Goal: Task Accomplishment & Management: Manage account settings

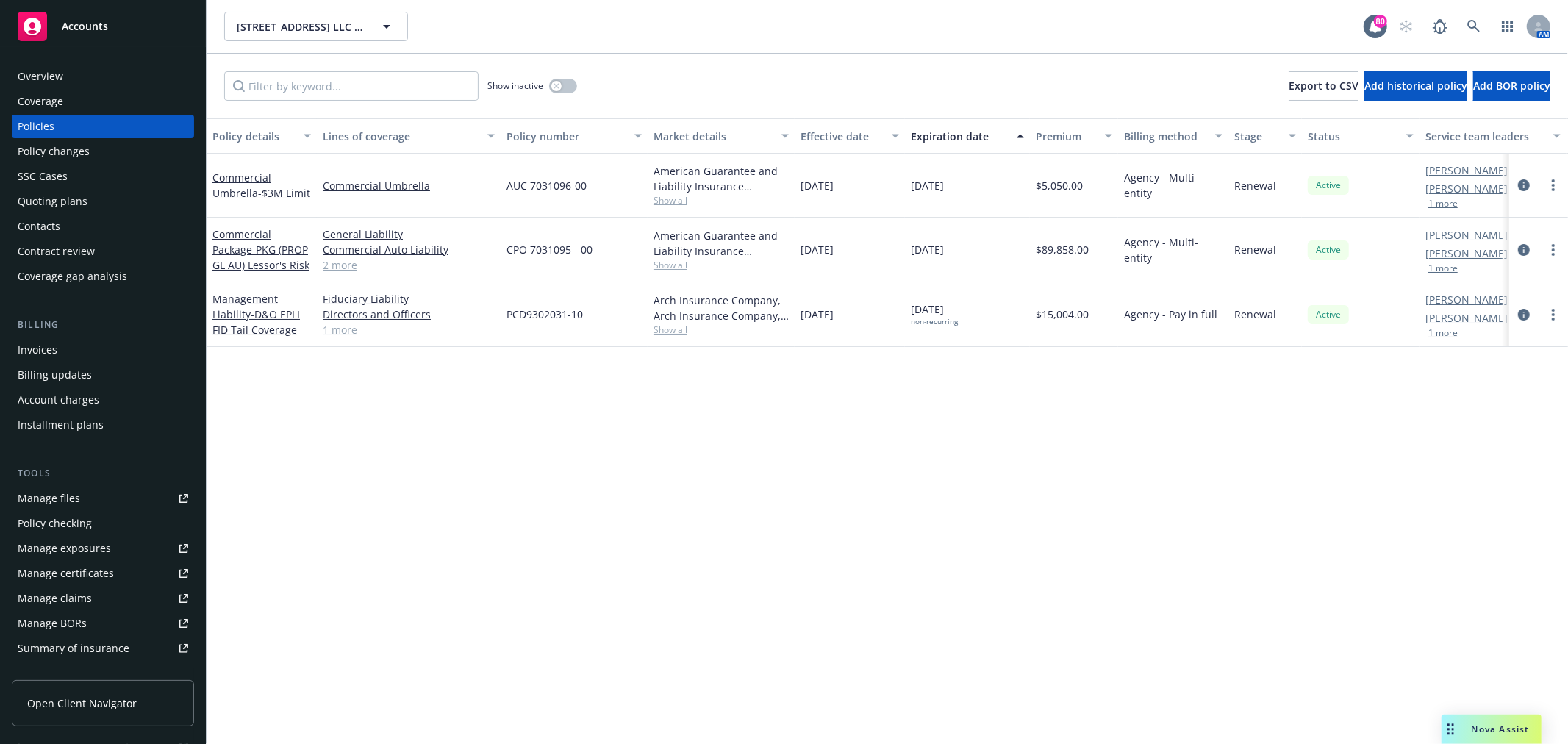
drag, startPoint x: 83, startPoint y: 360, endPoint x: 91, endPoint y: 350, distance: 12.8
click at [83, 359] on div "Invoices" at bounding box center [103, 350] width 171 height 24
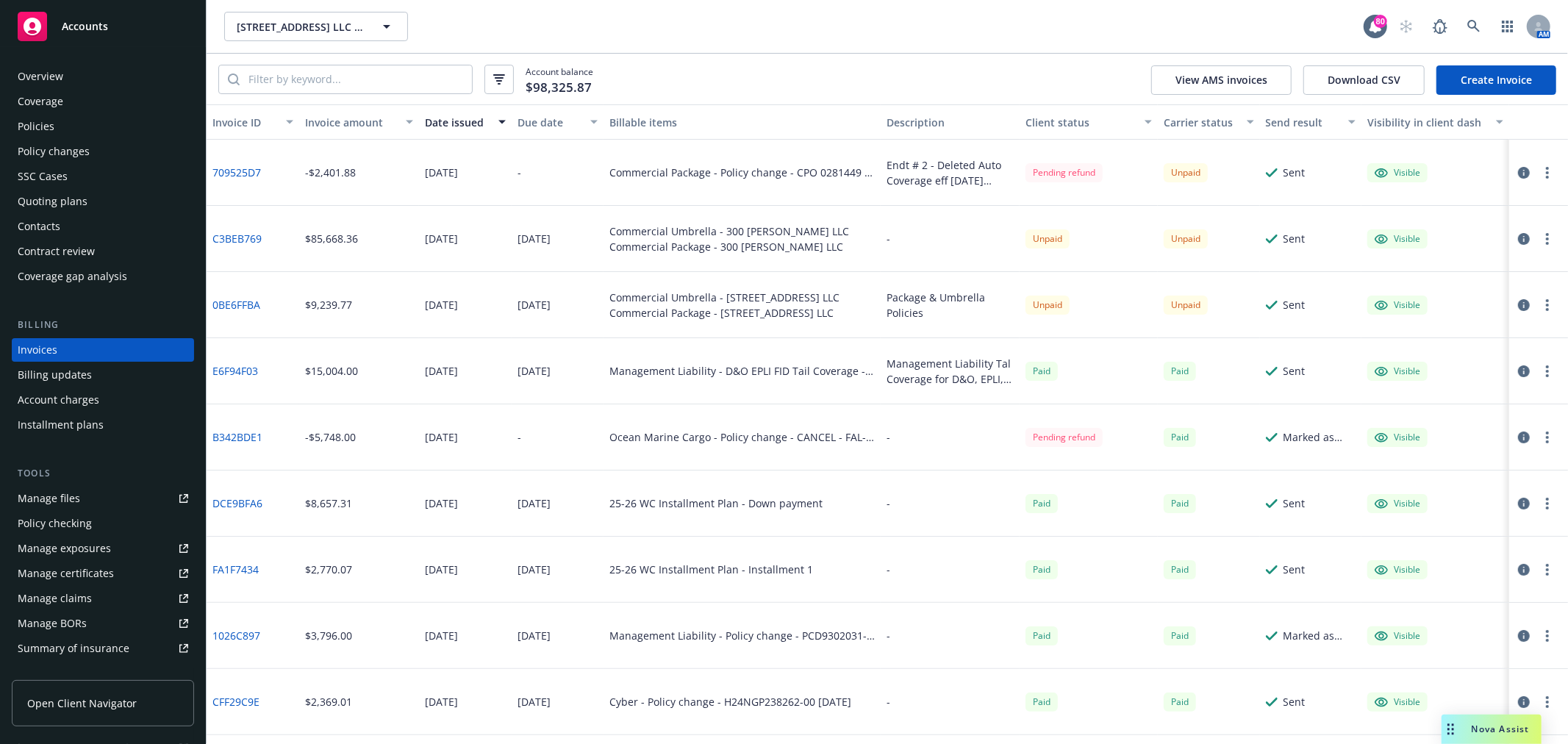
click at [99, 133] on div "Policies" at bounding box center [103, 127] width 171 height 24
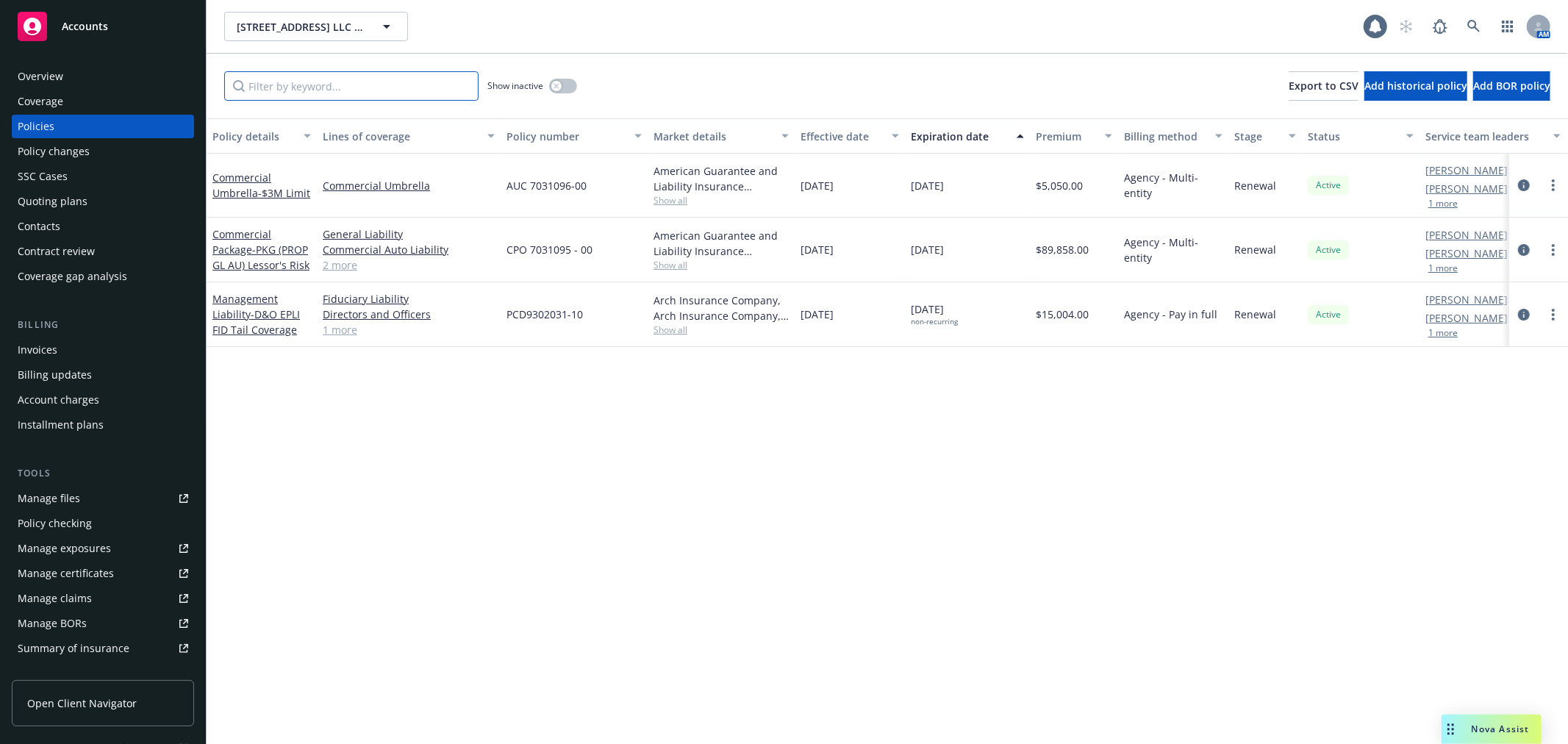
click at [351, 88] on input "Filter by keyword..." at bounding box center [351, 86] width 254 height 29
click at [248, 261] on span "- PKG (PROP GL AU) Lessor's Risk" at bounding box center [260, 256] width 97 height 29
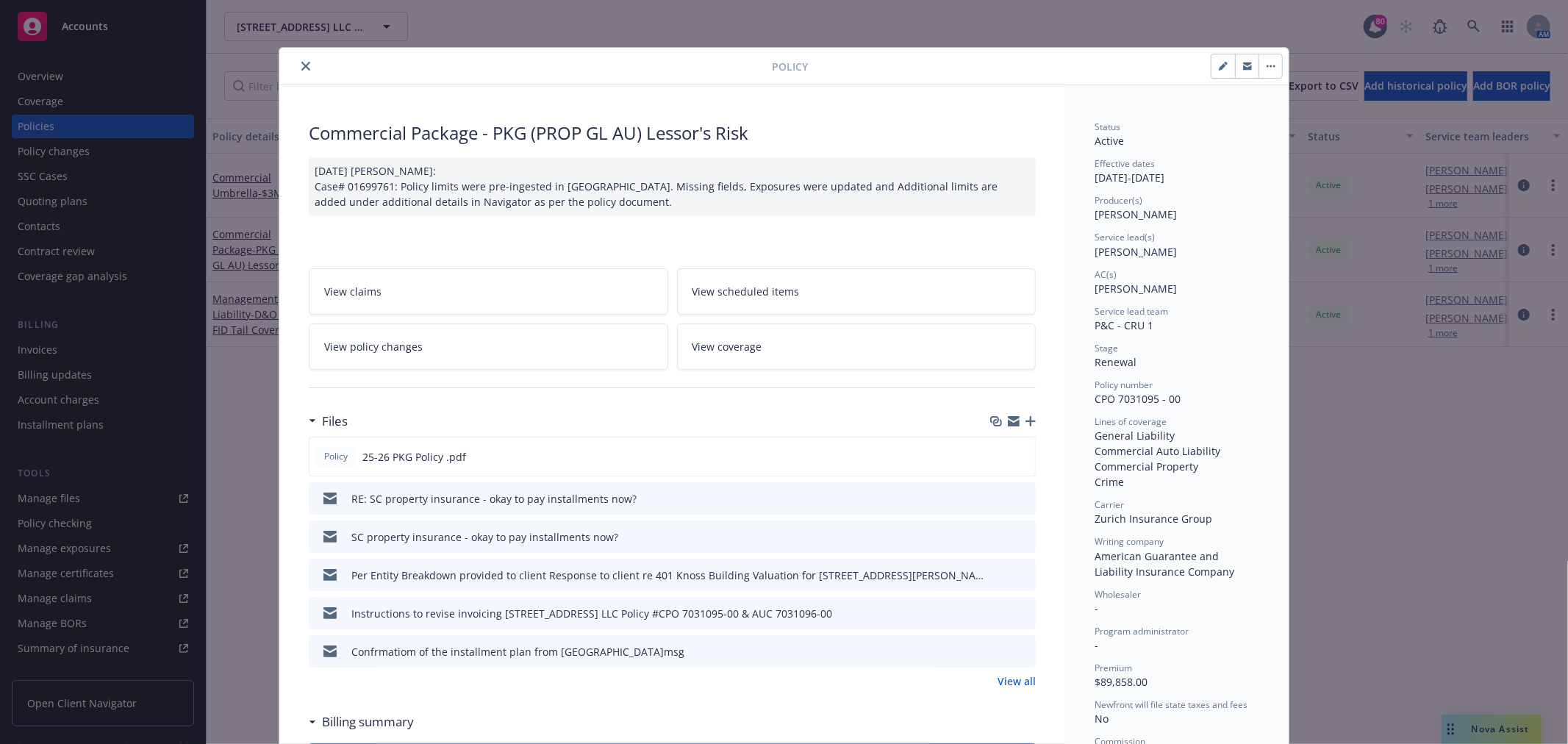
click at [451, 348] on link "View policy changes" at bounding box center [489, 346] width 359 height 46
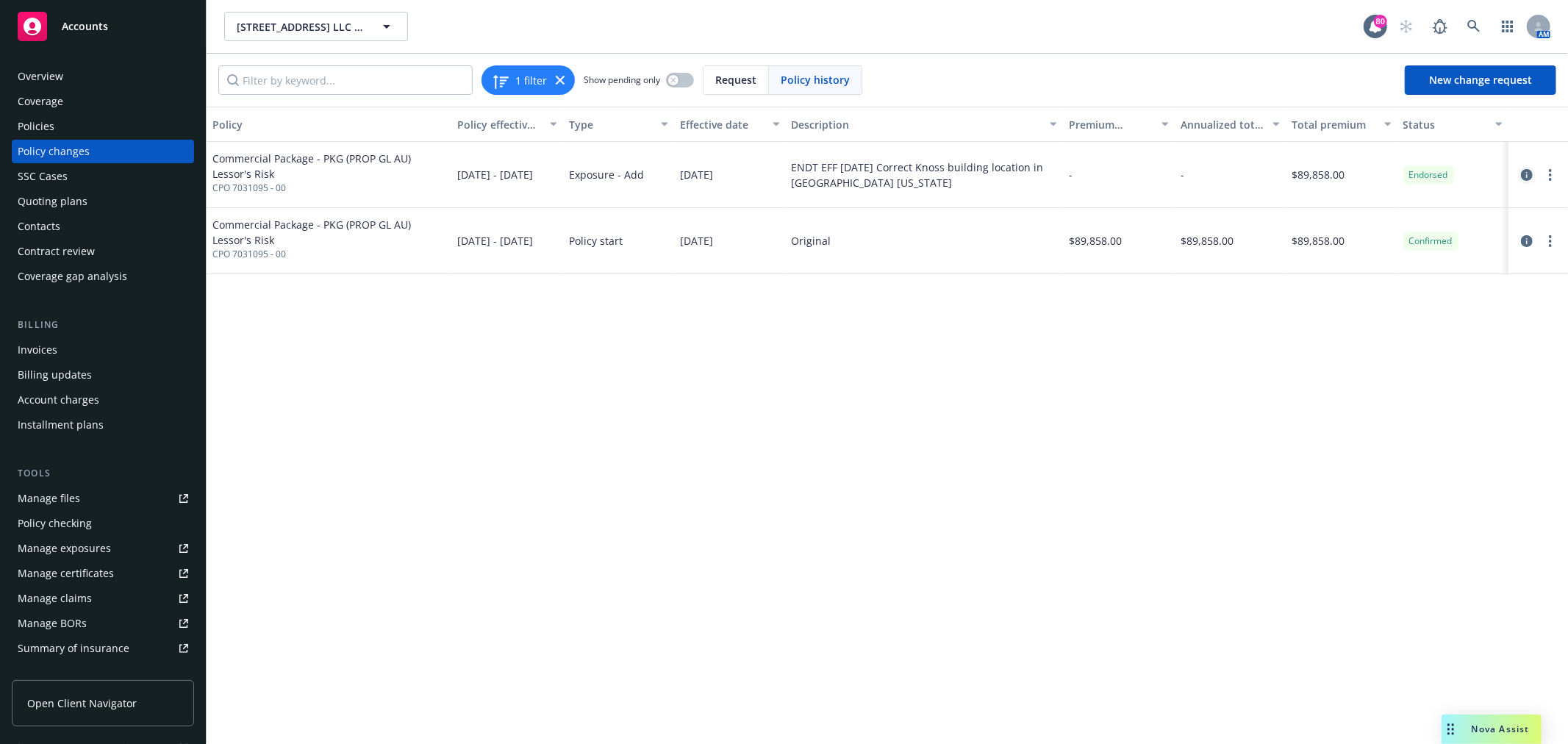
click at [1532, 172] on icon "circleInformation" at bounding box center [1527, 176] width 12 height 12
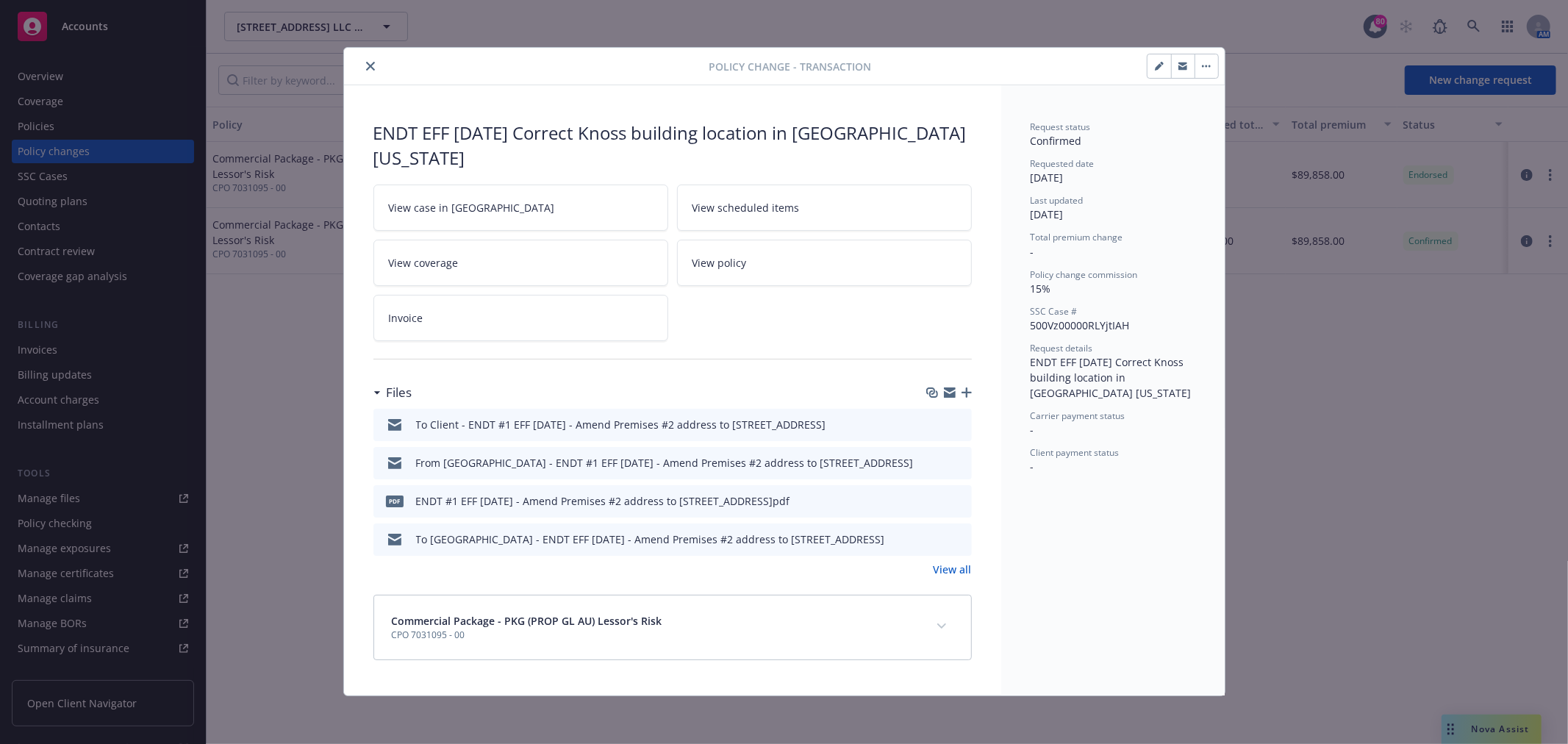
click at [959, 418] on icon "preview file" at bounding box center [958, 423] width 13 height 10
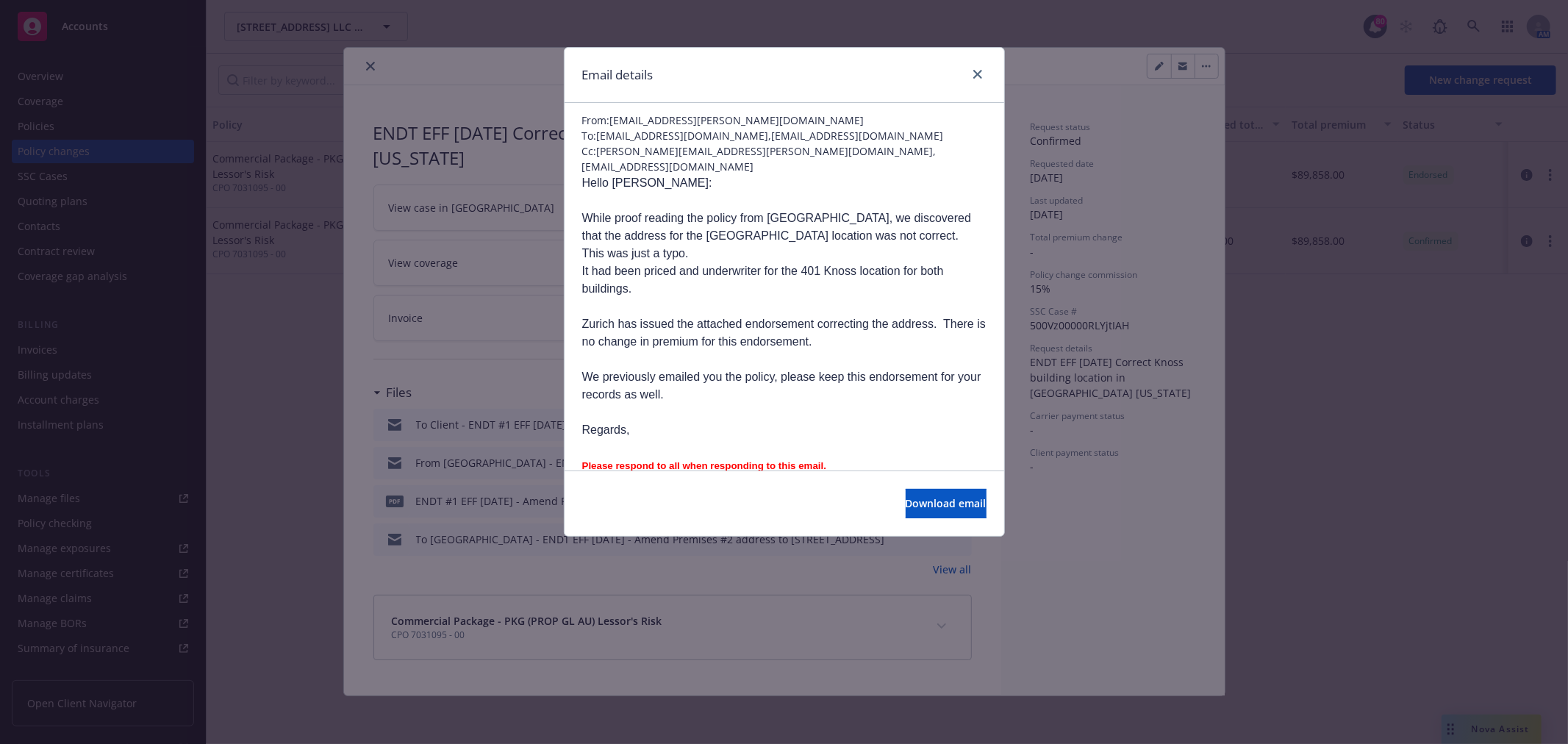
scroll to position [82, 0]
click at [914, 496] on button "Download email" at bounding box center [946, 503] width 81 height 29
click at [971, 70] on link "close" at bounding box center [979, 75] width 18 height 18
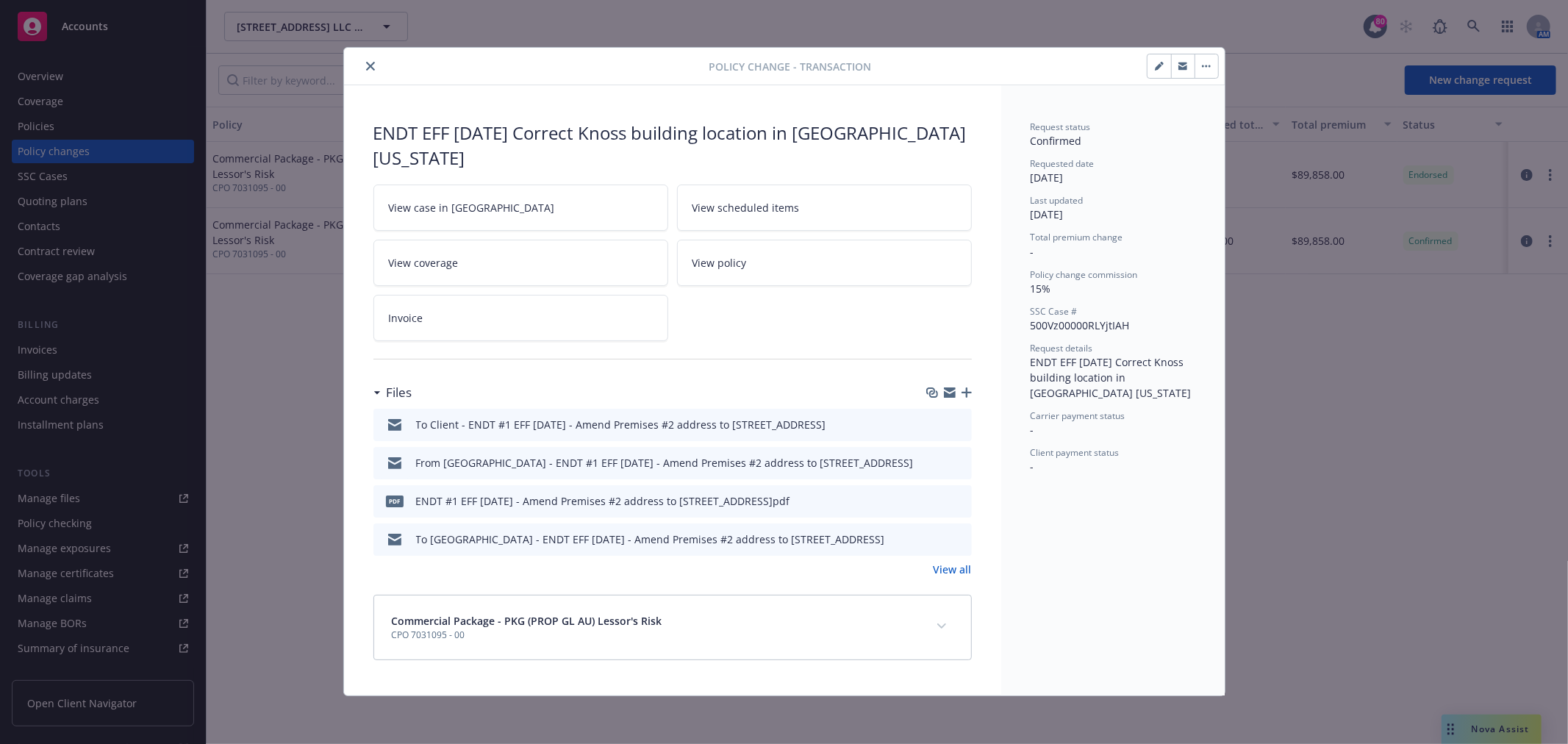
click at [368, 62] on icon "close" at bounding box center [370, 66] width 9 height 9
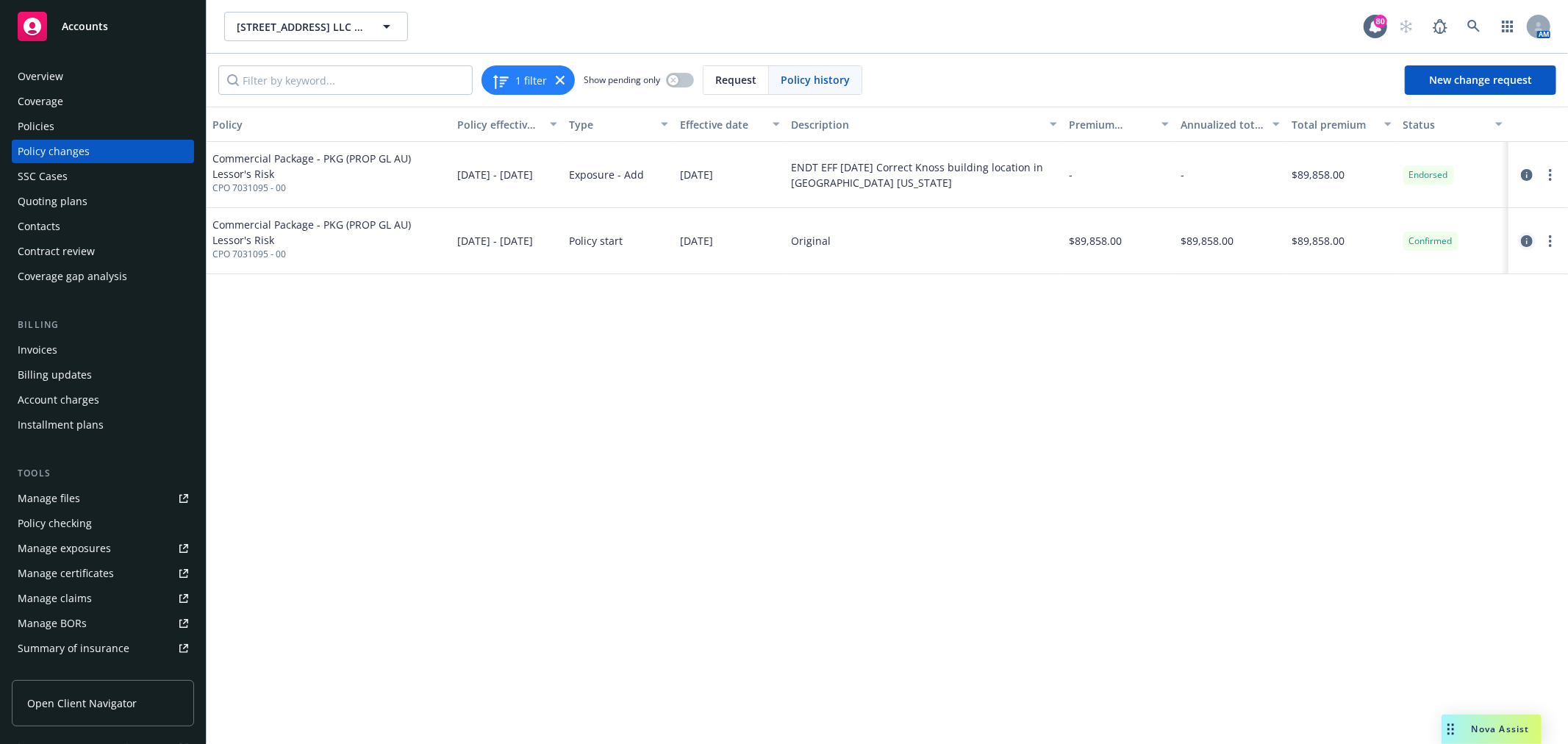
click at [1527, 236] on icon "circleInformation" at bounding box center [1527, 241] width 12 height 12
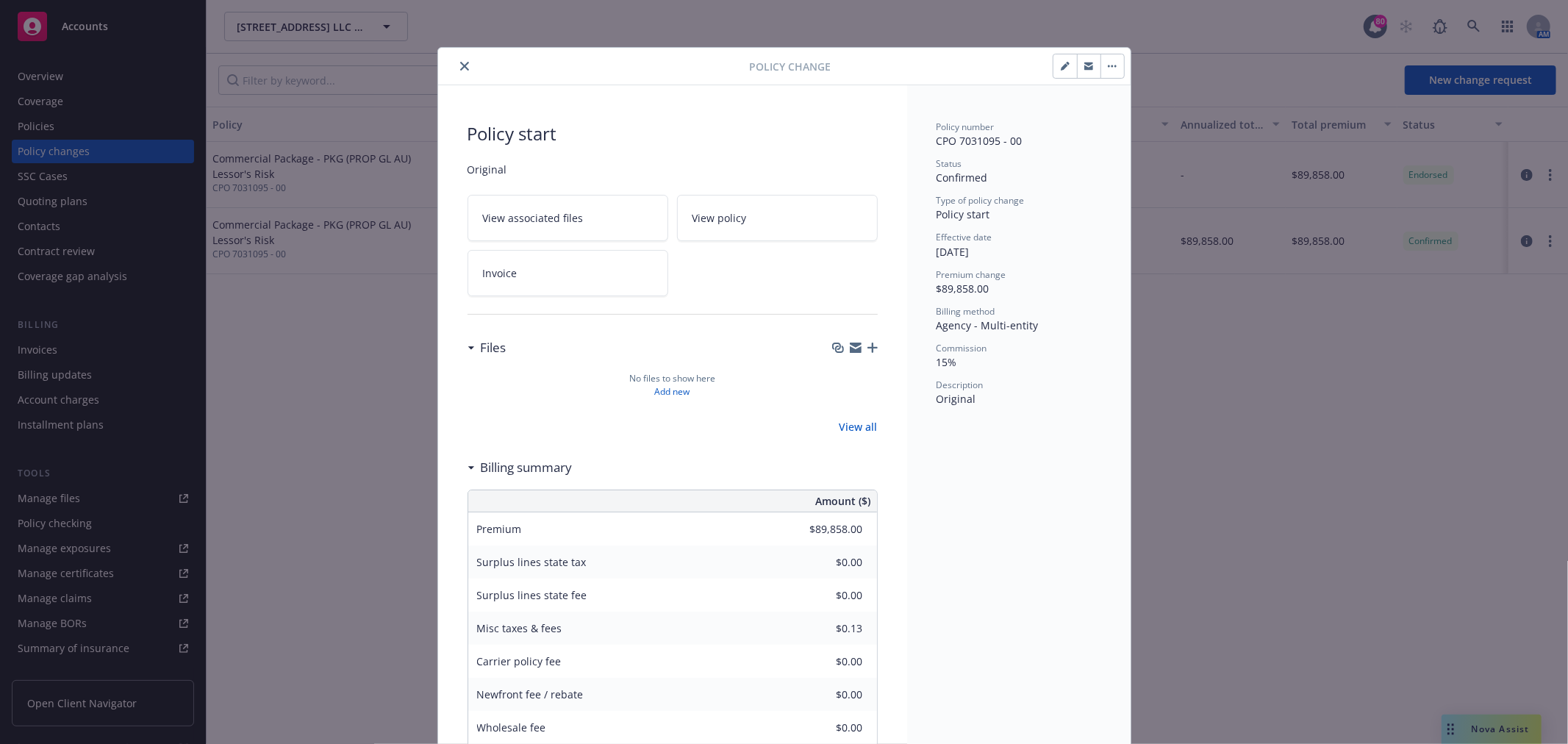
click at [741, 218] on link "View policy" at bounding box center [777, 217] width 200 height 46
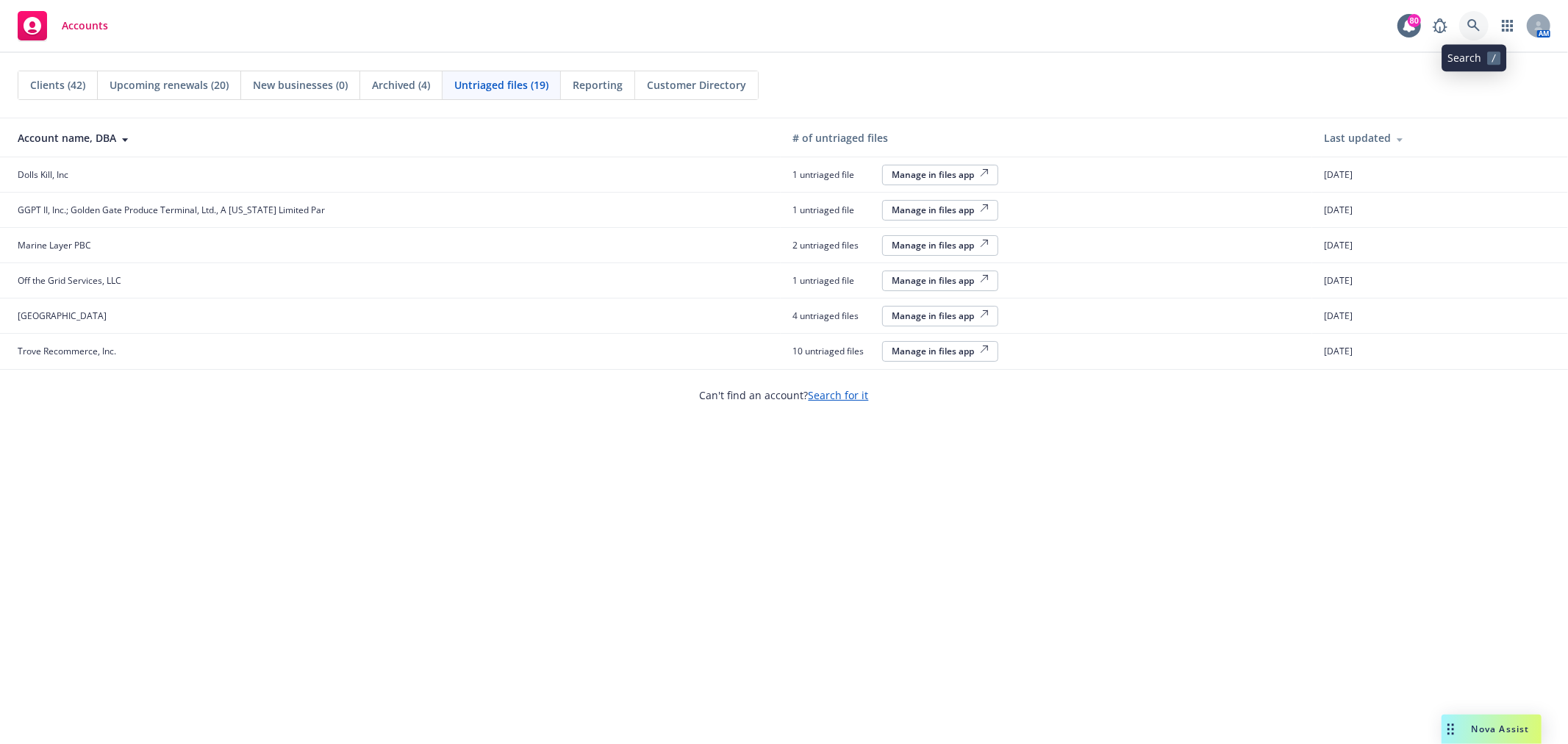
click at [1481, 23] on link at bounding box center [1473, 25] width 29 height 29
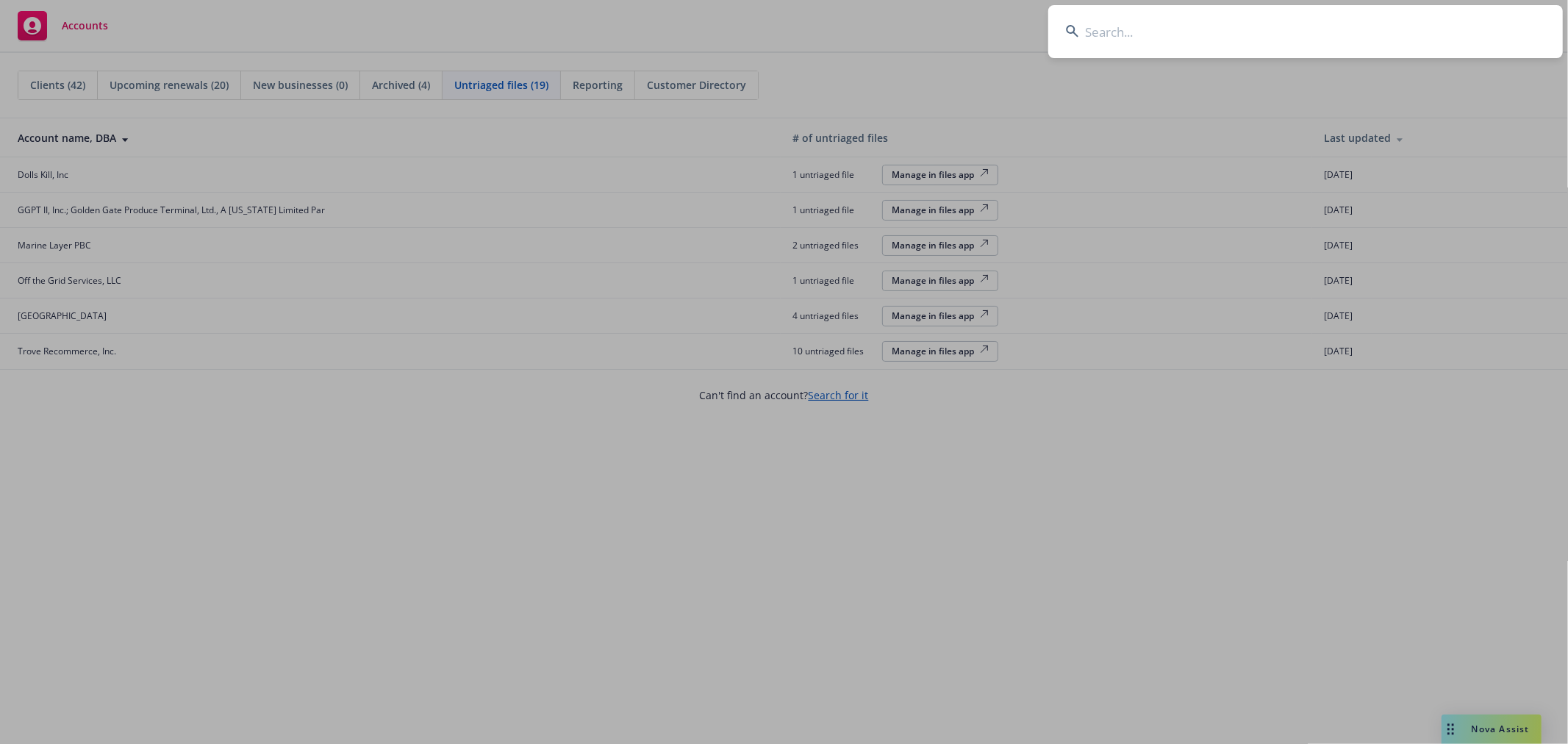
click at [1334, 30] on input at bounding box center [1306, 31] width 515 height 53
type input "m"
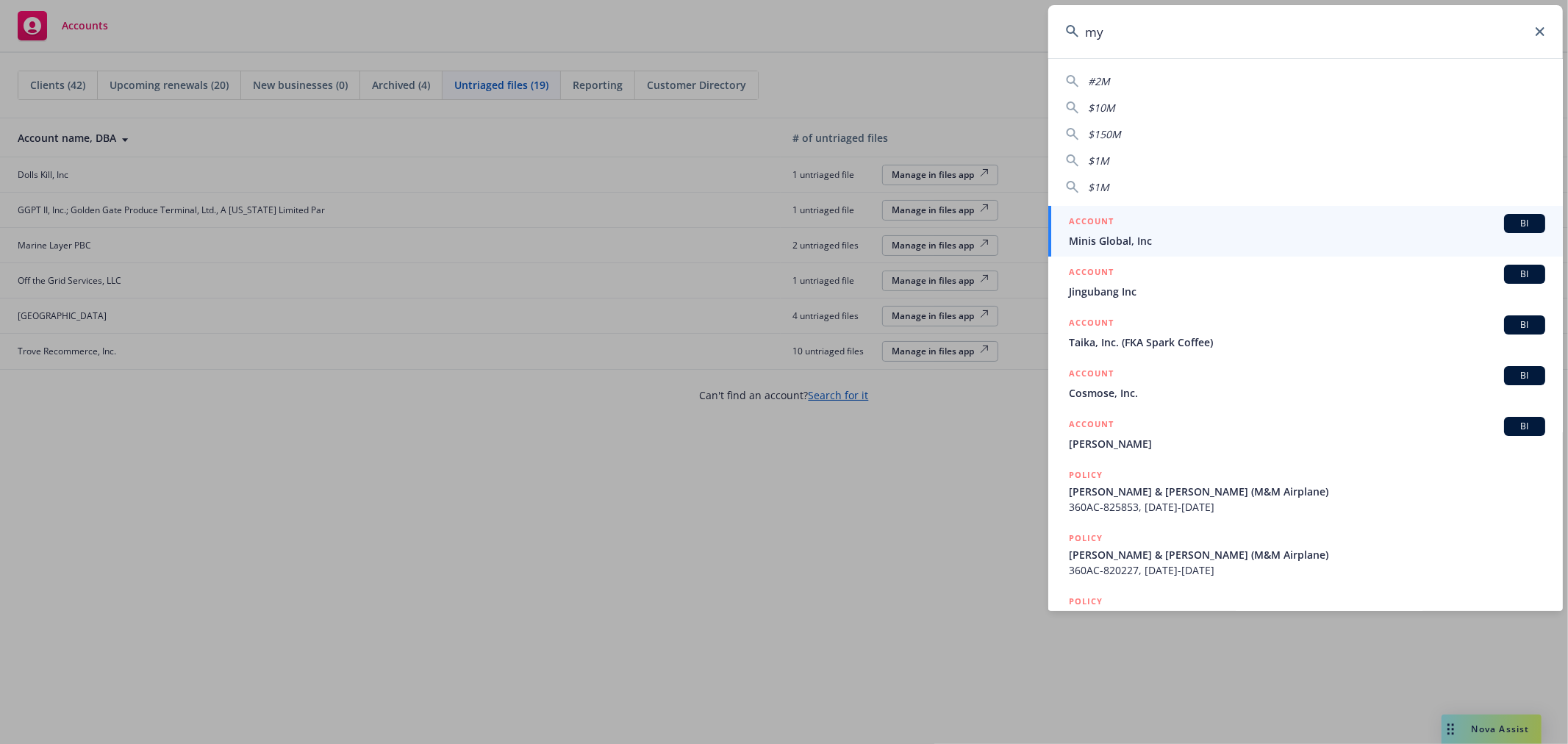
type input "m"
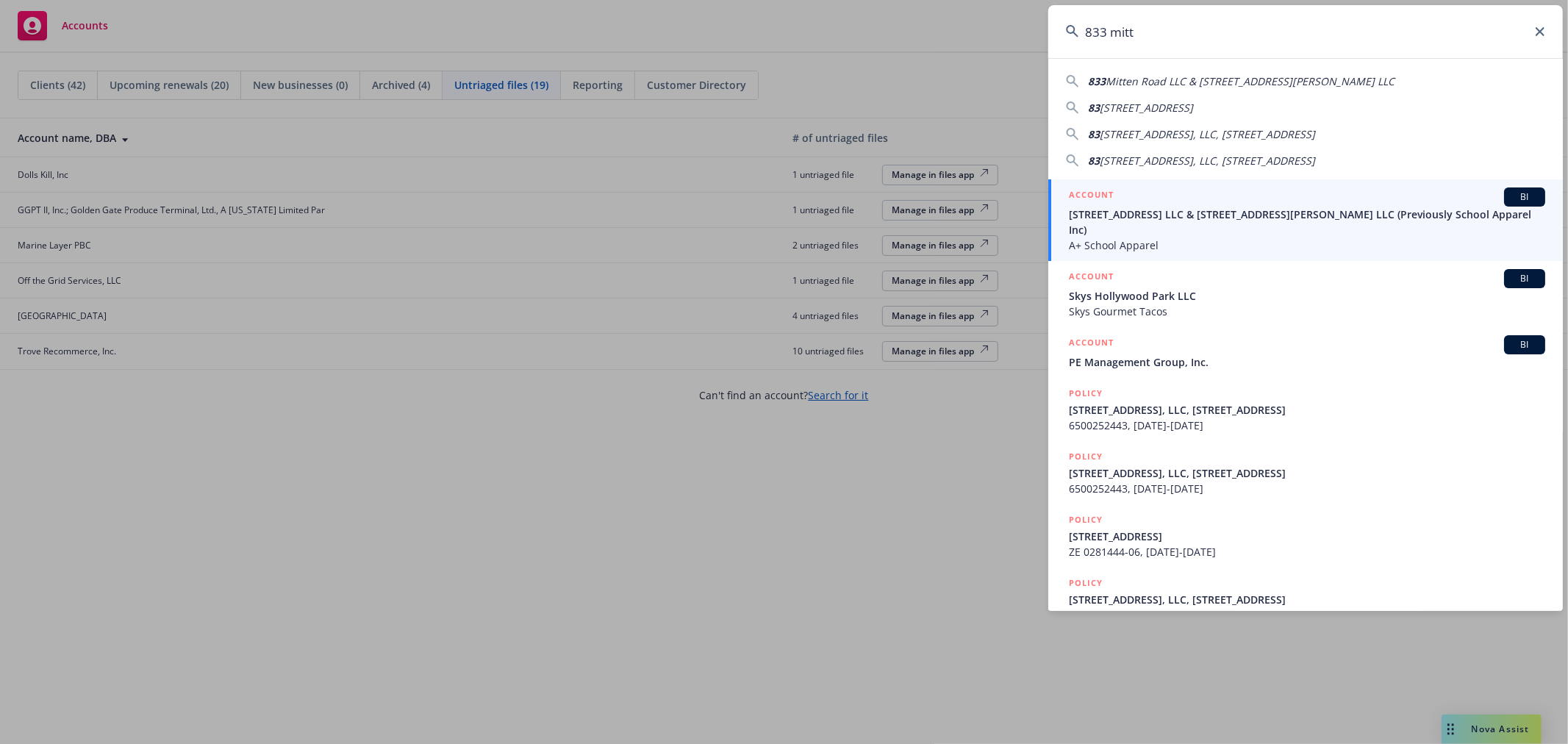
type input "833 mitt"
click at [1260, 216] on span "833 Mitten Road LLC & 300 West Bradley Street LLC (Previously School Apparel In…" at bounding box center [1308, 221] width 477 height 31
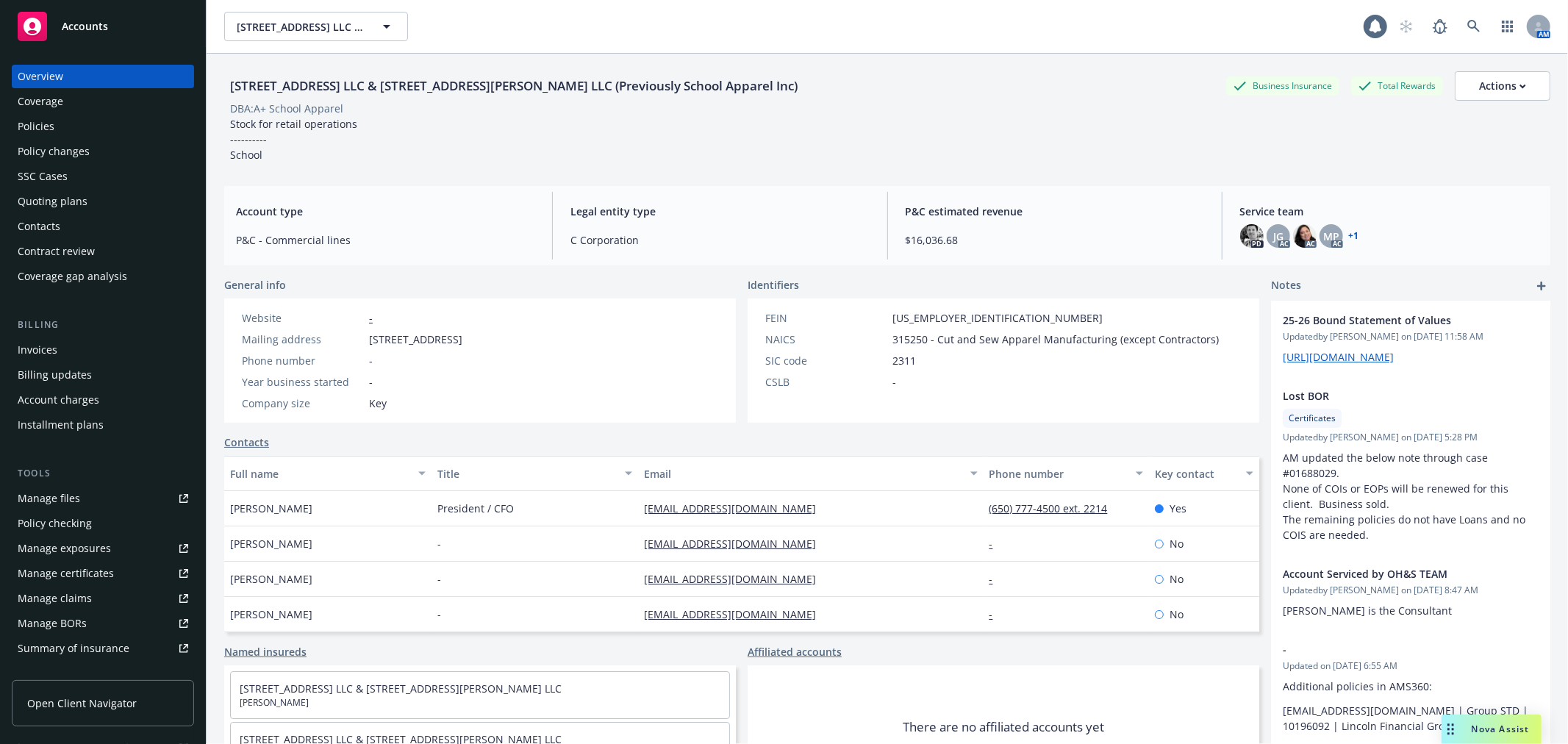
click at [103, 125] on div "Policies" at bounding box center [103, 127] width 171 height 24
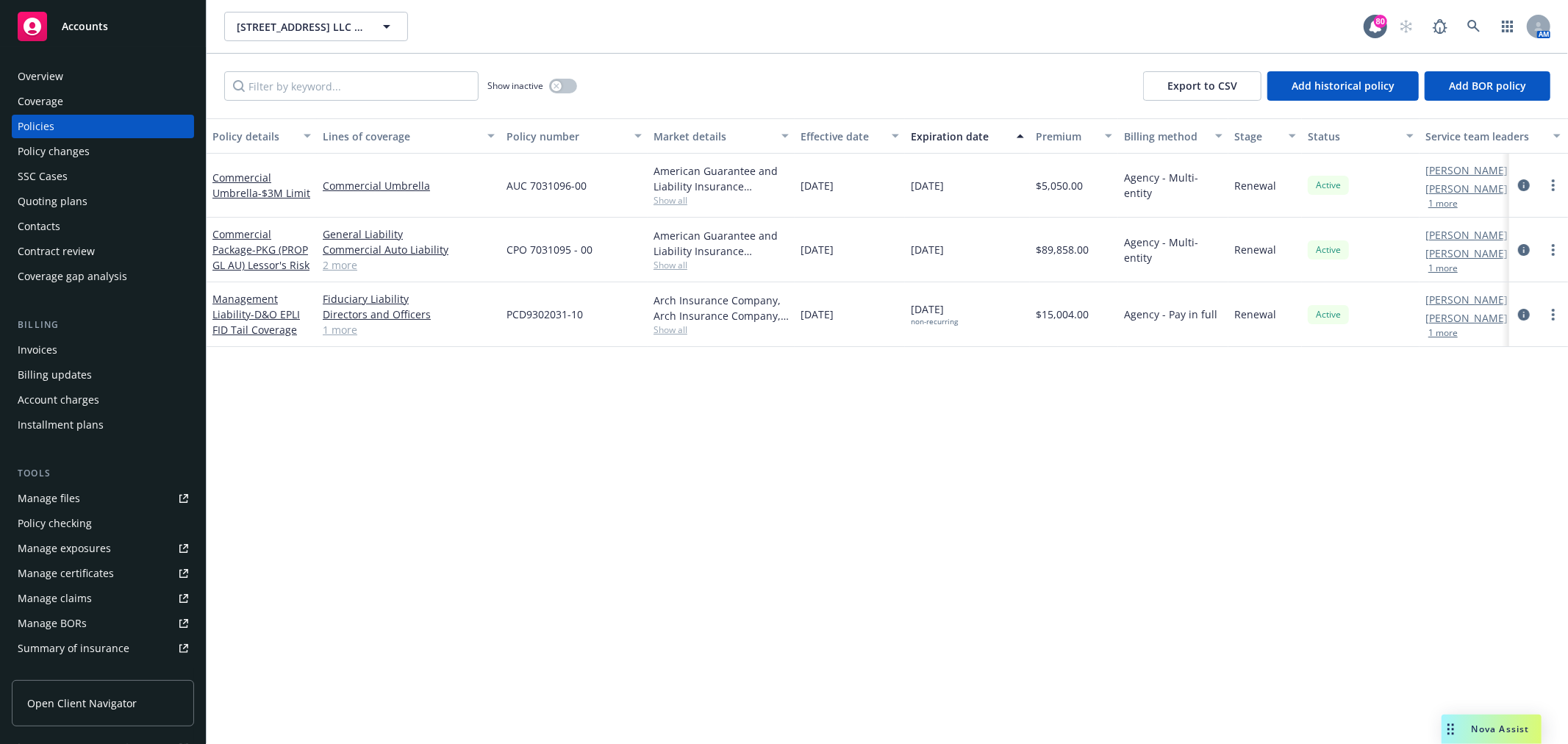
click at [121, 77] on div "Overview" at bounding box center [103, 77] width 171 height 24
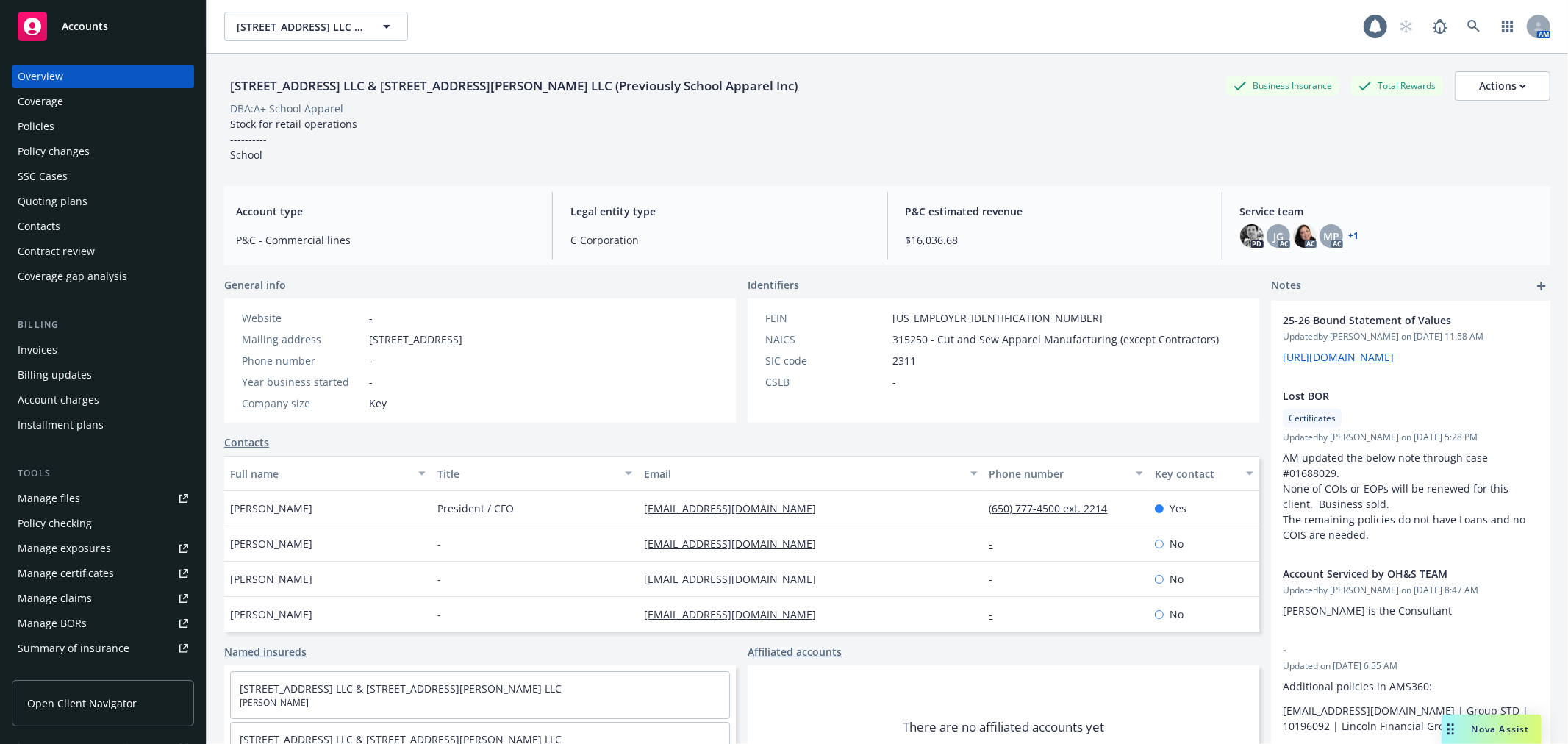
click at [472, 82] on div "833 Mitten Road LLC & 300 West Bradley Street LLC (Previously School Apparel In…" at bounding box center [514, 86] width 580 height 19
drag, startPoint x: 539, startPoint y: 81, endPoint x: 232, endPoint y: 77, distance: 307.0
click at [232, 77] on div "833 Mitten Road LLC & 300 West Bradley Street LLC (Previously School Apparel In…" at bounding box center [514, 86] width 580 height 19
copy div "833 Mitten Road LLC & 300 West Bradley Street LLC"
click at [103, 129] on div "Policies" at bounding box center [103, 127] width 171 height 24
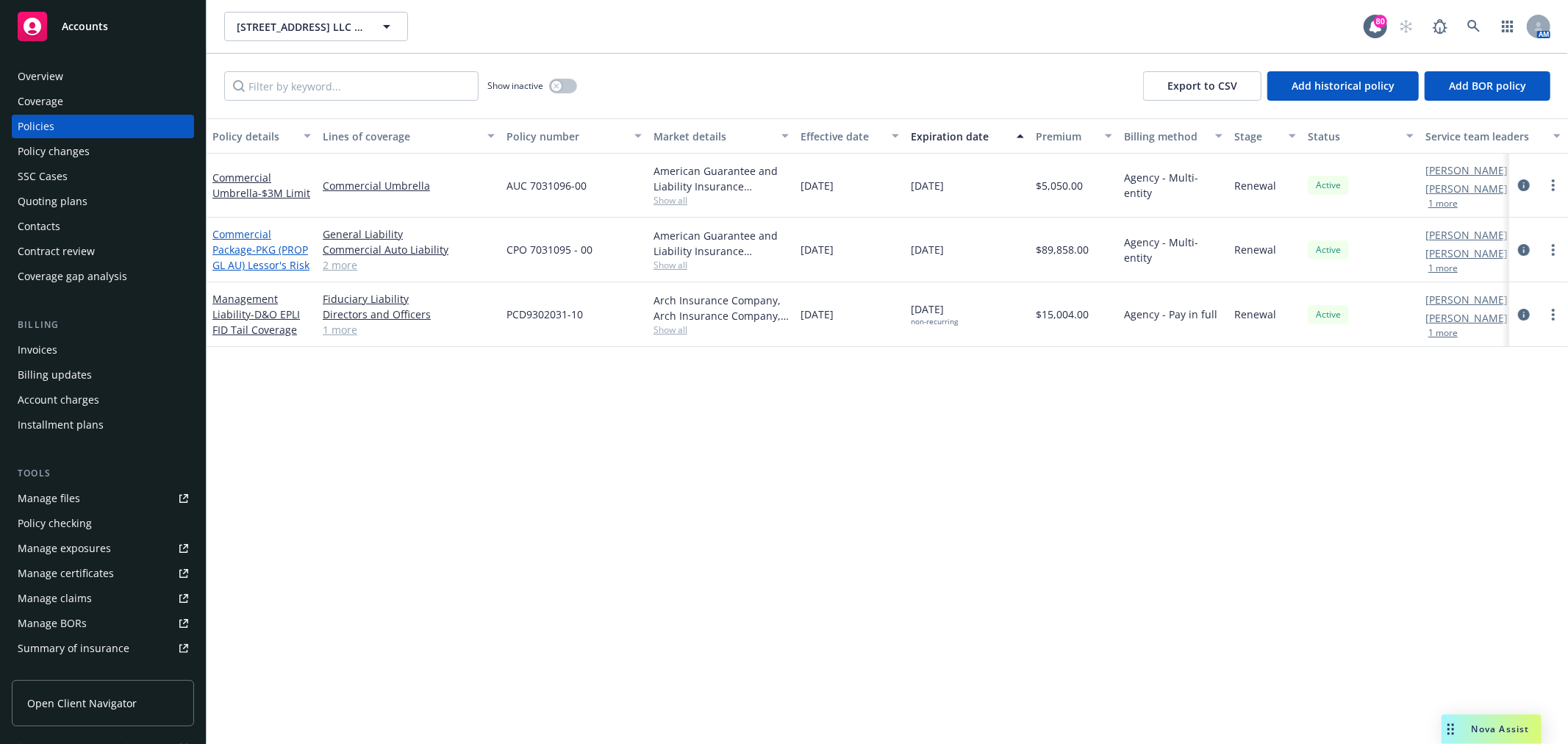
click at [267, 247] on span "- PKG (PROP GL AU) Lessor's Risk" at bounding box center [260, 256] width 97 height 29
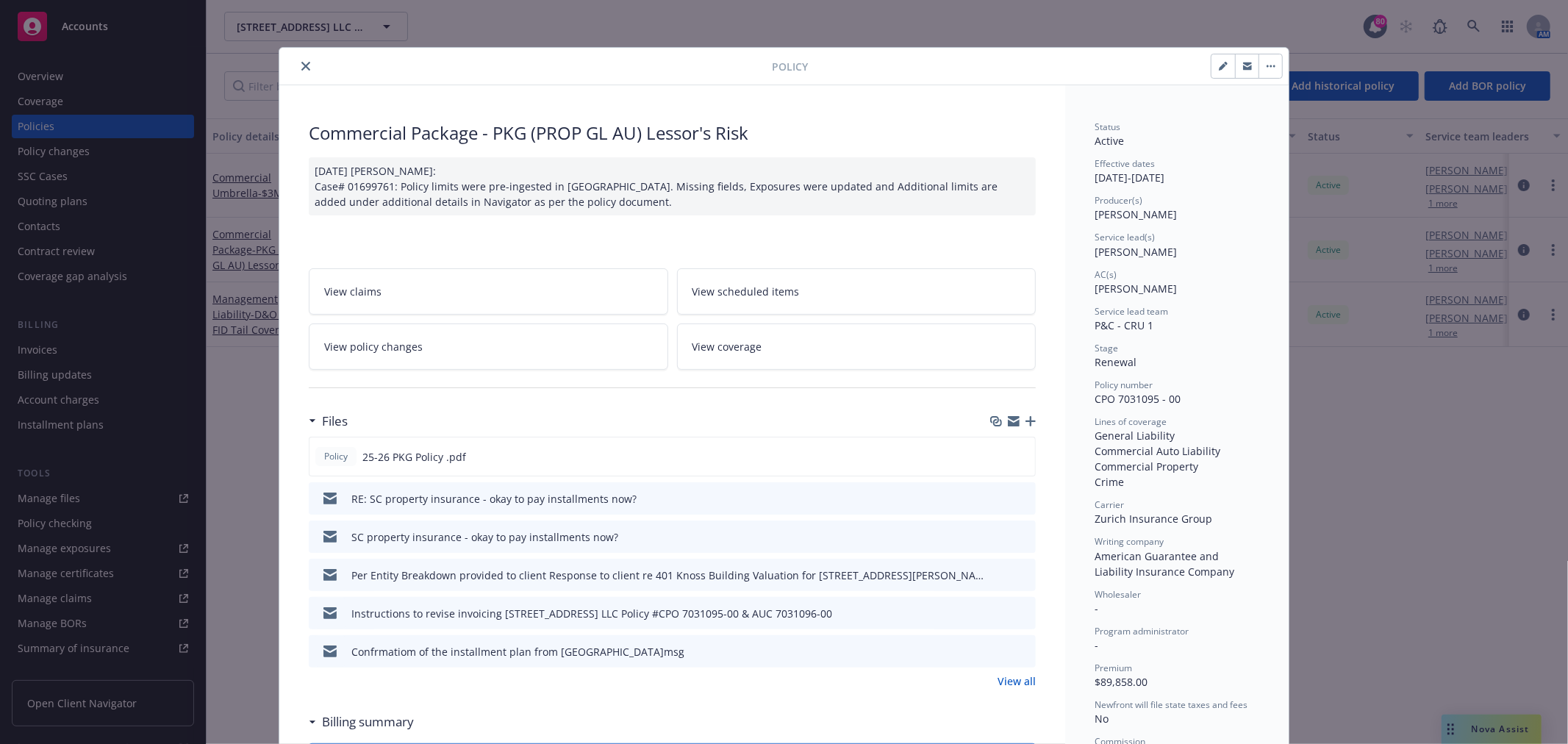
click at [301, 69] on icon "close" at bounding box center [305, 66] width 9 height 9
click at [1018, 460] on icon "preview file" at bounding box center [1020, 456] width 13 height 10
click at [1018, 496] on icon "preview file" at bounding box center [1021, 498] width 13 height 10
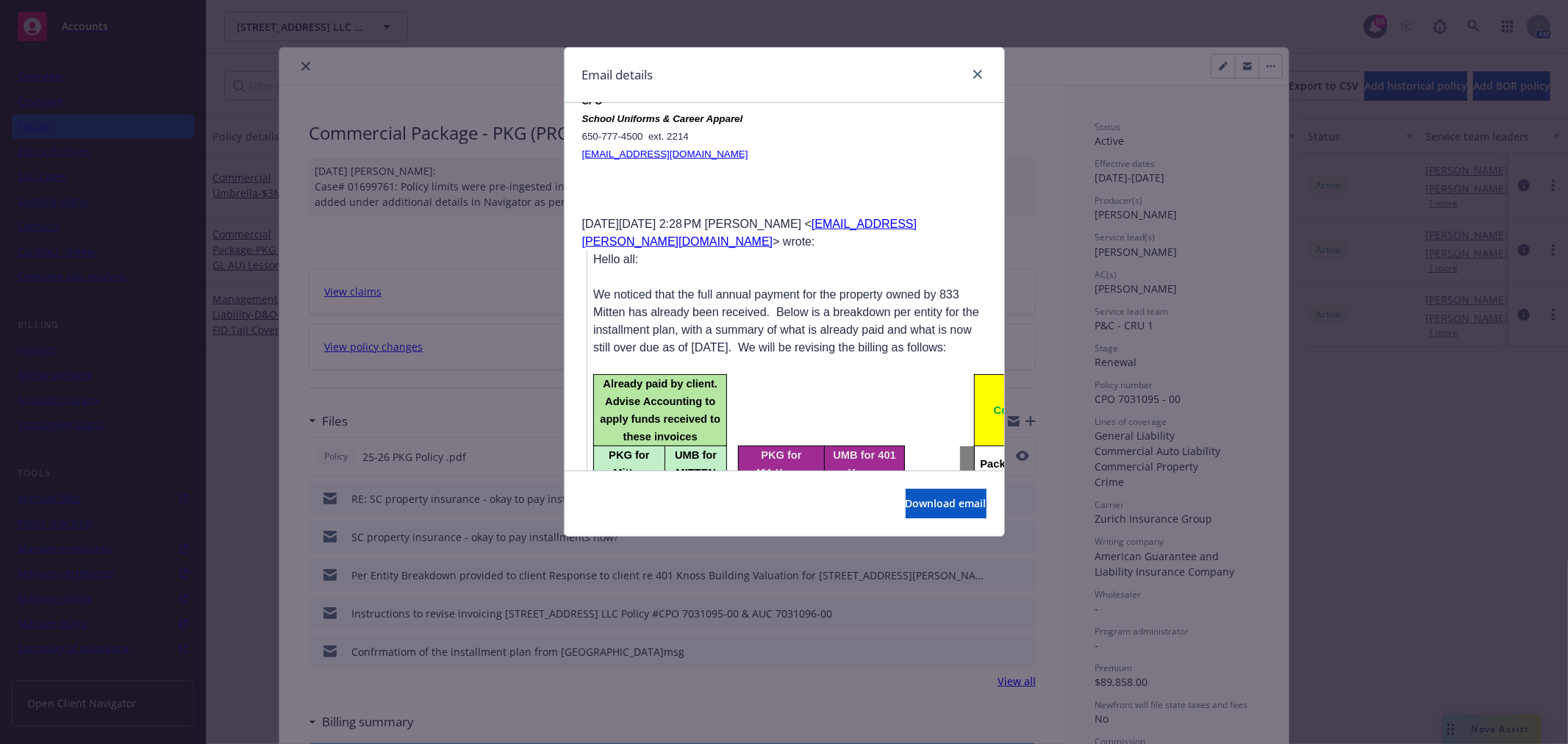
scroll to position [1143, 0]
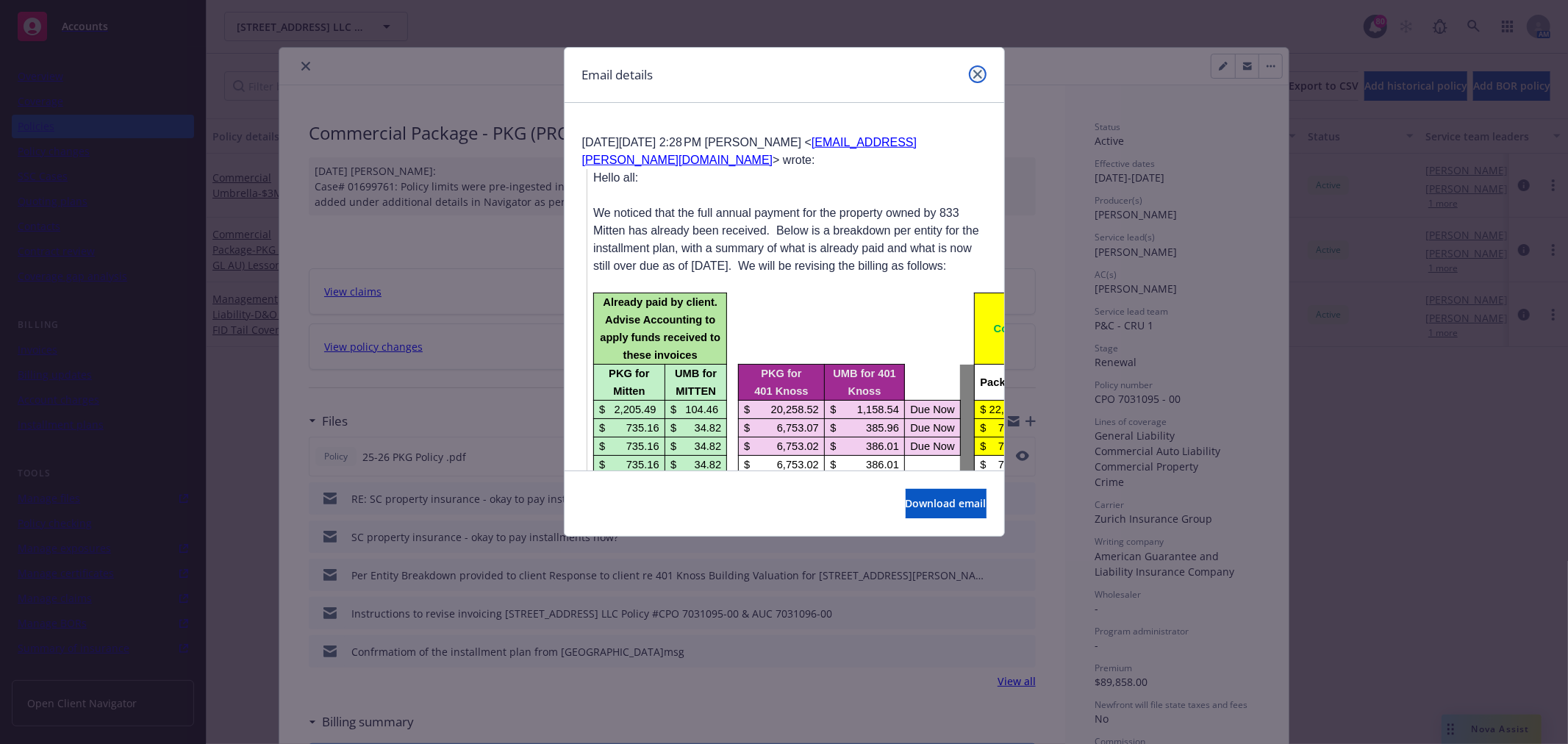
click at [976, 77] on icon "close" at bounding box center [978, 74] width 9 height 9
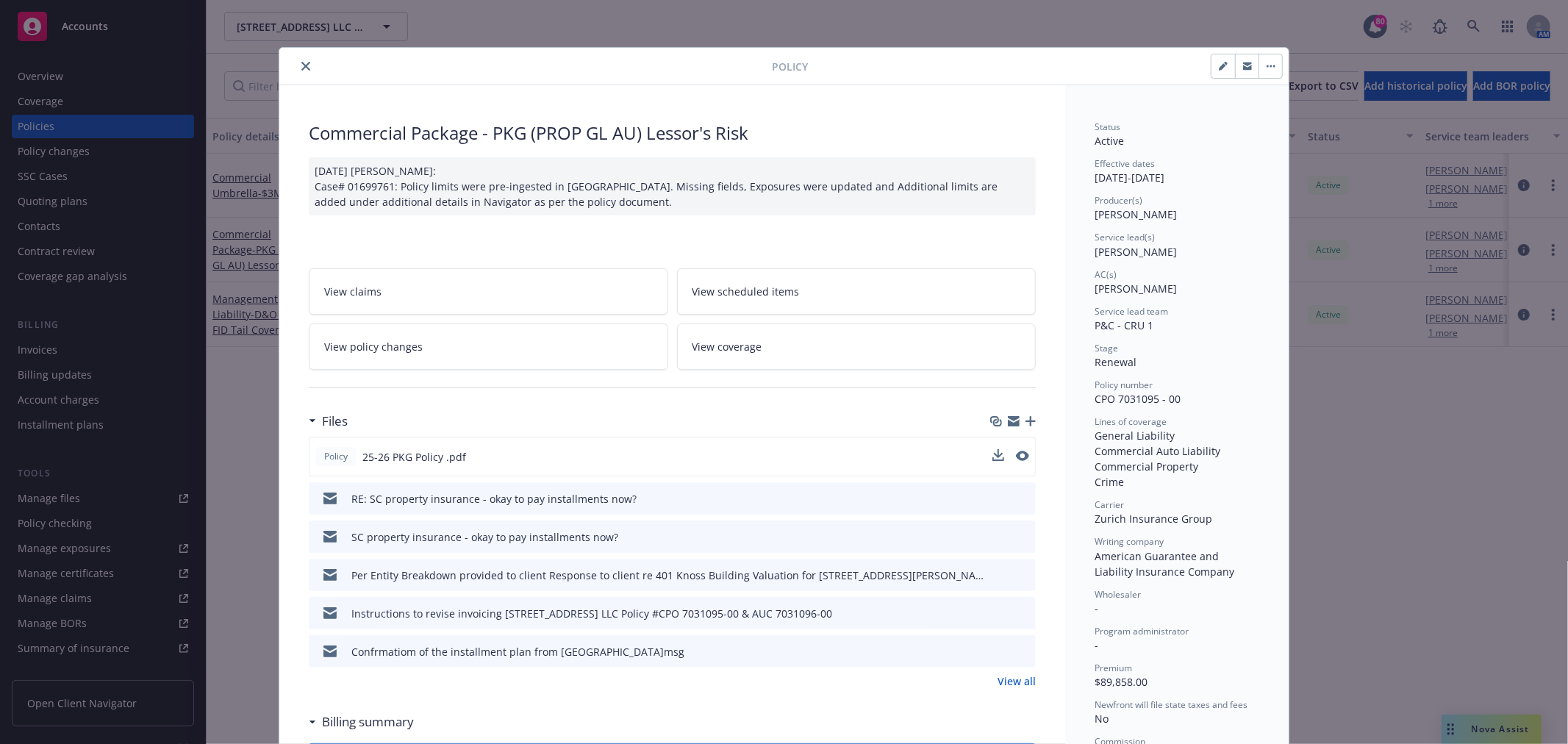
click at [301, 69] on icon "close" at bounding box center [305, 66] width 9 height 9
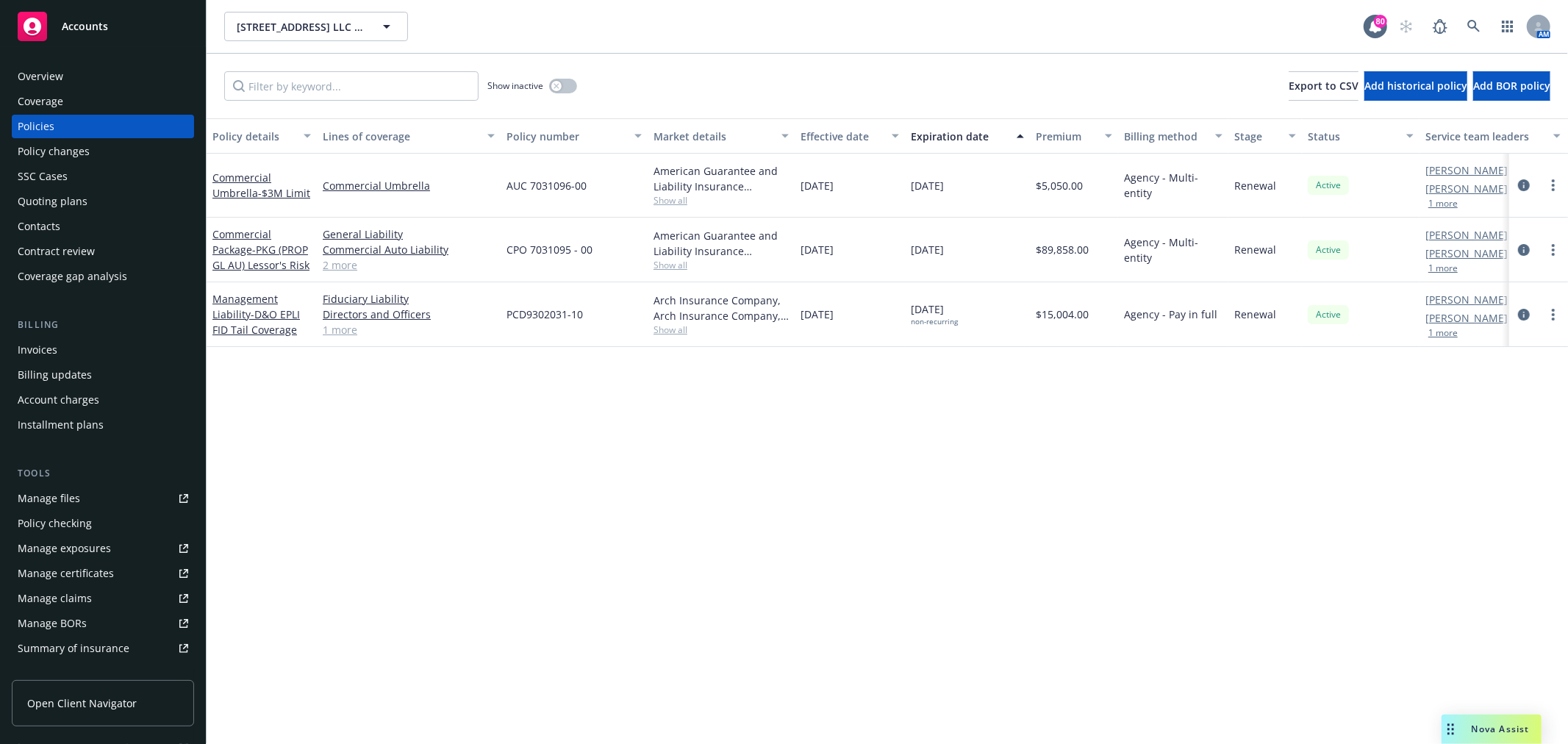
click at [65, 357] on div "Invoices" at bounding box center [103, 350] width 171 height 24
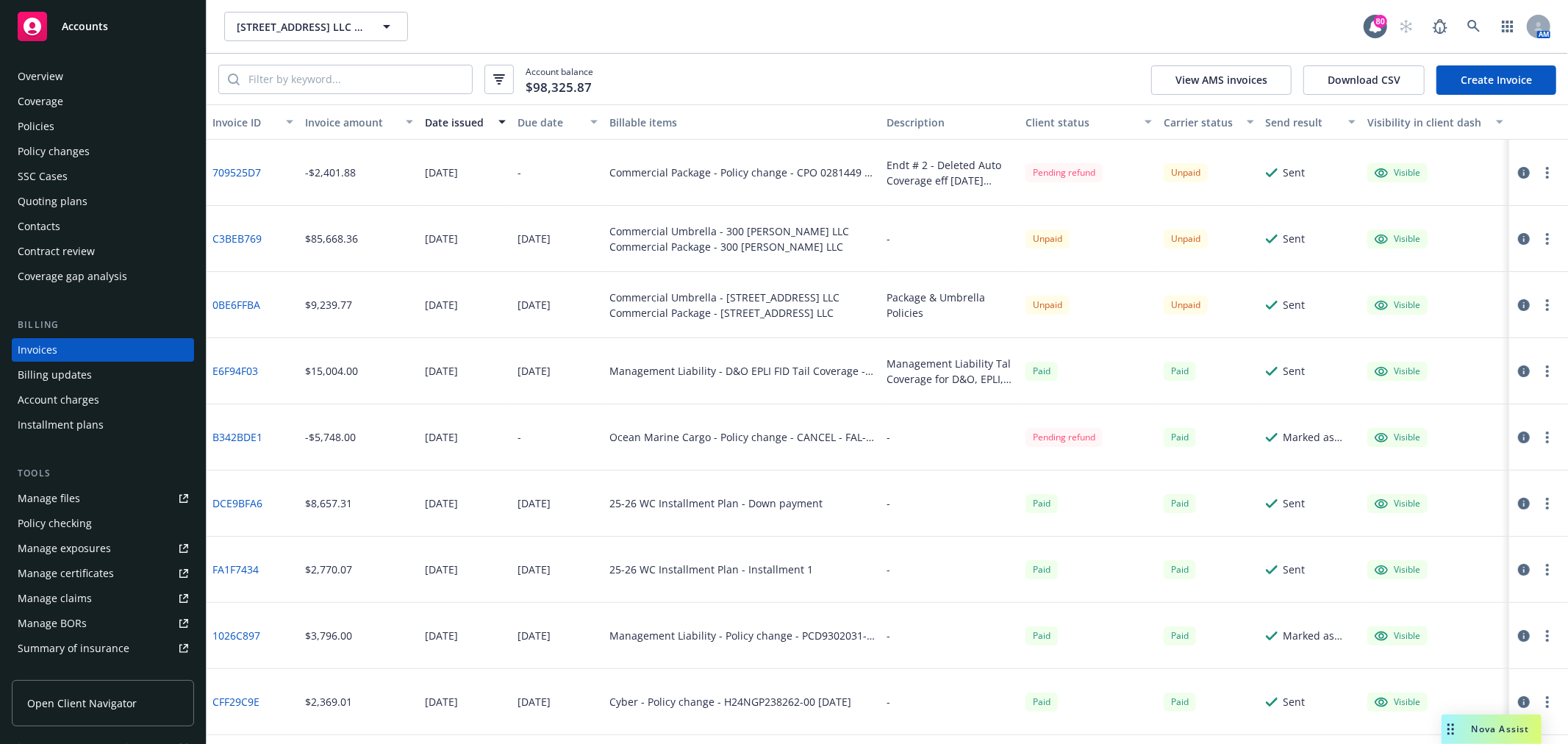
click at [80, 119] on div "Policies" at bounding box center [103, 127] width 171 height 24
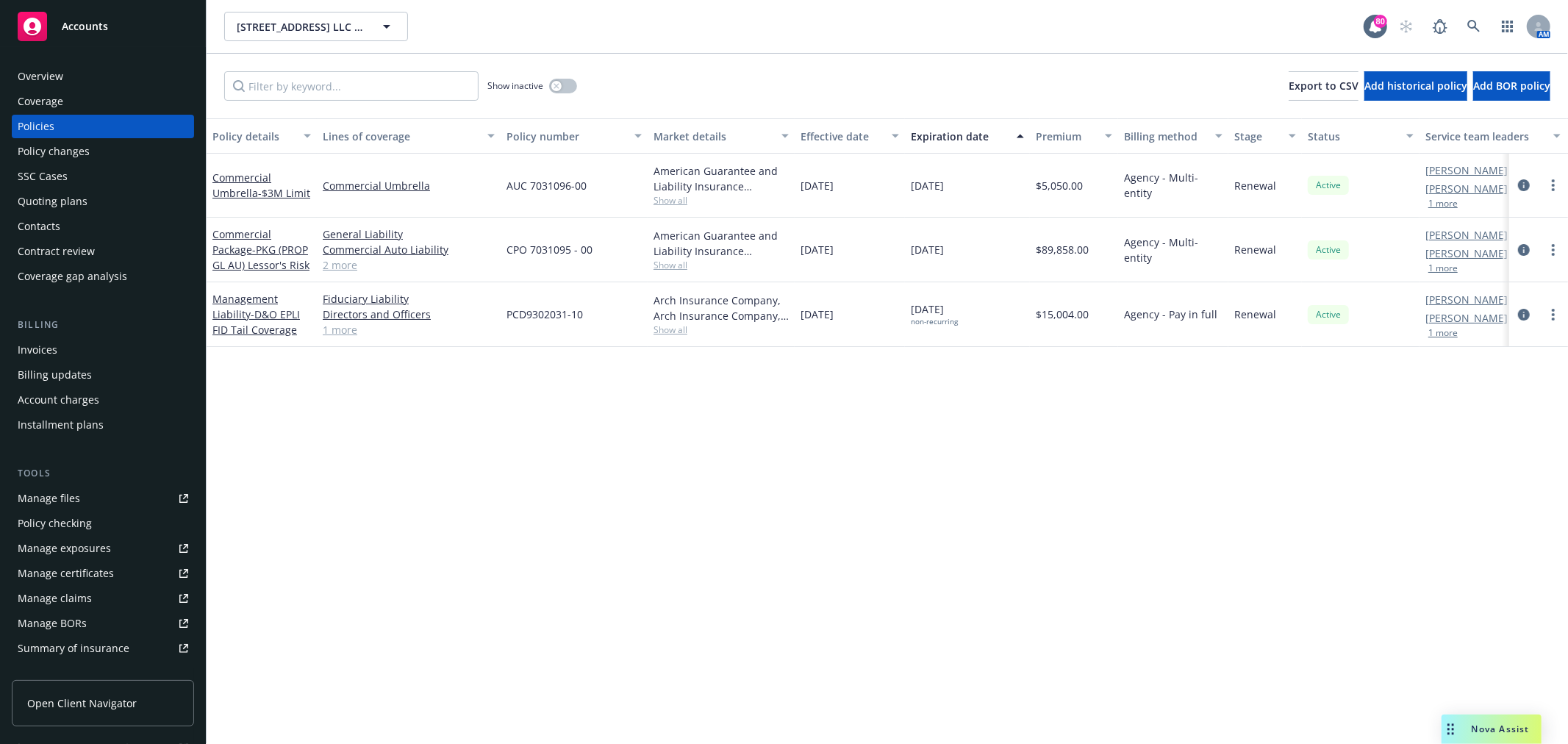
click at [231, 241] on div "Commercial Package - PKG (PROP GL AU) Lessor's Risk" at bounding box center [261, 249] width 99 height 46
click at [235, 246] on link "Commercial Package - PKG (PROP GL AU) Lessor's Risk" at bounding box center [260, 249] width 97 height 45
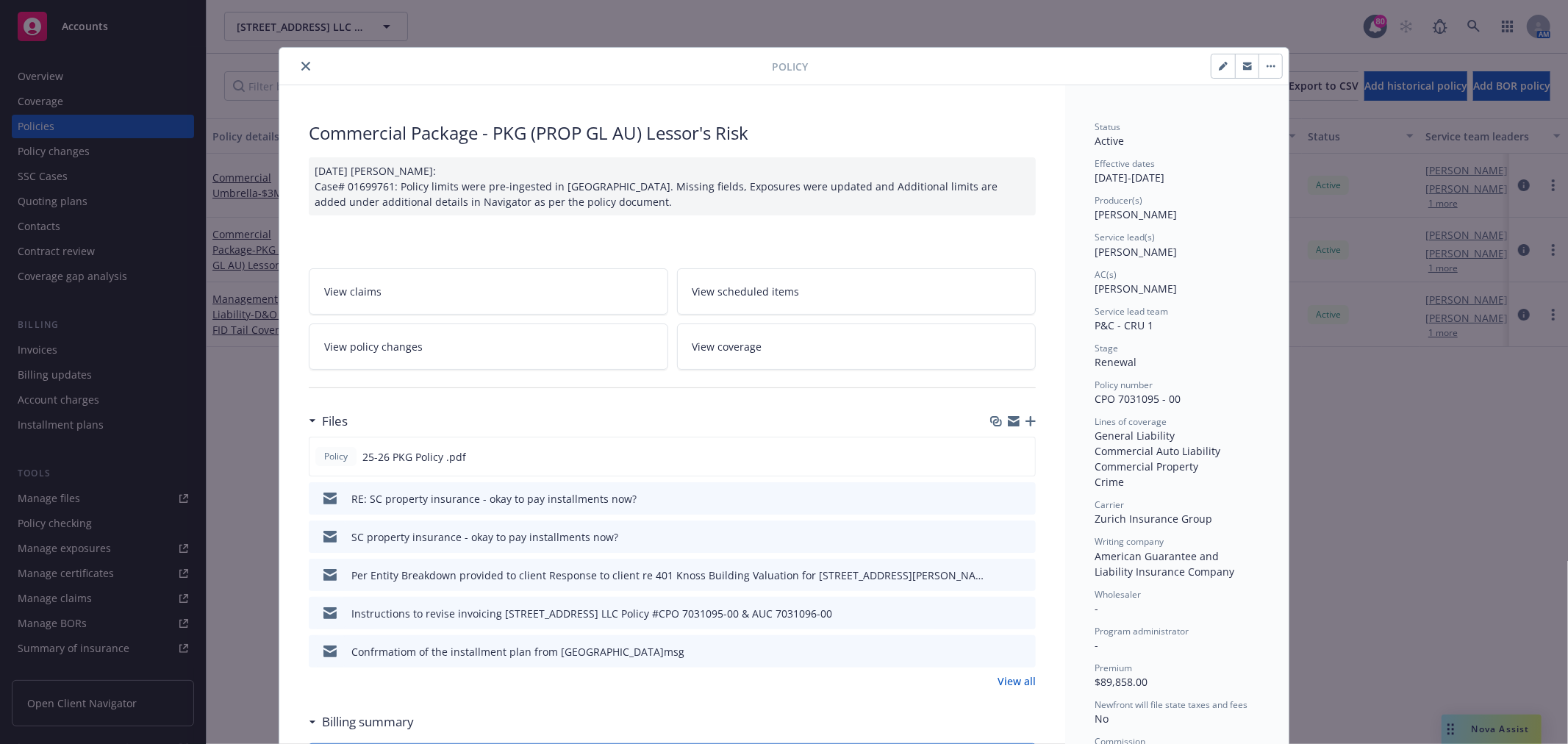
scroll to position [44, 0]
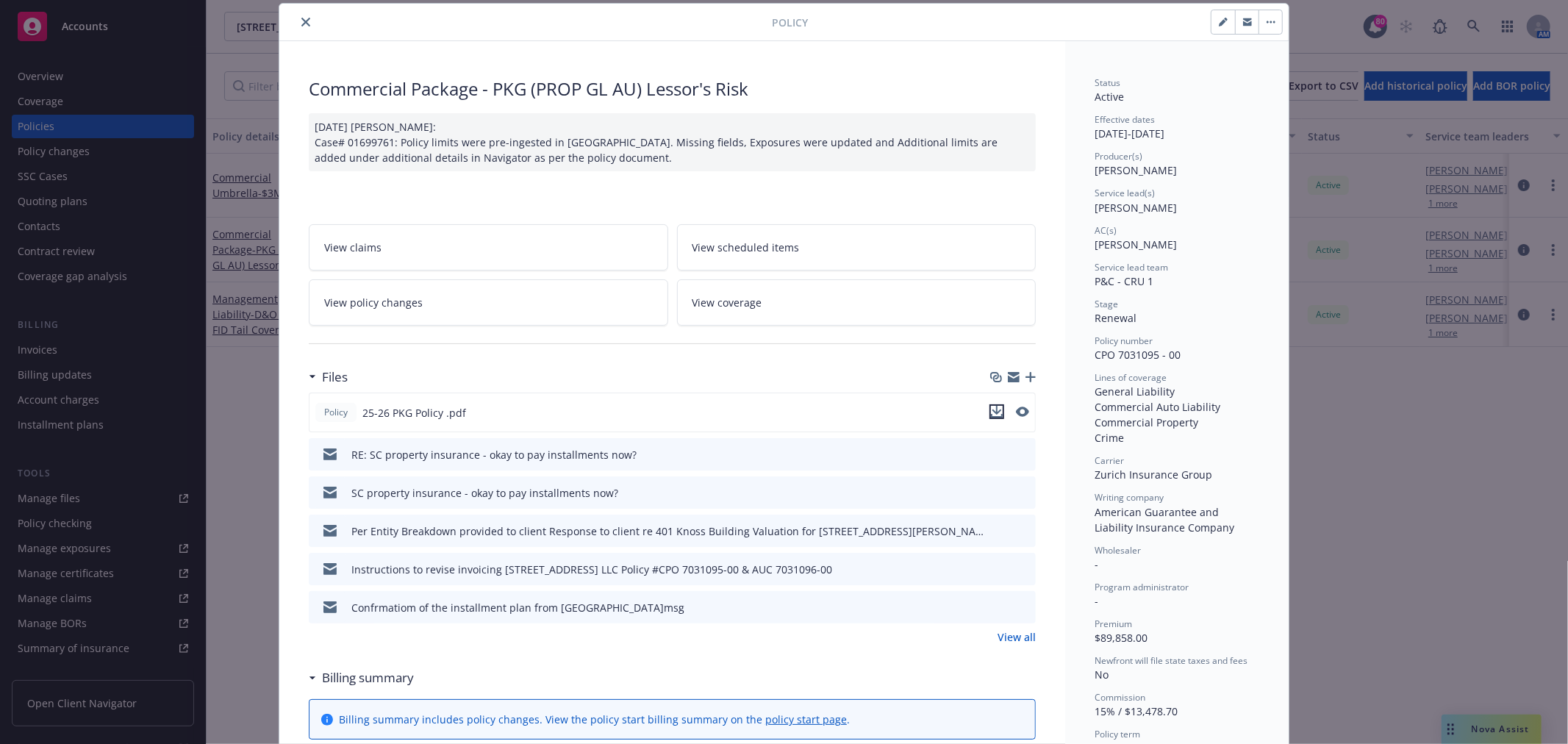
click at [994, 415] on icon "download file" at bounding box center [997, 416] width 12 height 4
drag, startPoint x: 296, startPoint y: 19, endPoint x: 282, endPoint y: 124, distance: 105.9
click at [301, 18] on icon "close" at bounding box center [305, 22] width 9 height 9
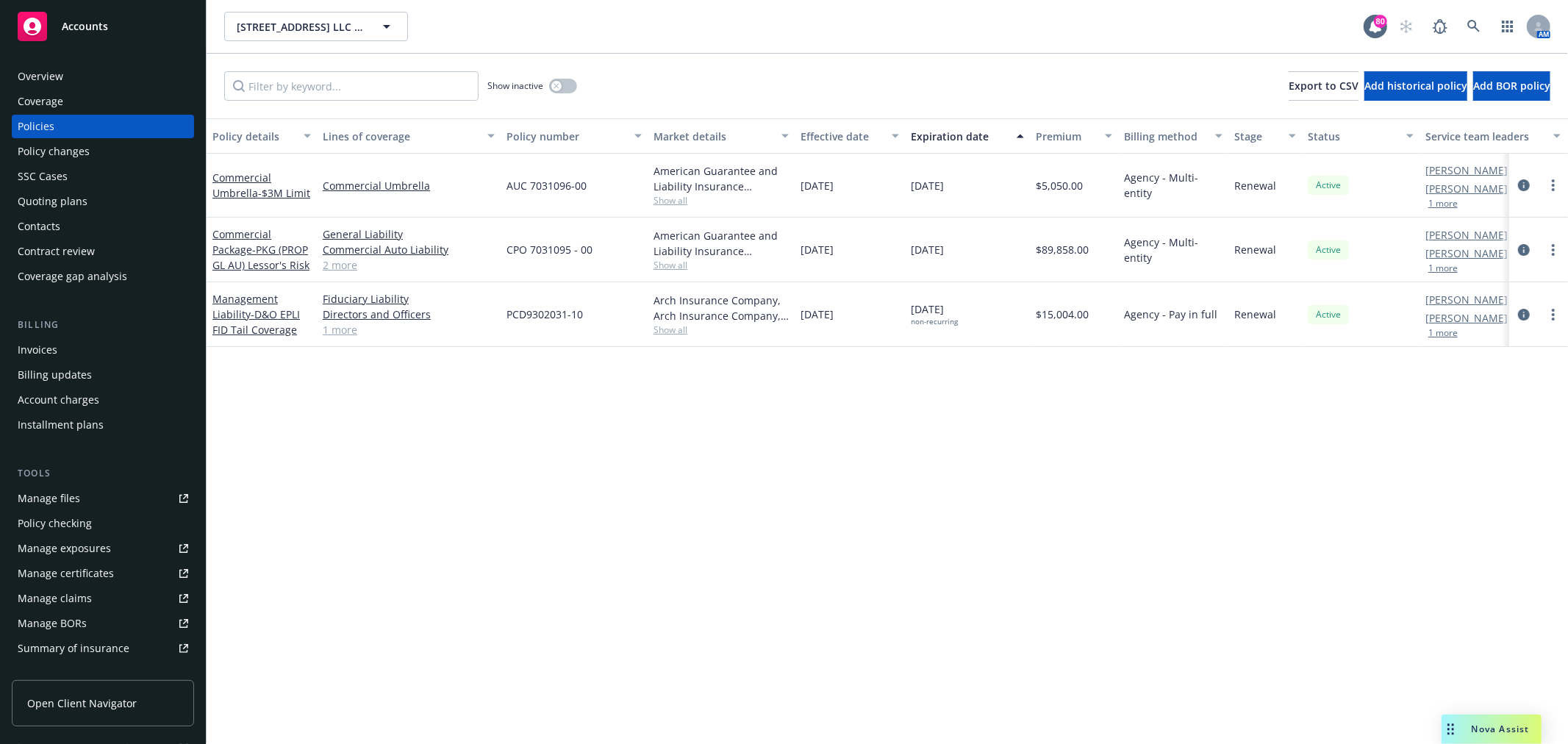
click at [71, 348] on div "Invoices" at bounding box center [103, 350] width 171 height 24
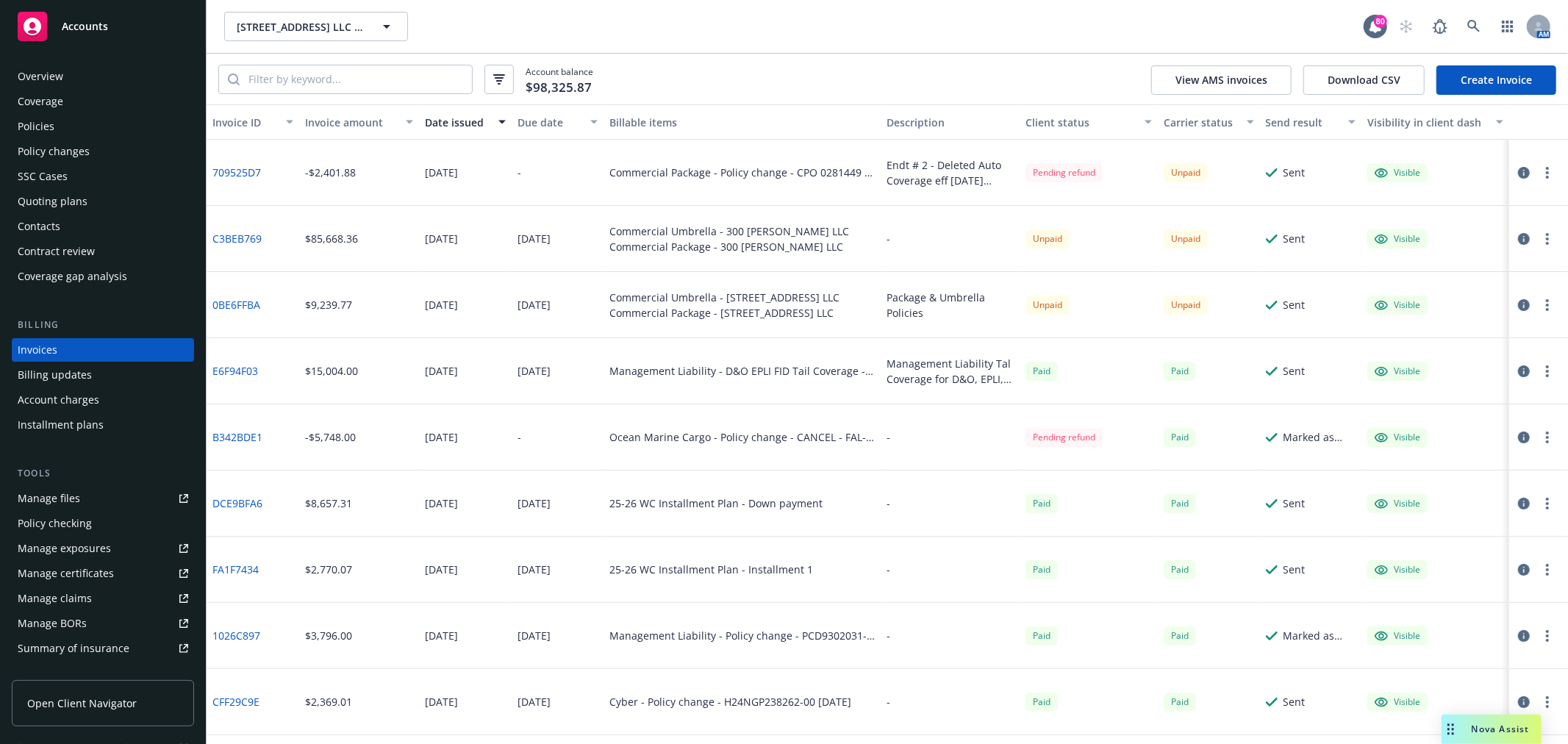
click at [1546, 307] on icon "button" at bounding box center [1547, 305] width 3 height 12
click at [1426, 537] on link "Void" at bounding box center [1450, 540] width 188 height 29
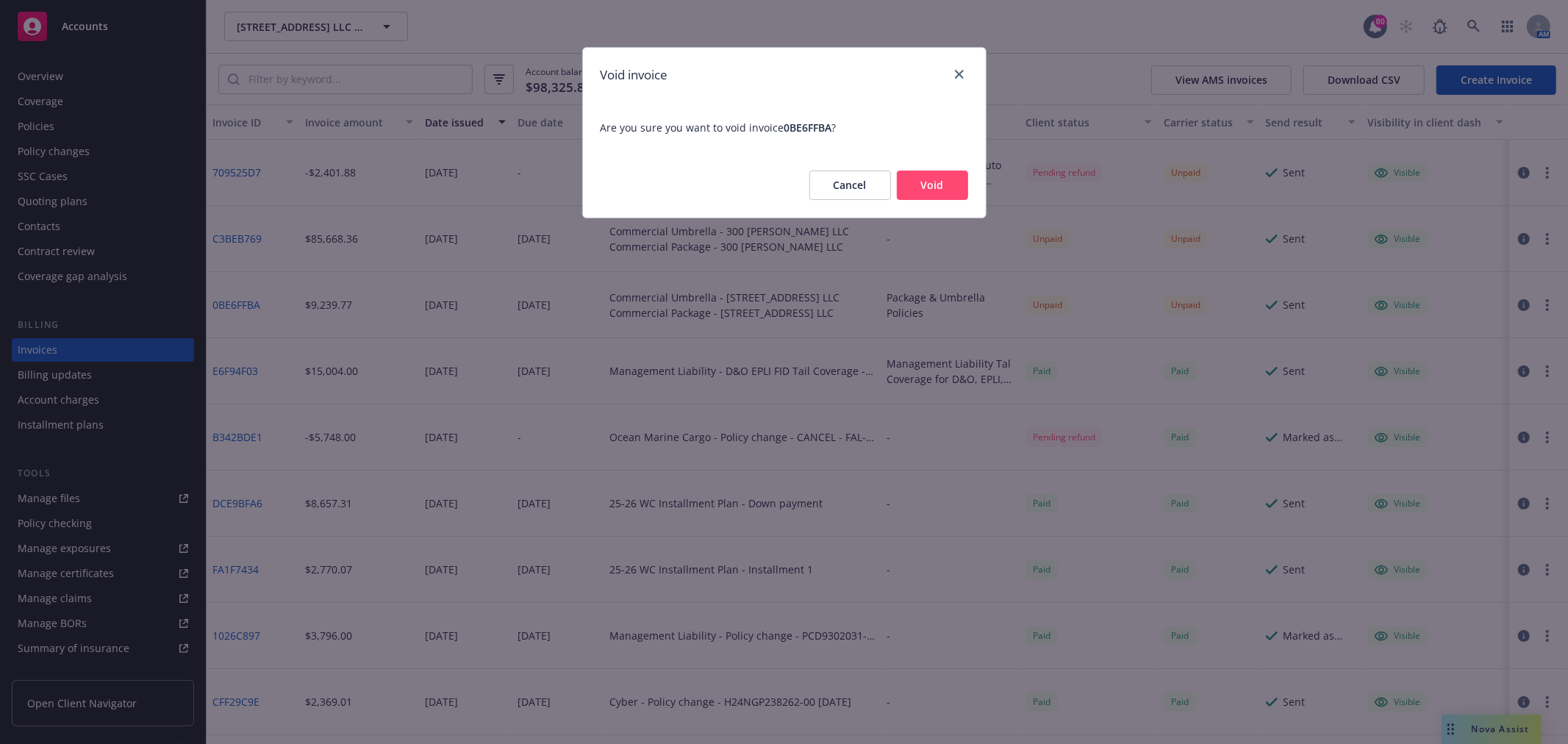
click at [934, 186] on button "Void" at bounding box center [933, 185] width 72 height 29
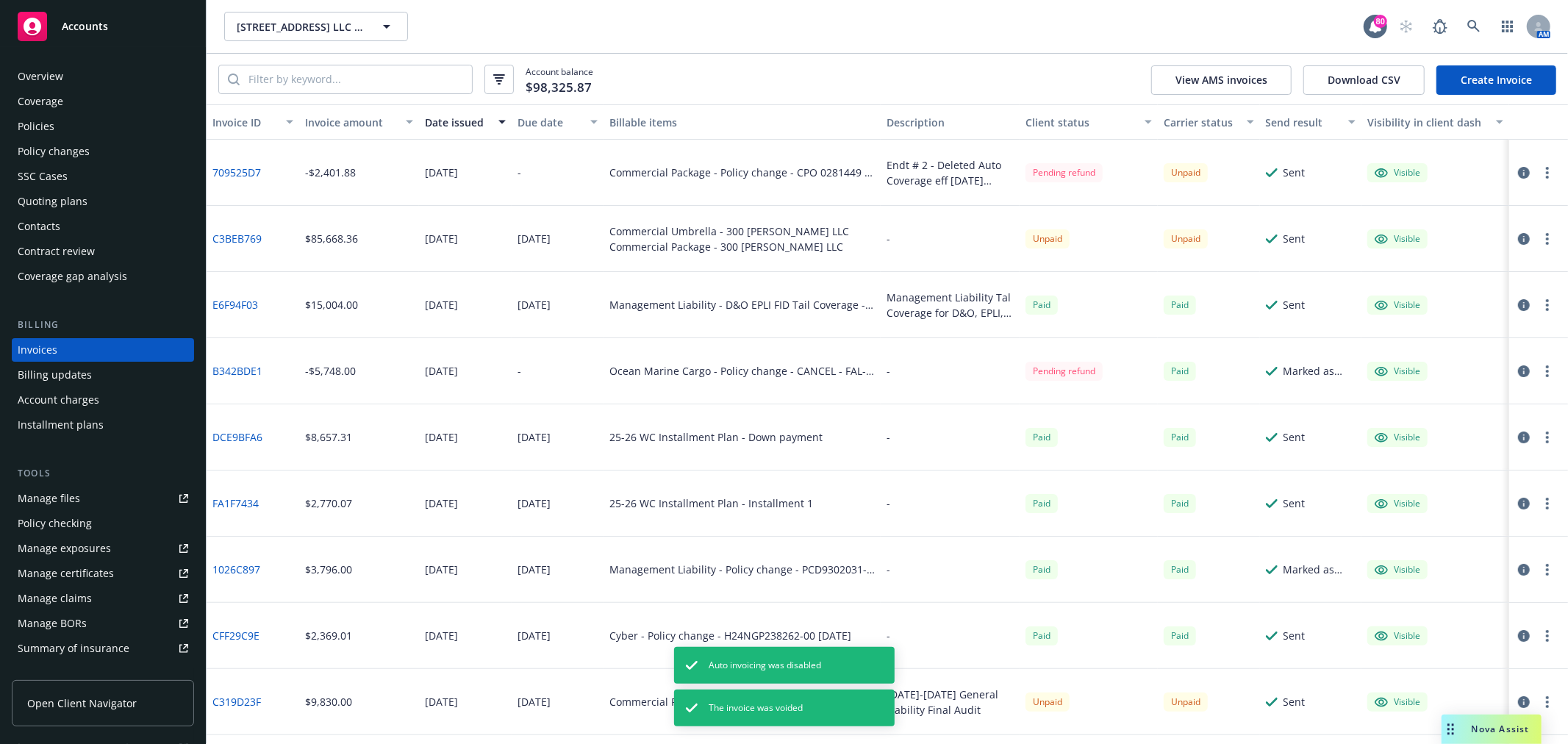
click at [1546, 237] on icon "button" at bounding box center [1547, 239] width 3 height 12
click at [1445, 465] on link "Void" at bounding box center [1450, 474] width 188 height 29
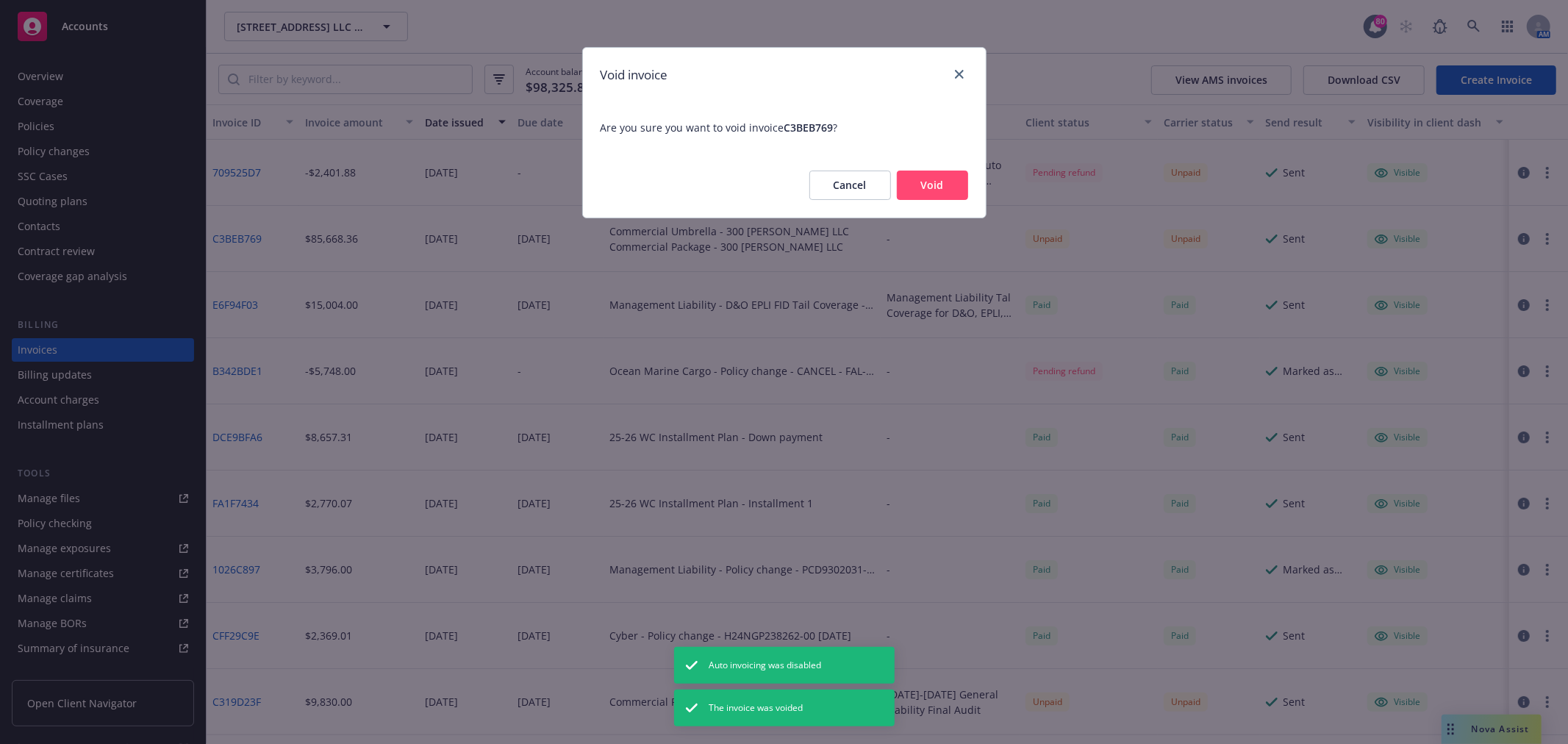
click at [947, 180] on button "Void" at bounding box center [933, 185] width 72 height 29
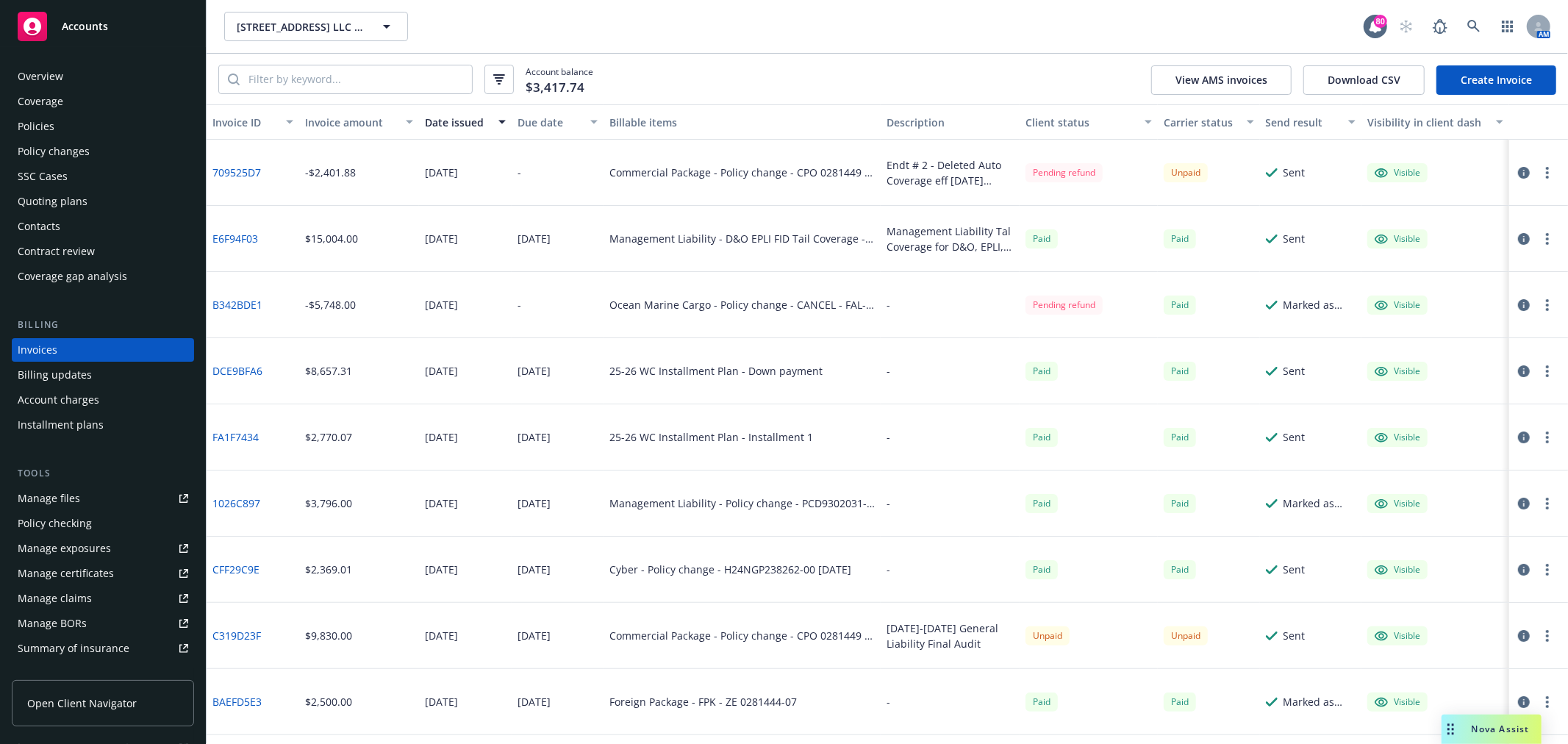
click at [100, 419] on div "Installment plans" at bounding box center [61, 425] width 86 height 24
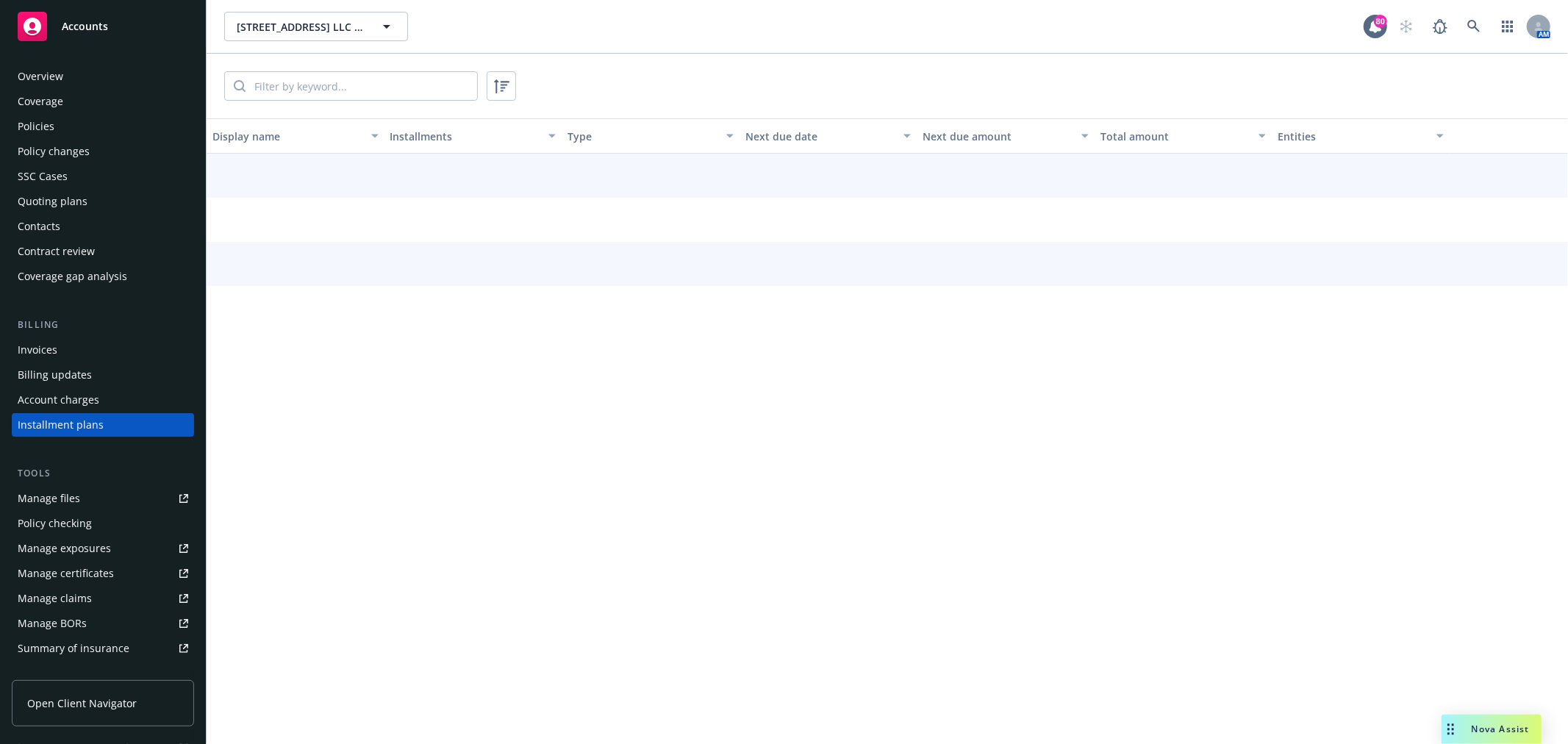
scroll to position [29, 0]
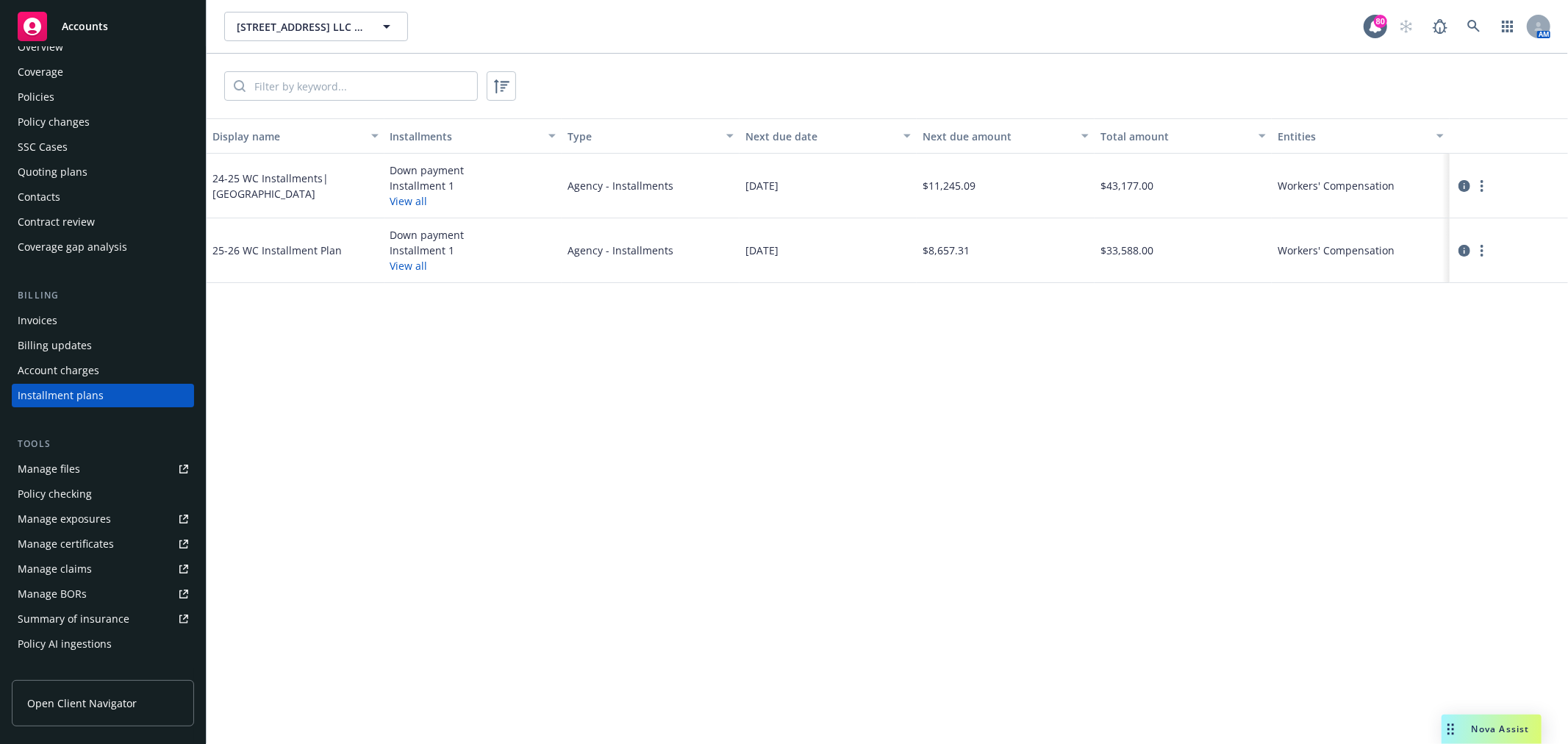
click at [92, 104] on div "Policies" at bounding box center [103, 98] width 171 height 24
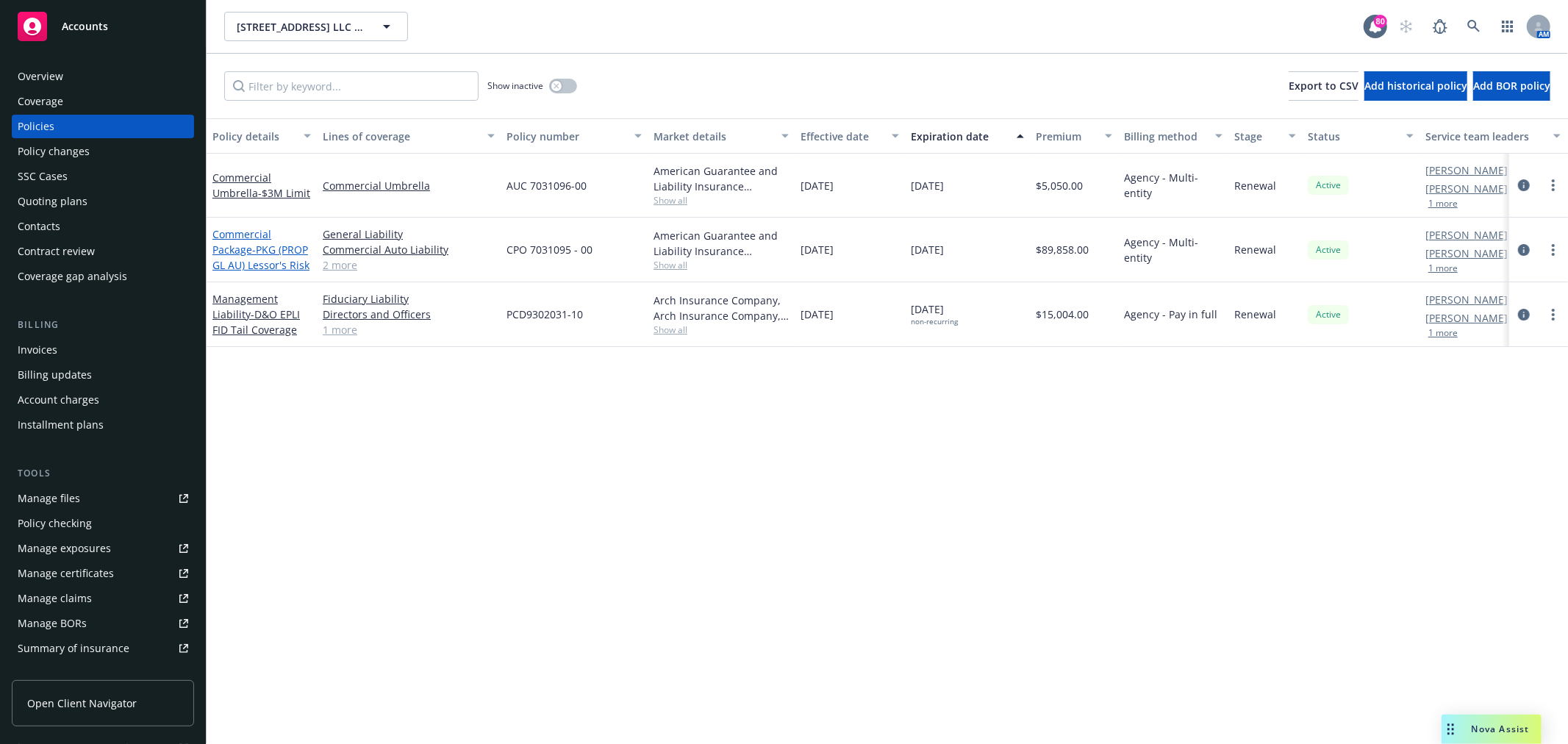
click at [248, 250] on link "Commercial Package - PKG (PROP GL AU) Lessor's Risk" at bounding box center [260, 249] width 97 height 45
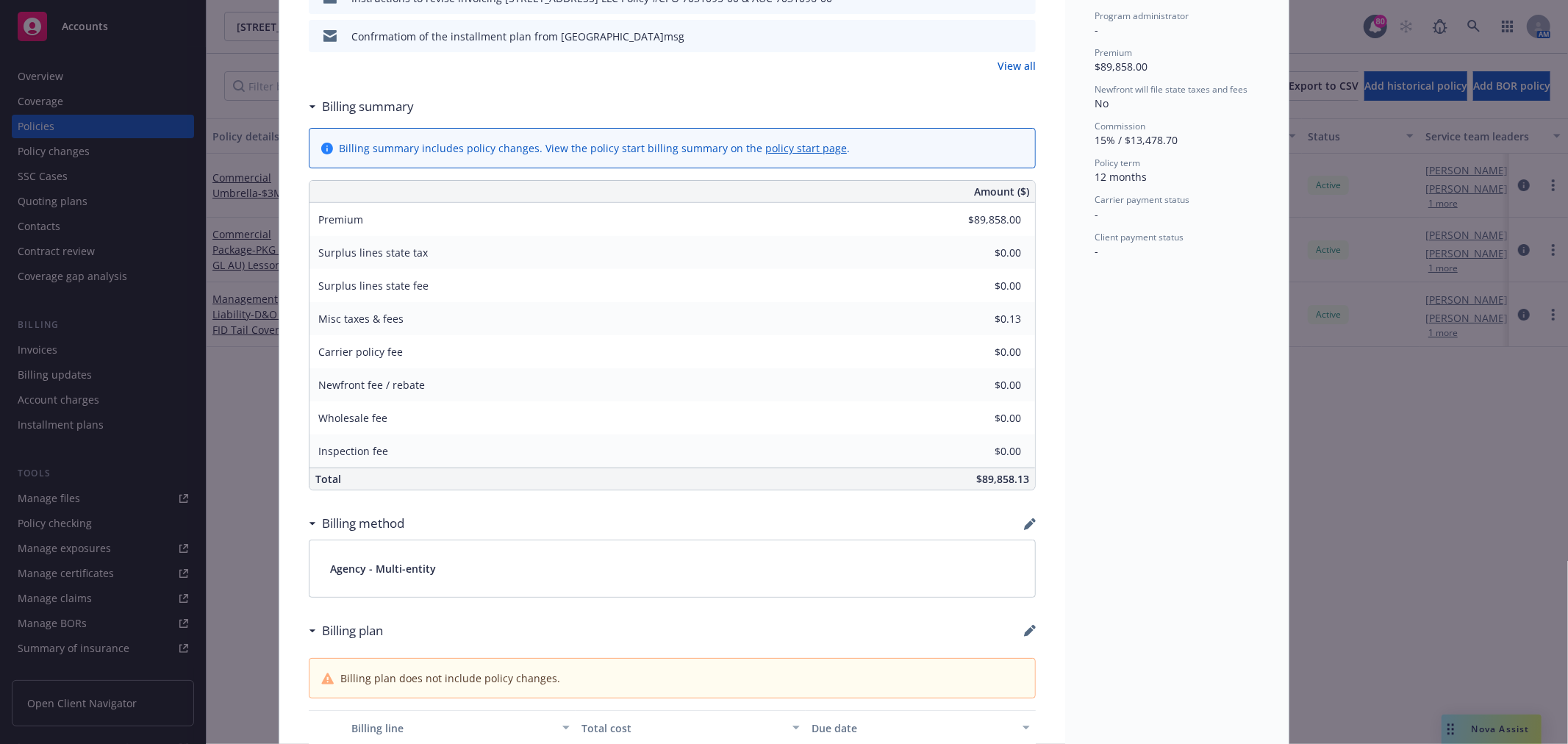
scroll to position [697, 0]
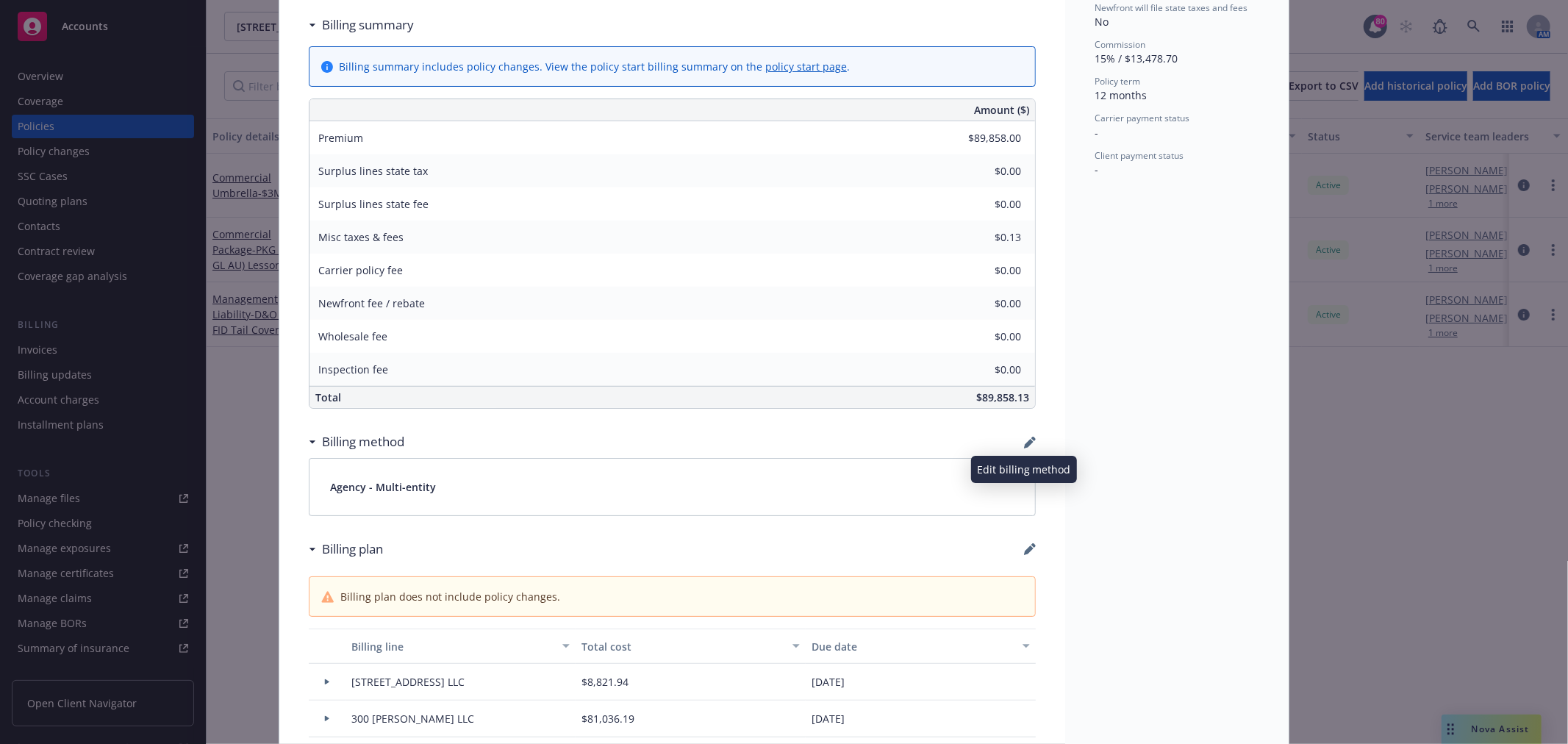
click at [1024, 446] on icon "button" at bounding box center [1029, 444] width 10 height 10
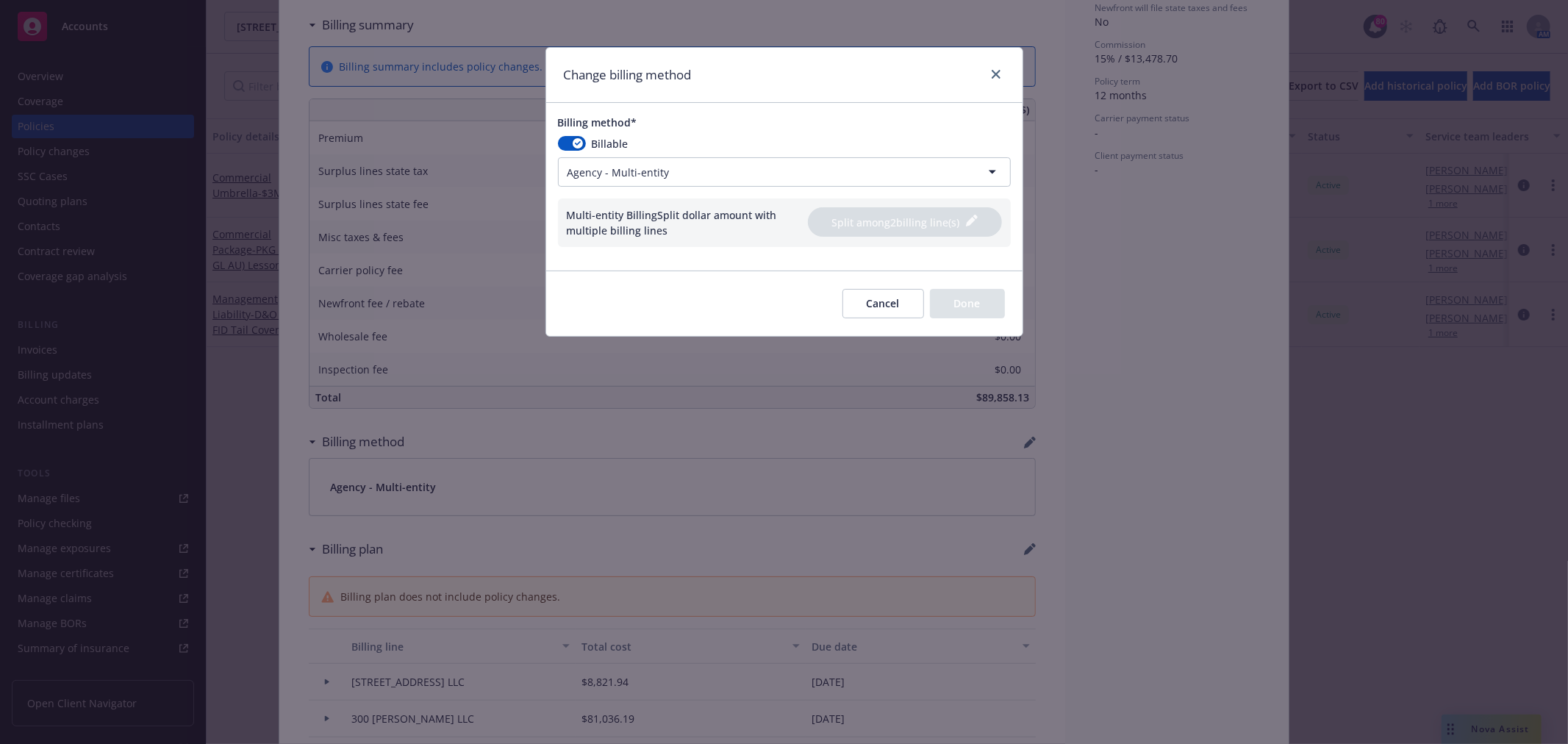
click at [696, 175] on html "Accounts Overview Coverage Policies Policy changes SSC Cases Quoting plans Cont…" at bounding box center [784, 372] width 1568 height 744
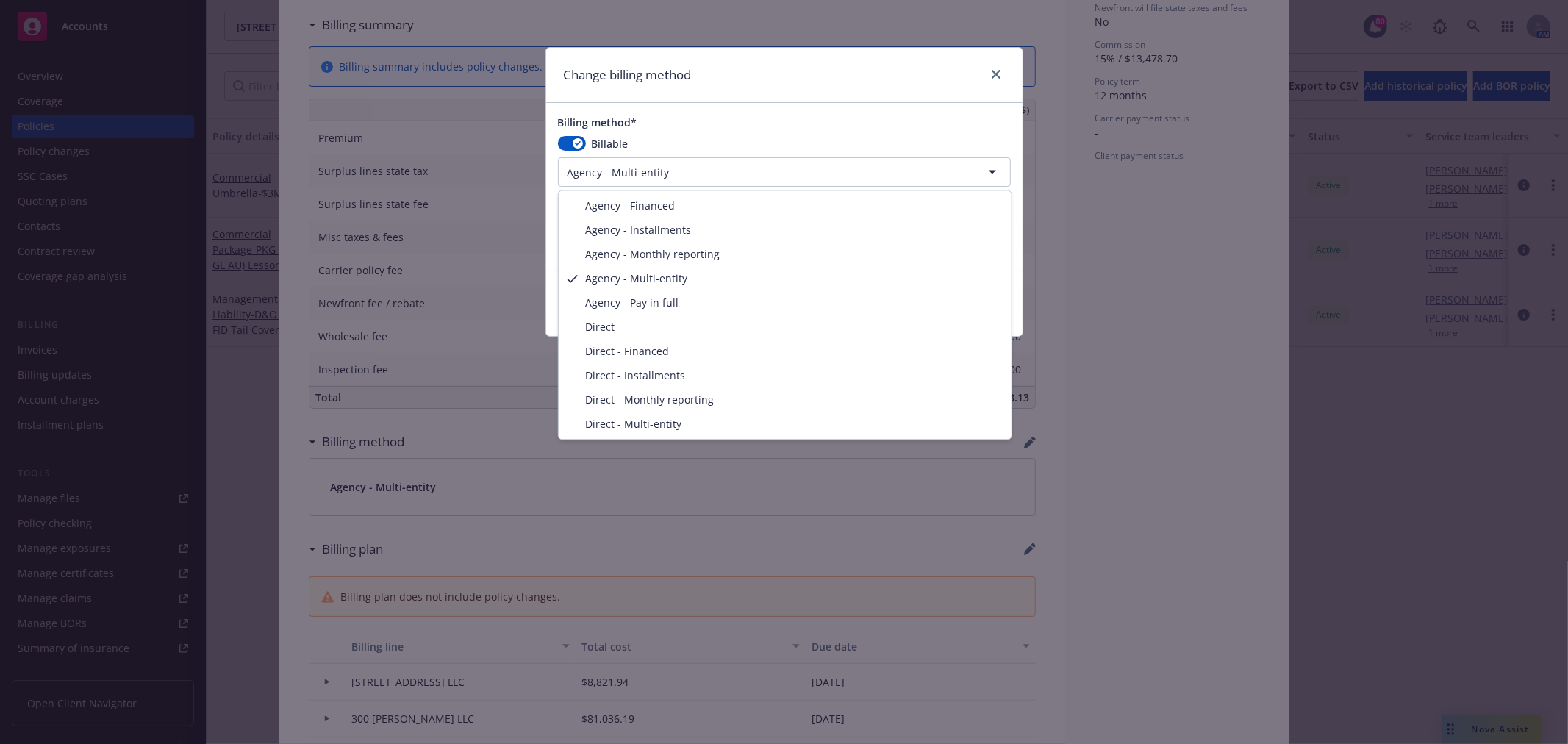
select select "AGENCY_INSTALLMENTS"
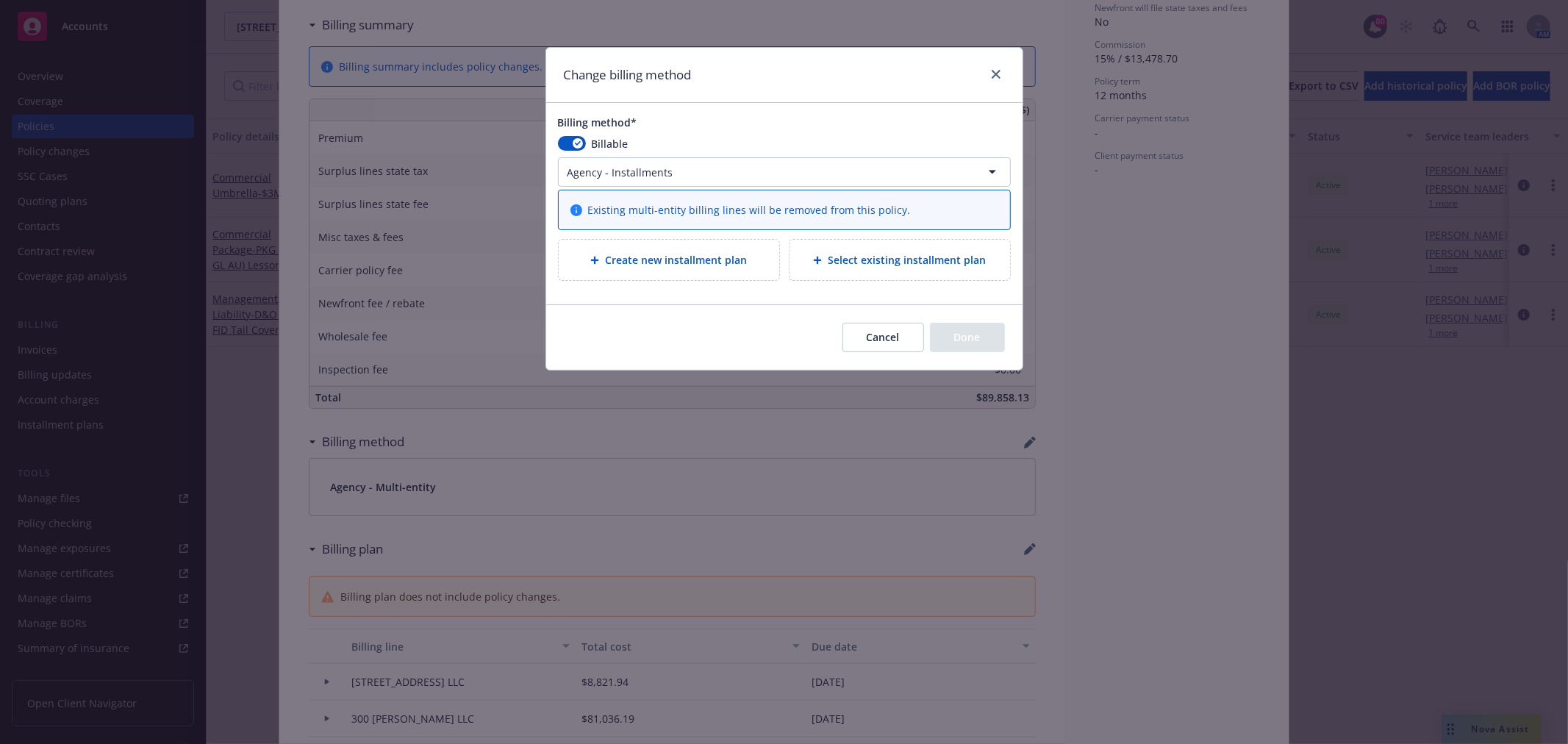
click at [702, 266] on span "Create new installment plan" at bounding box center [676, 259] width 142 height 15
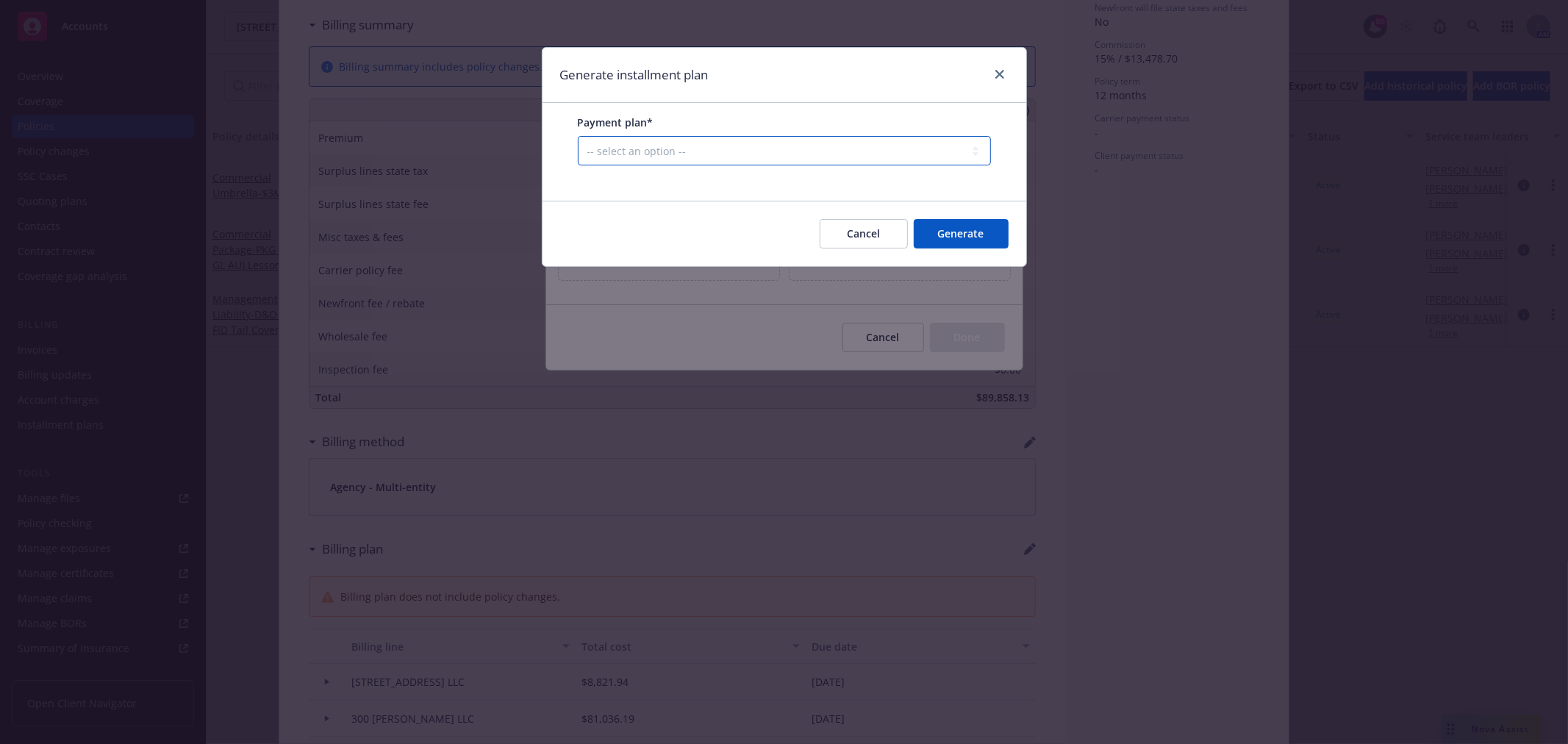
click at [718, 144] on select "-- select an option -- Only down payment 0% down payment + 12 monthly installme…" at bounding box center [784, 150] width 413 height 29
select select "25% down payment + 9 monthly installments"
click at [578, 166] on select "-- select an option -- Only down payment 0% down payment + 12 monthly installme…" at bounding box center [784, 150] width 413 height 29
select select "MONTHLY"
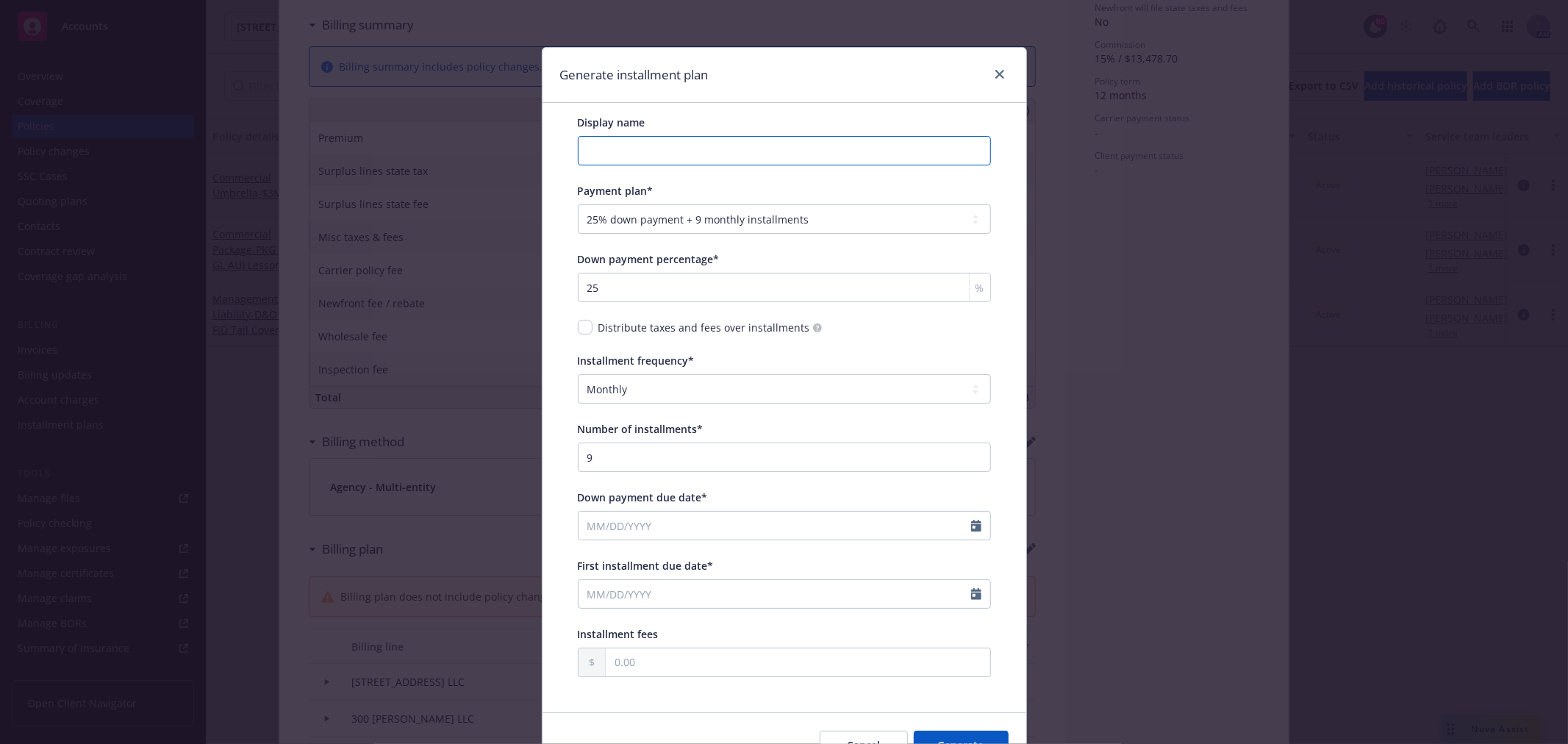
click at [841, 153] on input "Display name" at bounding box center [784, 150] width 413 height 29
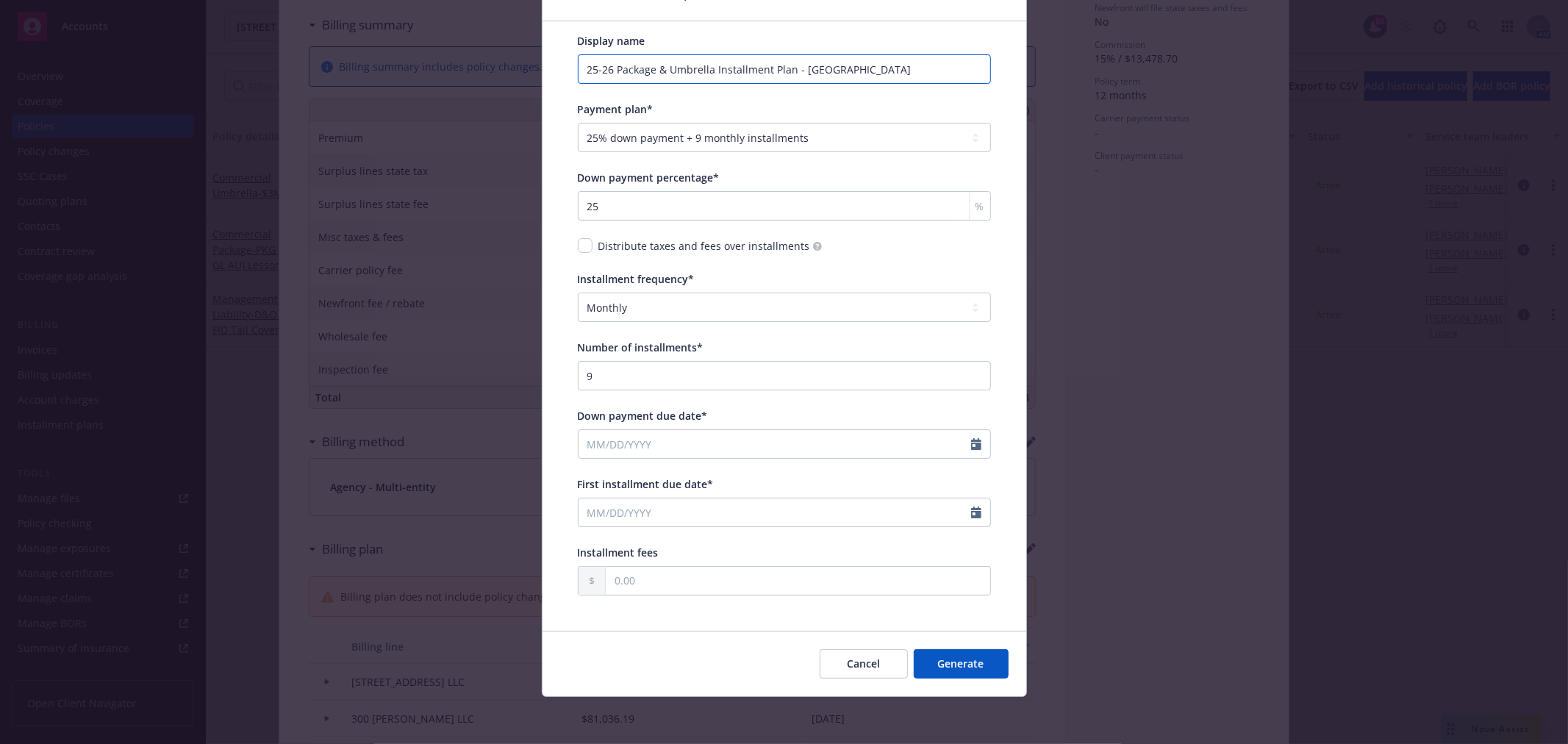
type input "25-26 Package & Umbrella Installment Plan - Zurich"
click at [702, 444] on input "Down payment due date*" at bounding box center [775, 444] width 393 height 28
click at [588, 480] on icon "button" at bounding box center [592, 479] width 9 height 9
select select "7"
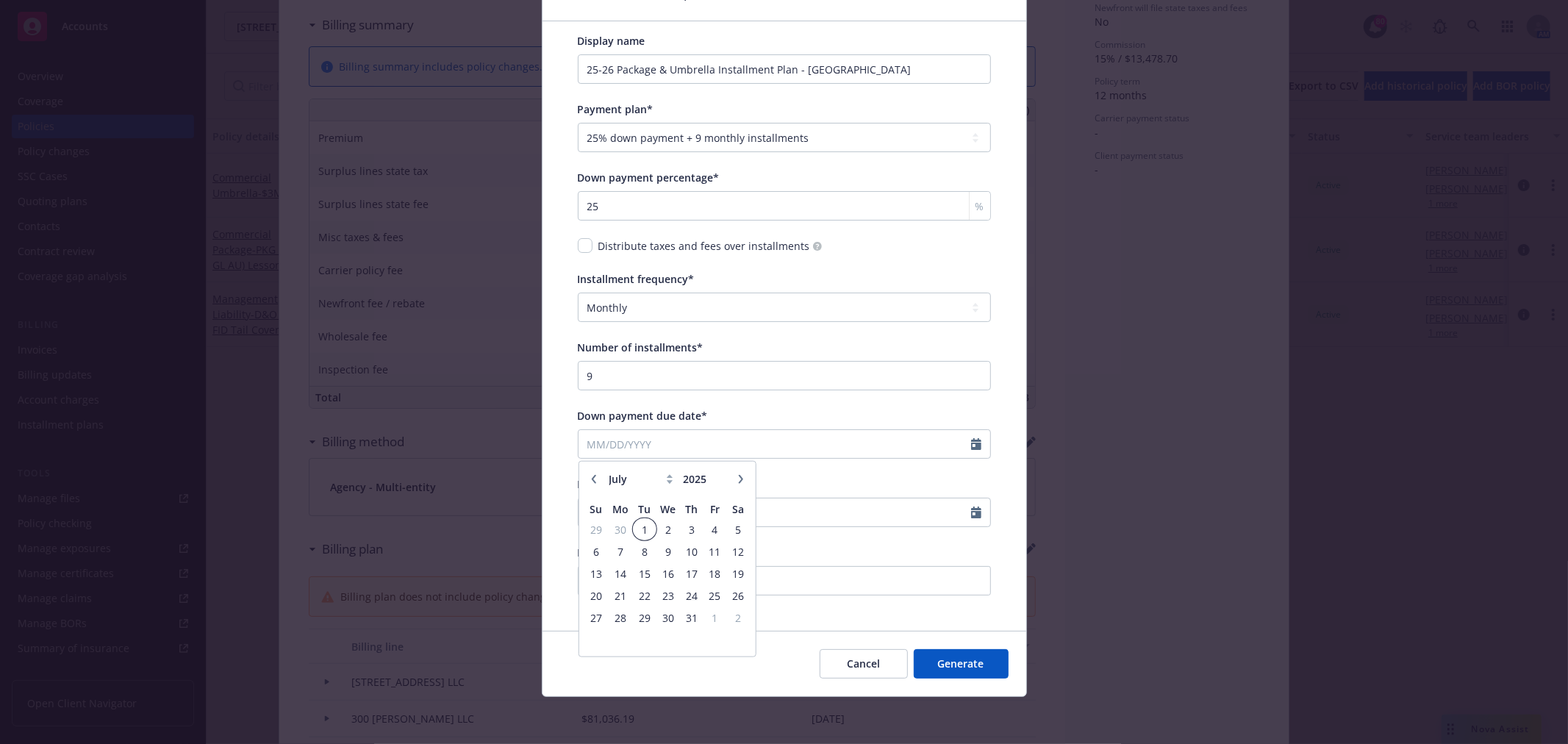
click at [643, 532] on span "1" at bounding box center [644, 530] width 20 height 18
type input "[DATE]"
click at [632, 444] on input "[DATE]" at bounding box center [775, 444] width 393 height 28
click at [731, 480] on button "button" at bounding box center [740, 480] width 18 height 18
select select "8"
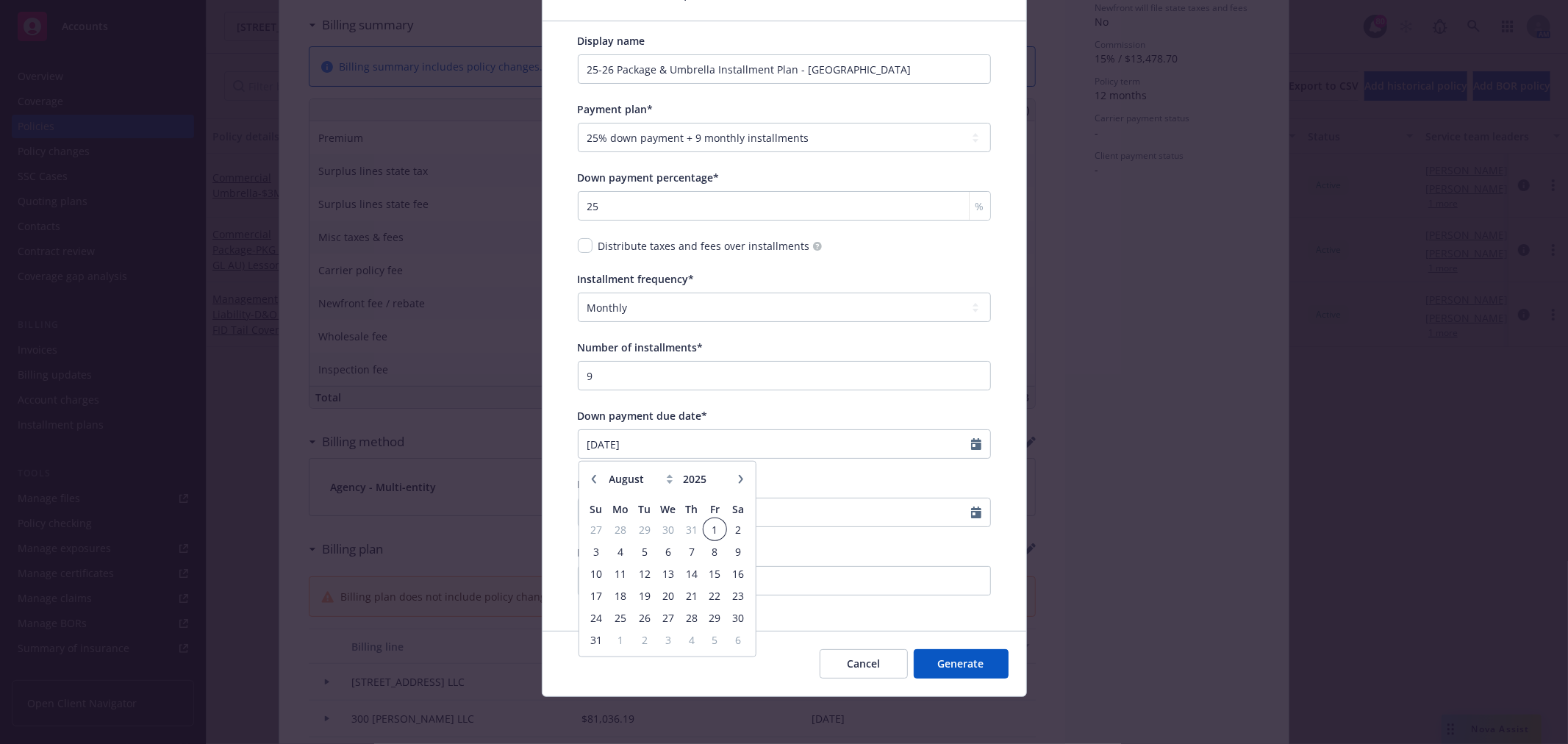
click at [707, 528] on span "1" at bounding box center [715, 530] width 20 height 18
type input "08/01/2025"
click at [679, 516] on input "First installment due date*" at bounding box center [775, 513] width 393 height 28
select select "9"
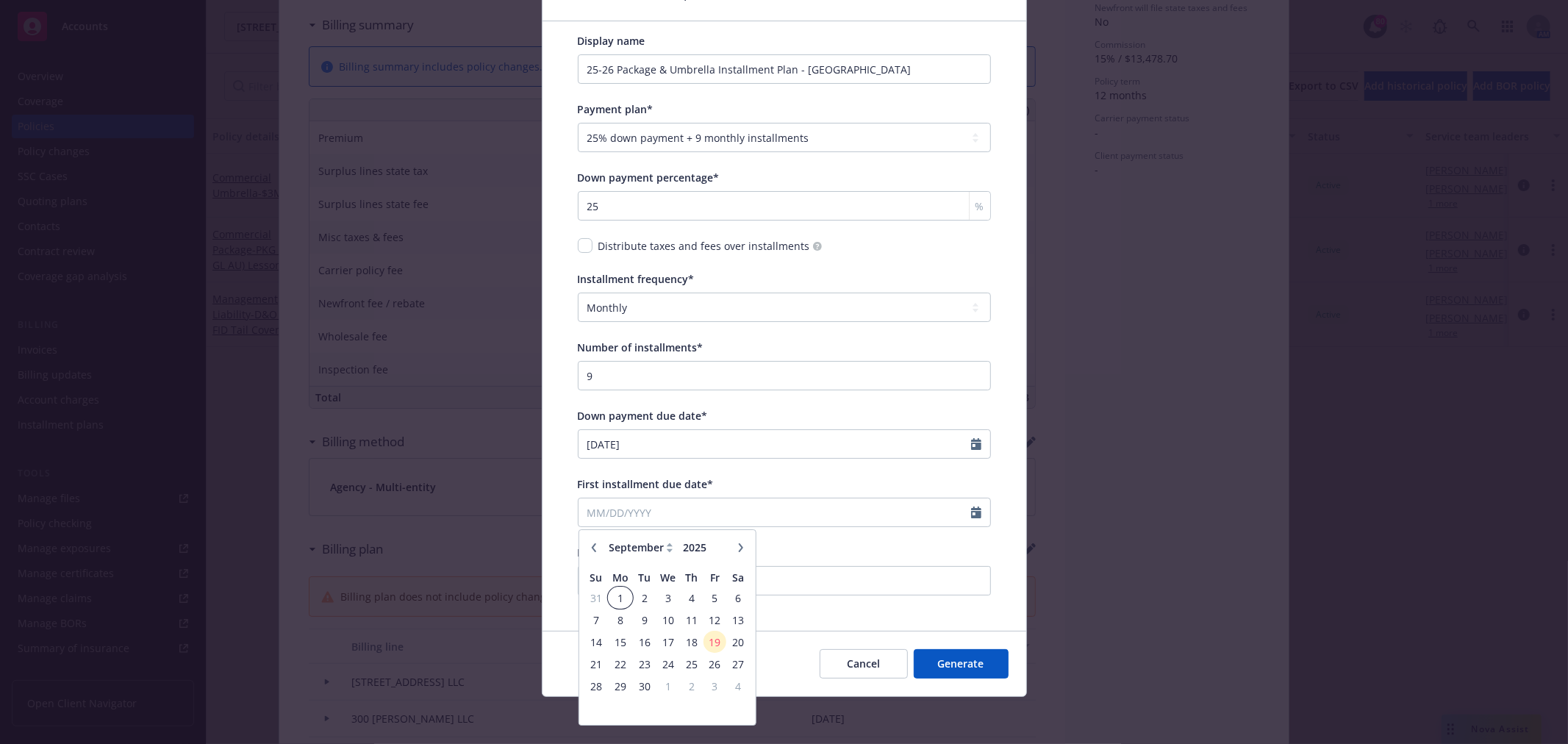
click at [623, 599] on span "1" at bounding box center [620, 597] width 22 height 18
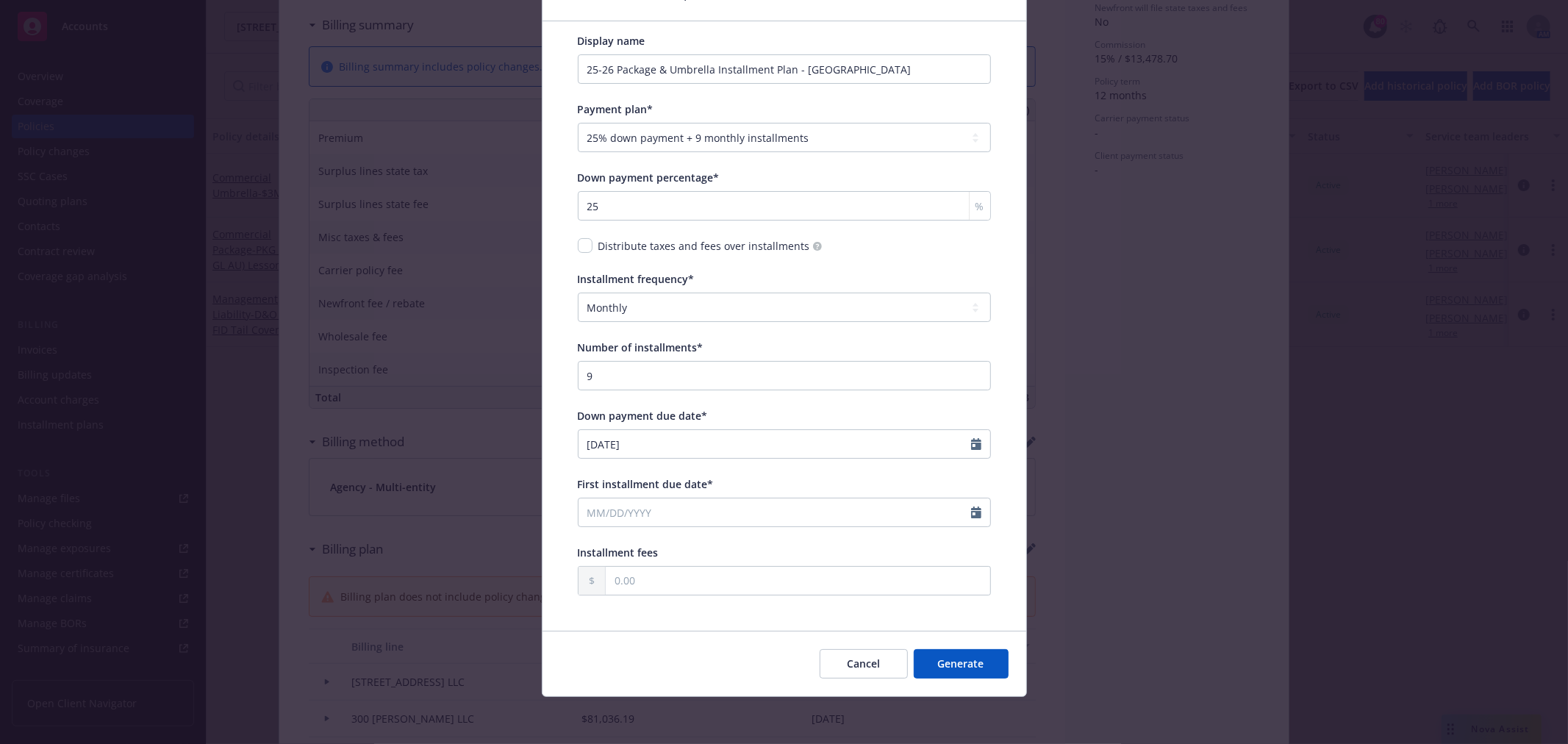
type input "09/01/2025"
click at [969, 656] on button "Generate" at bounding box center [961, 663] width 95 height 29
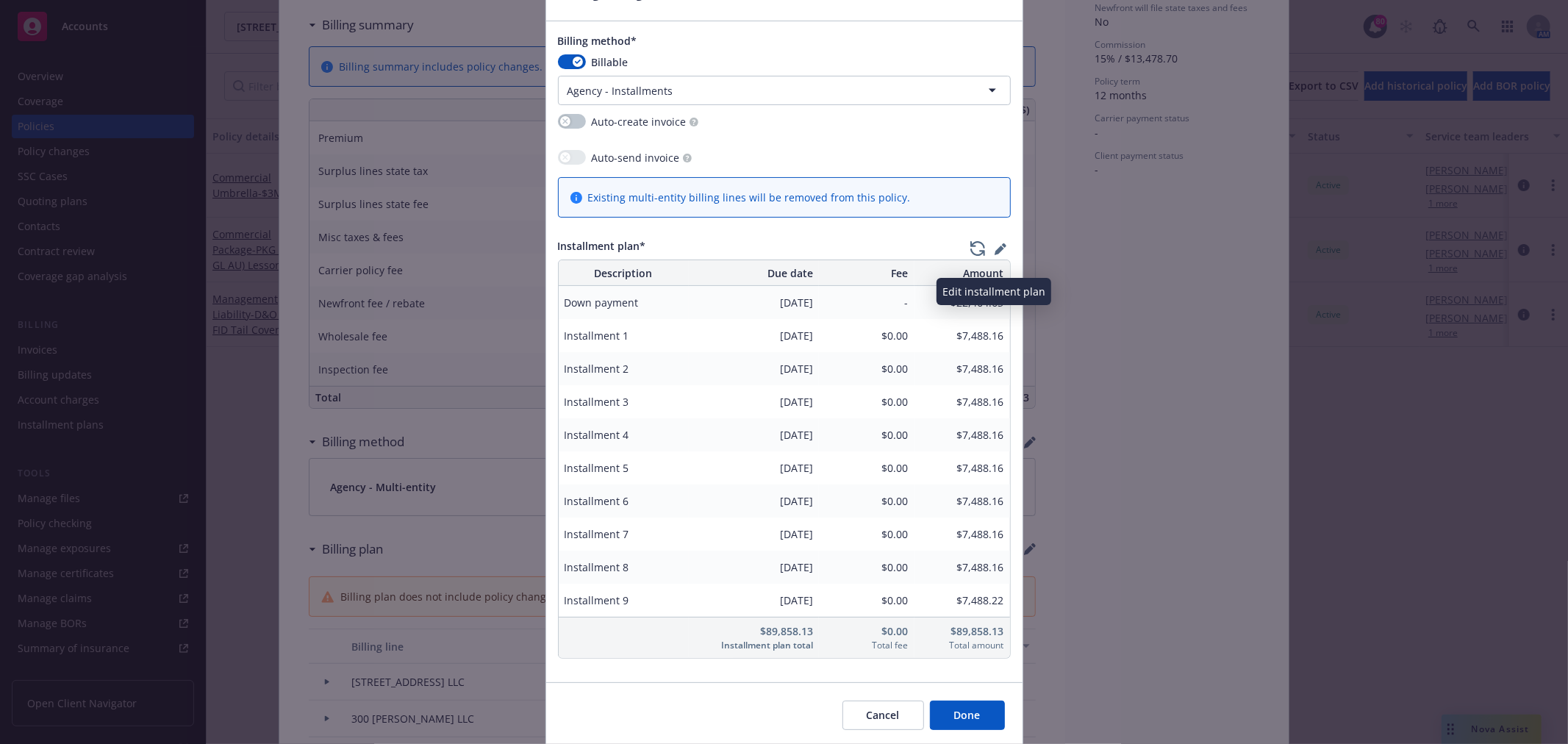
click at [994, 247] on icon "button" at bounding box center [1000, 249] width 12 height 12
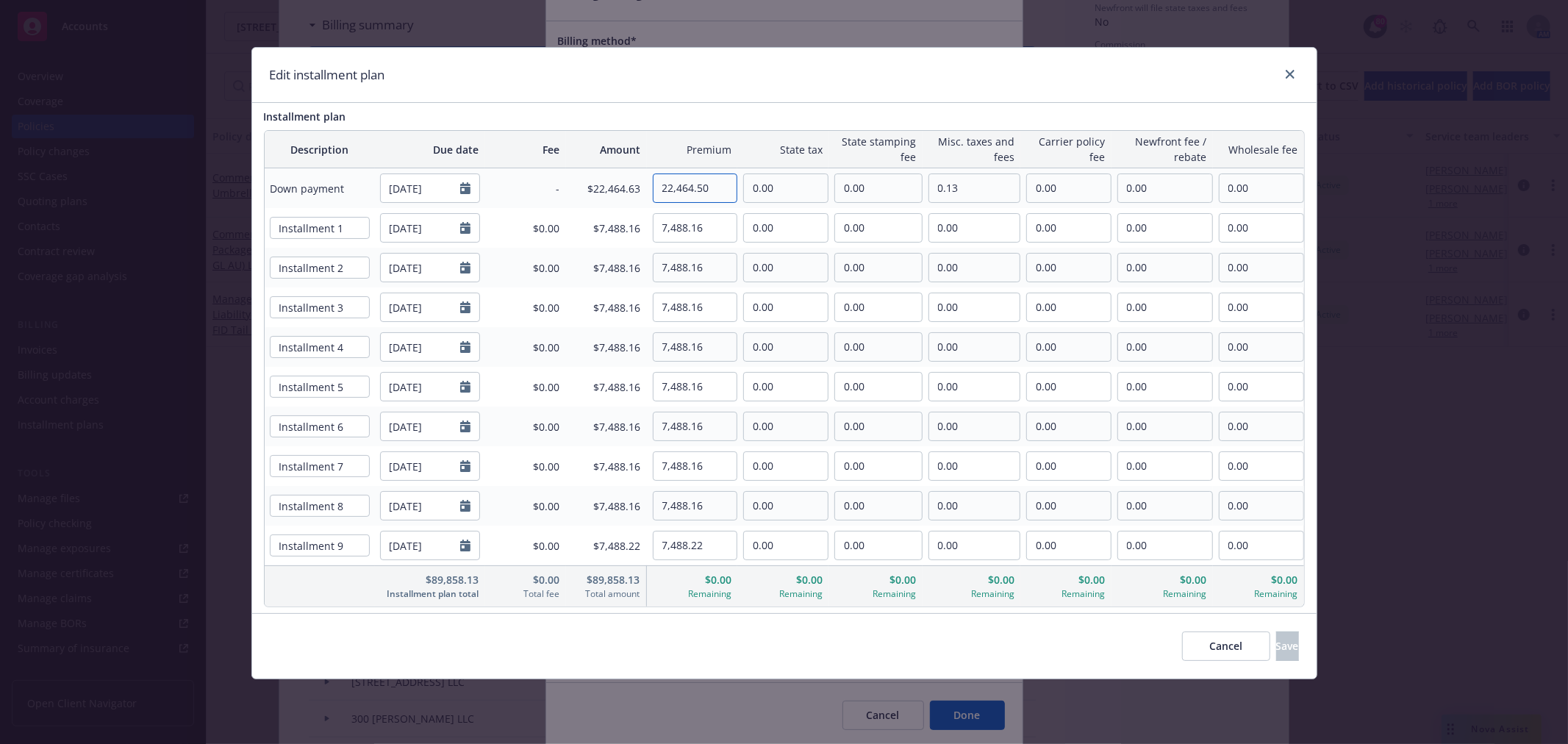
click at [718, 189] on input "22,464.50" at bounding box center [695, 188] width 84 height 28
drag, startPoint x: 722, startPoint y: 188, endPoint x: 650, endPoint y: 186, distance: 72.0
click at [650, 186] on div "22,464.50" at bounding box center [692, 187] width 91 height 29
click at [711, 187] on input "22,464.50" at bounding box center [695, 188] width 84 height 28
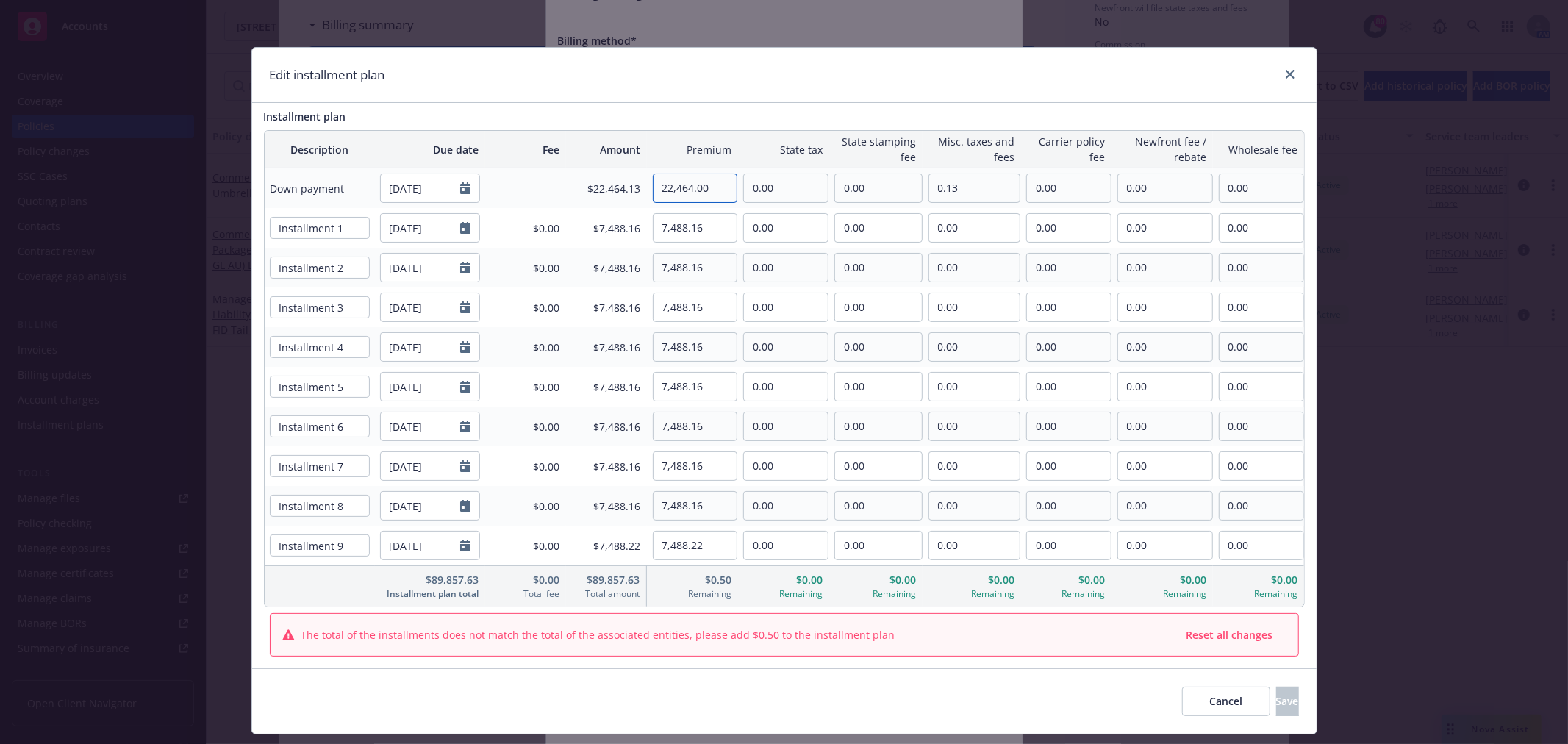
type input "22,464.00"
click at [710, 222] on input "7,488.16" at bounding box center [695, 228] width 84 height 28
drag, startPoint x: 709, startPoint y: 225, endPoint x: 655, endPoint y: 224, distance: 54.0
click at [655, 224] on input "7,488.16" at bounding box center [695, 228] width 84 height 28
click at [709, 225] on input "7,488.16" at bounding box center [695, 228] width 84 height 28
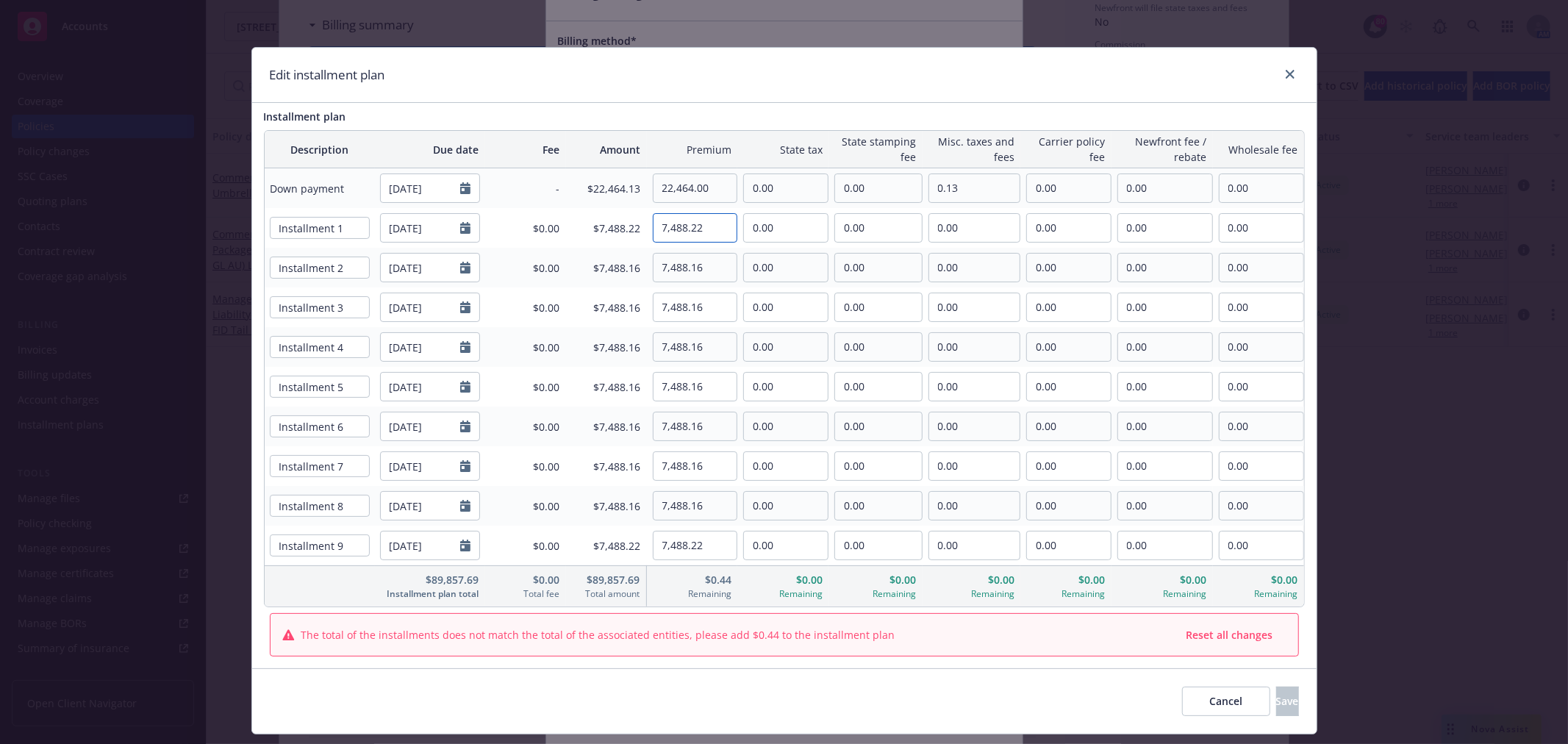
drag, startPoint x: 709, startPoint y: 225, endPoint x: 649, endPoint y: 222, distance: 60.1
click at [653, 222] on input "7,488.22" at bounding box center [695, 228] width 84 height 28
type input "7,488.22"
click at [709, 272] on input "7,488.16" at bounding box center [695, 267] width 84 height 28
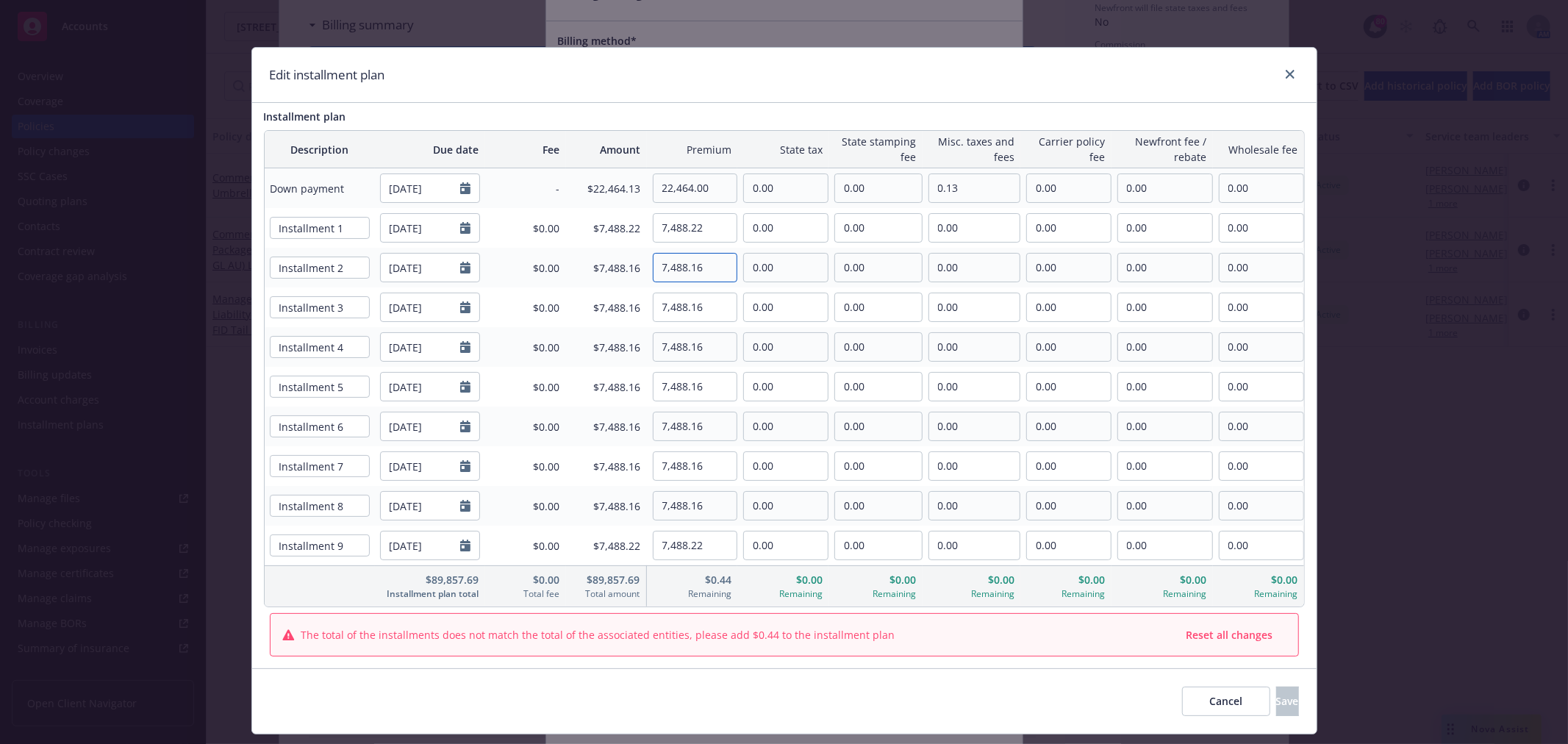
paste input "22"
type input "7,488.22"
click at [709, 315] on input "7,488.16" at bounding box center [695, 307] width 84 height 28
paste input "22"
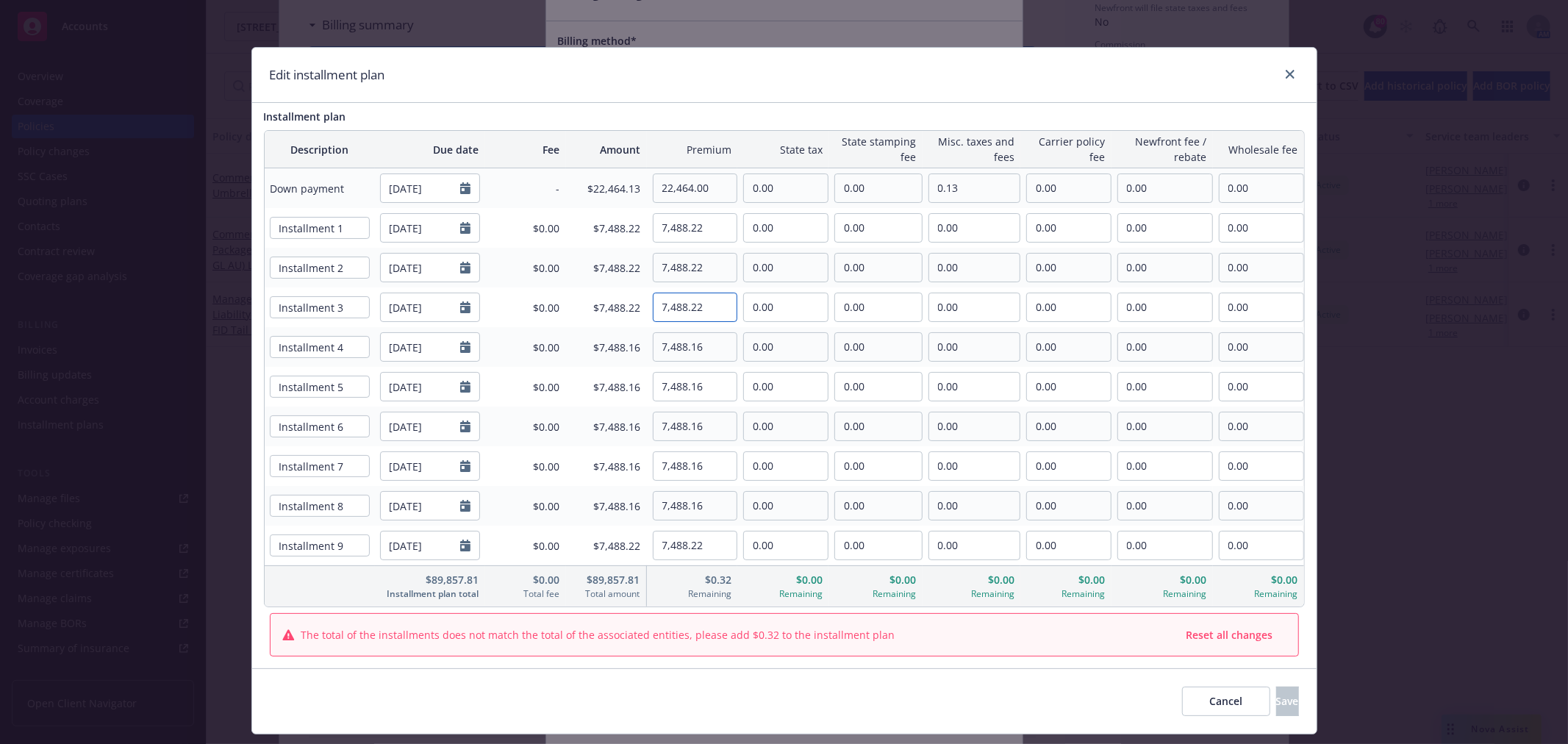
type input "7,488.22"
click at [709, 354] on input "7,488.16" at bounding box center [695, 347] width 84 height 28
paste input "22"
type input "7,488.22"
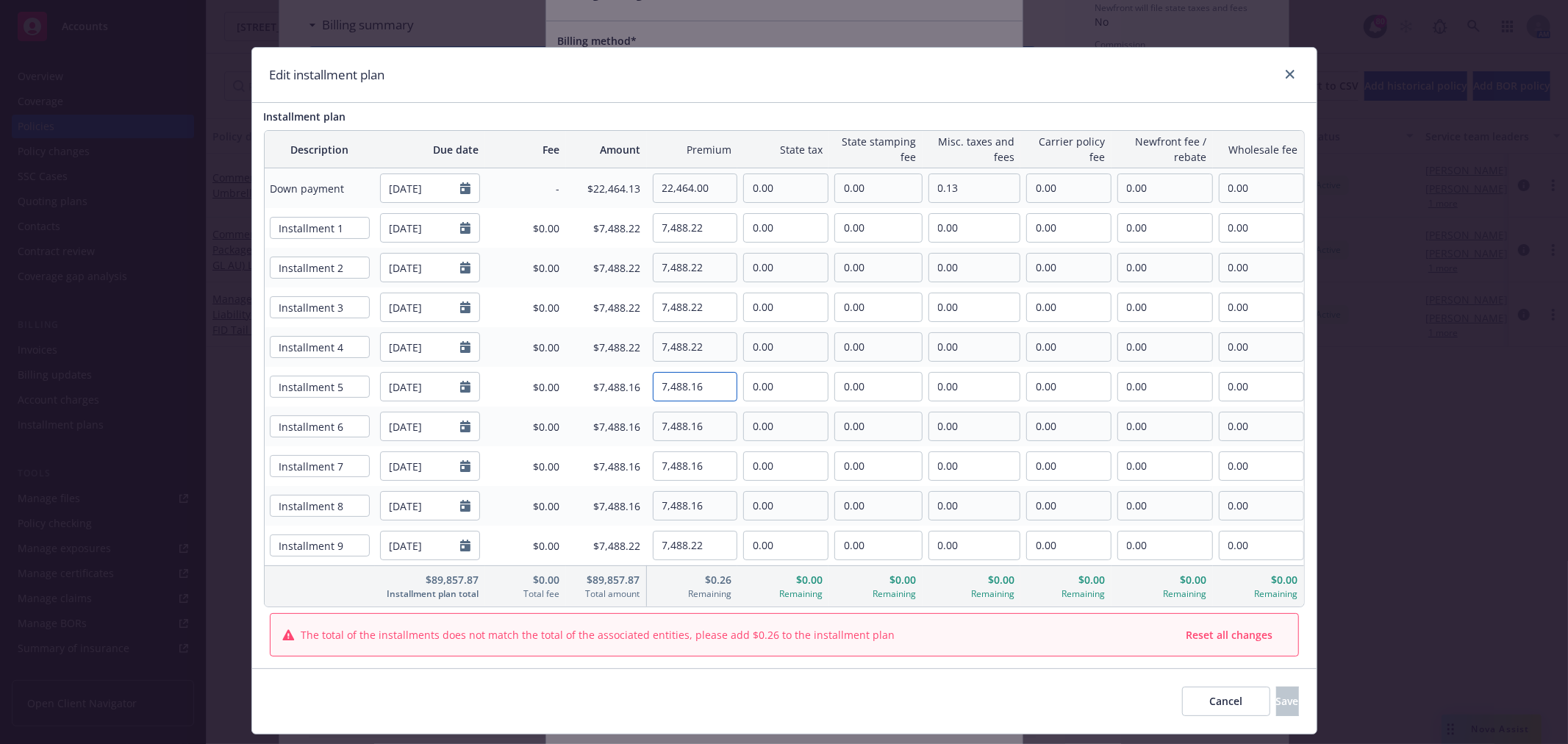
click at [709, 392] on input "7,488.16" at bounding box center [695, 387] width 84 height 28
paste input "22"
type input "7,488.22"
click at [709, 429] on input "7,488.16" at bounding box center [695, 427] width 84 height 28
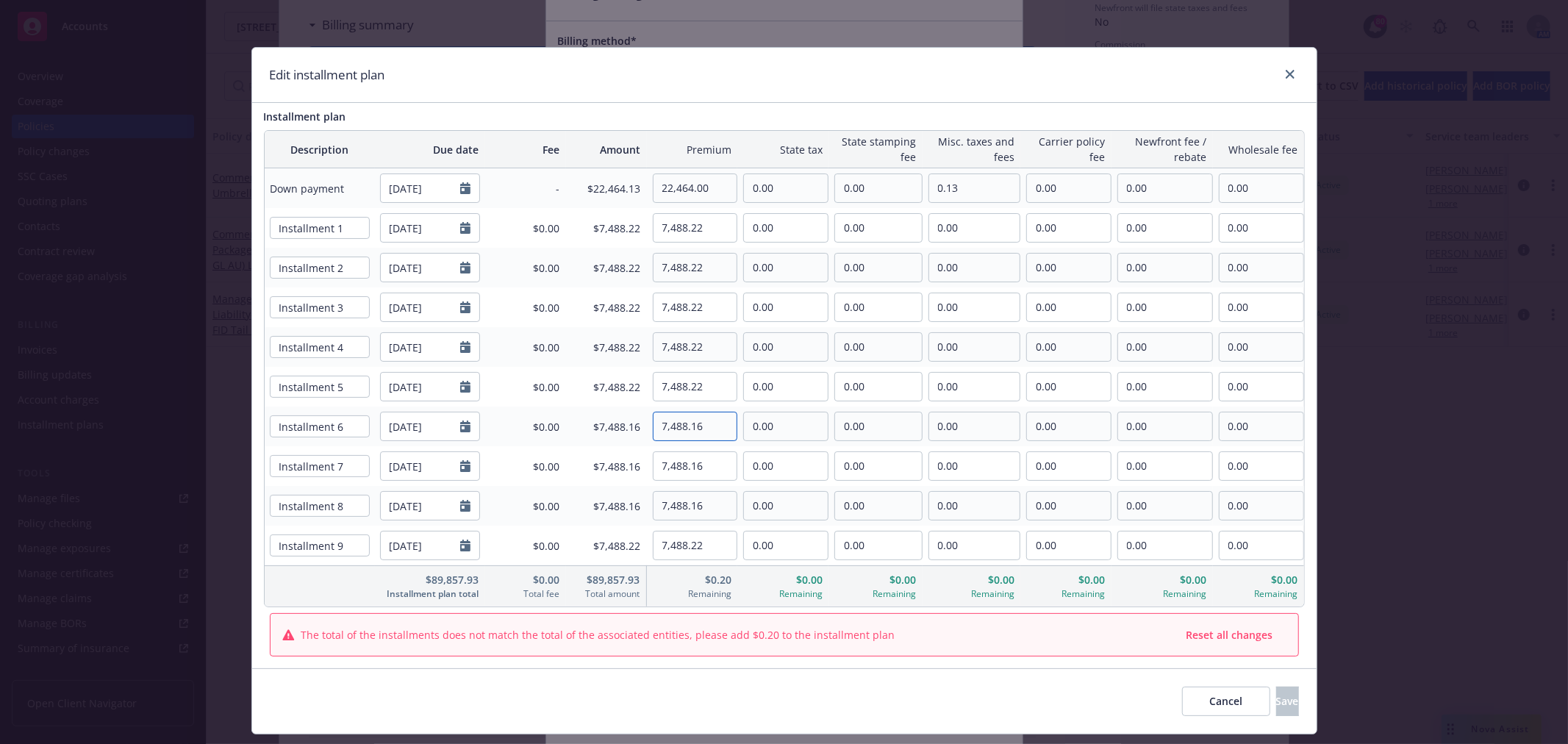
click at [709, 429] on input "7,488.16" at bounding box center [695, 427] width 84 height 28
paste input "22"
type input "7,488.22"
click at [704, 464] on input "7,488.16" at bounding box center [695, 466] width 84 height 28
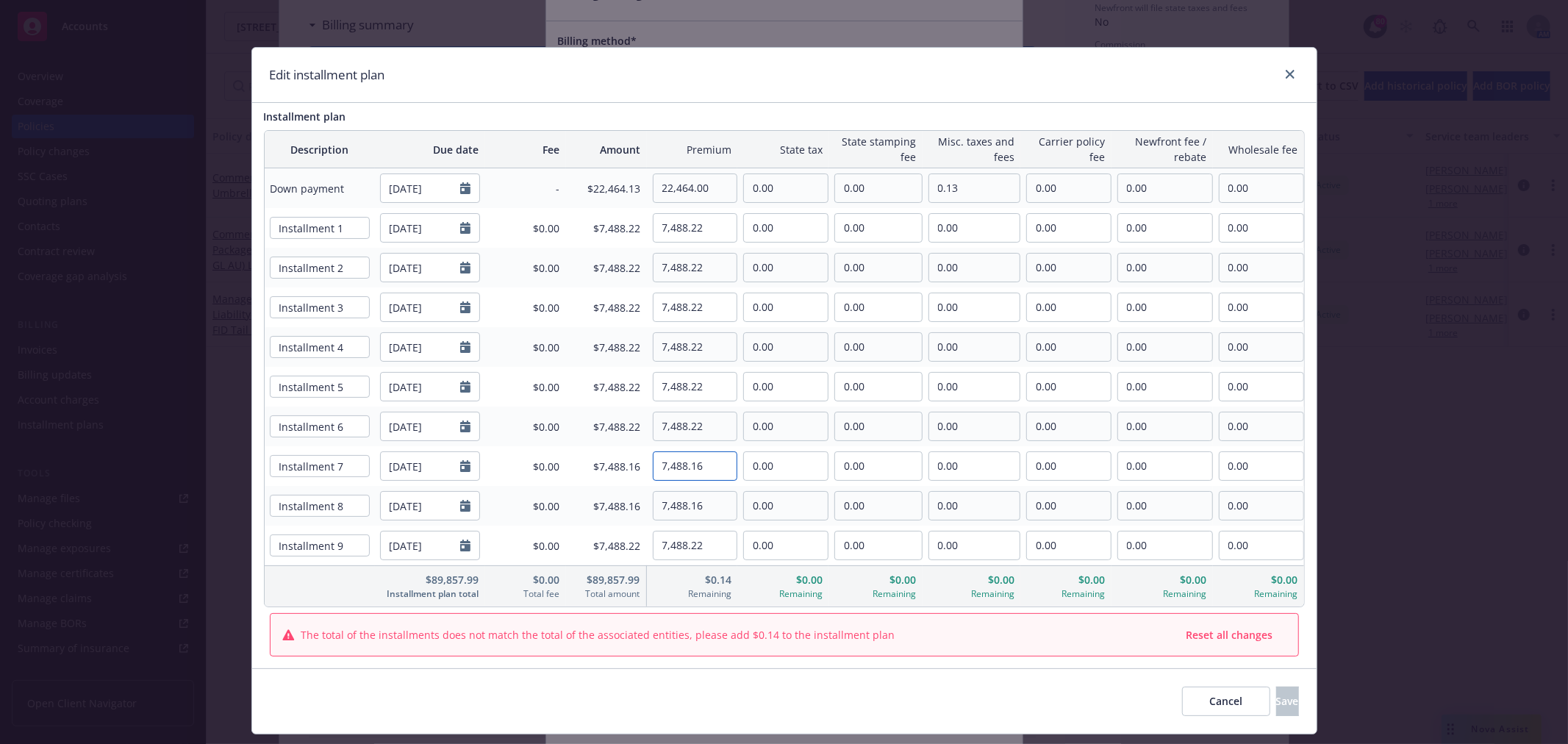
paste input "22"
type input "7,488.22"
click at [706, 504] on input "7,488.16" at bounding box center [695, 506] width 84 height 28
paste input "22"
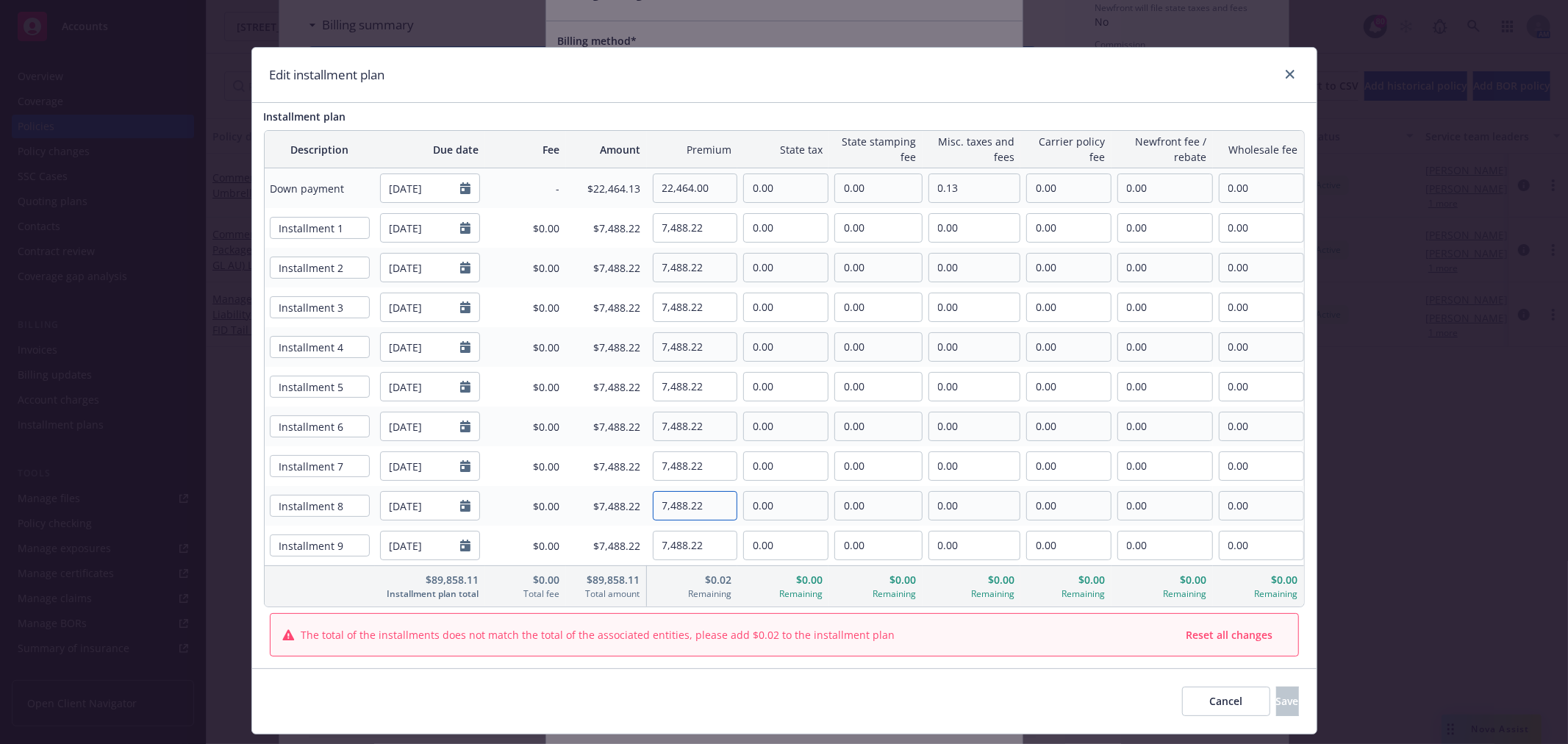
type input "7,488.22"
click at [724, 191] on input "22,464.00" at bounding box center [695, 188] width 84 height 28
click at [682, 188] on input "22,464.00" at bounding box center [695, 188] width 84 height 28
type input "22,465.00"
click at [703, 221] on input "7,488.22" at bounding box center [695, 228] width 84 height 28
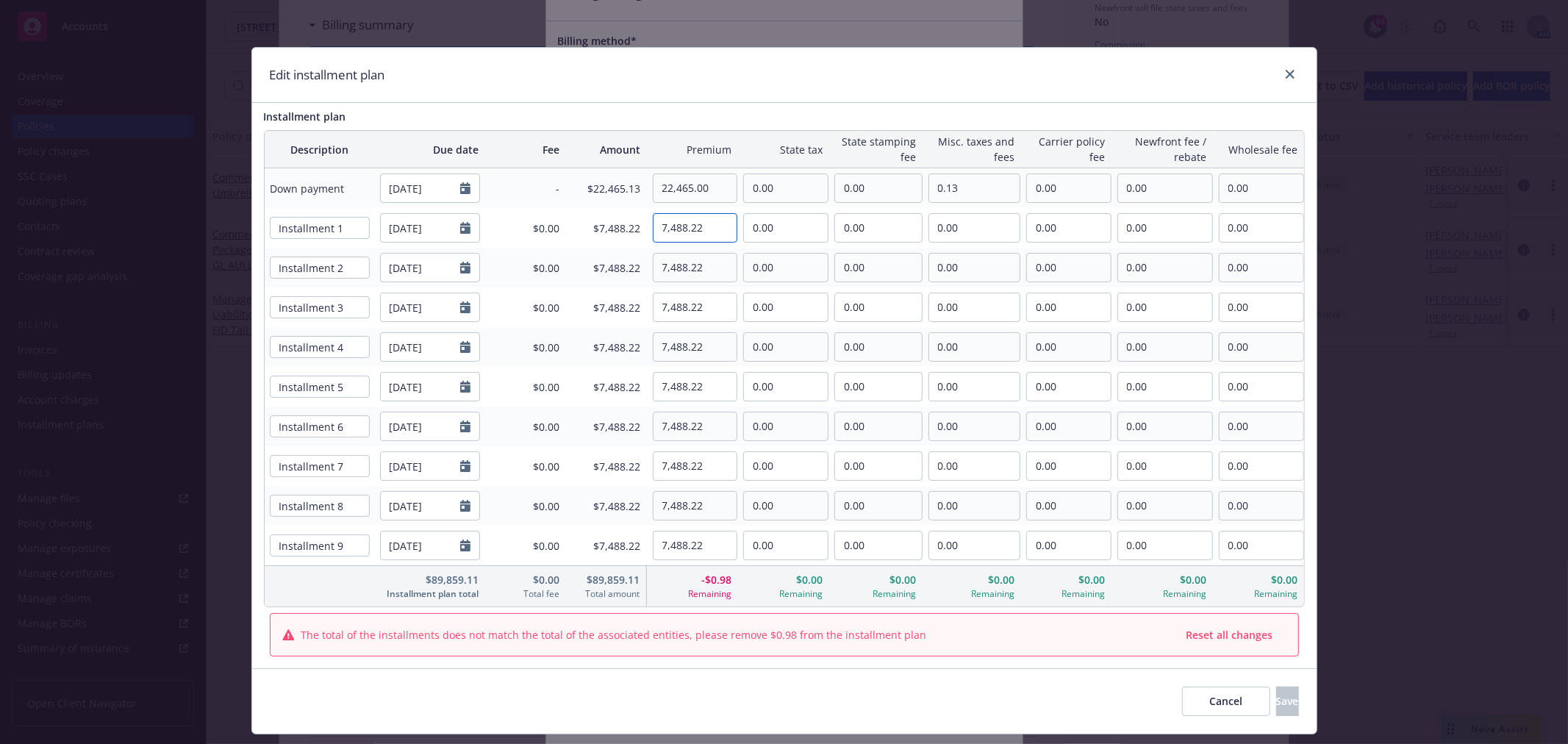
drag, startPoint x: 699, startPoint y: 222, endPoint x: 652, endPoint y: 224, distance: 47.0
click at [653, 224] on input "7,488.22" at bounding box center [695, 228] width 84 height 28
type input "7,489.00"
click at [696, 274] on input "7,488.22" at bounding box center [695, 267] width 84 height 28
drag, startPoint x: 707, startPoint y: 272, endPoint x: 653, endPoint y: 269, distance: 54.1
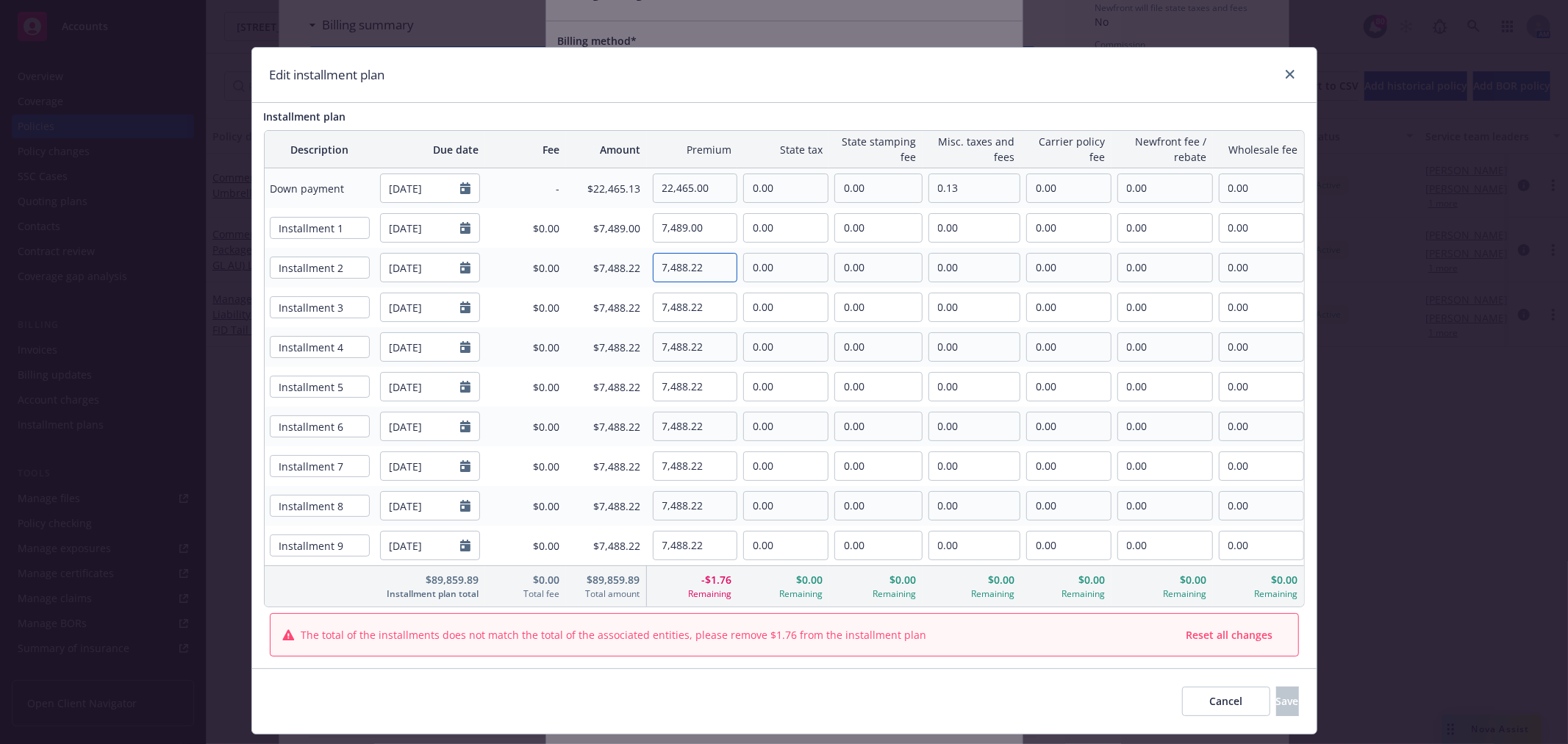
click at [653, 269] on input "7,488.22" at bounding box center [695, 267] width 84 height 28
click at [706, 270] on input "7,488.00" at bounding box center [695, 267] width 84 height 28
type input "7,488.00"
click at [710, 307] on input "7,488.22" at bounding box center [695, 307] width 84 height 28
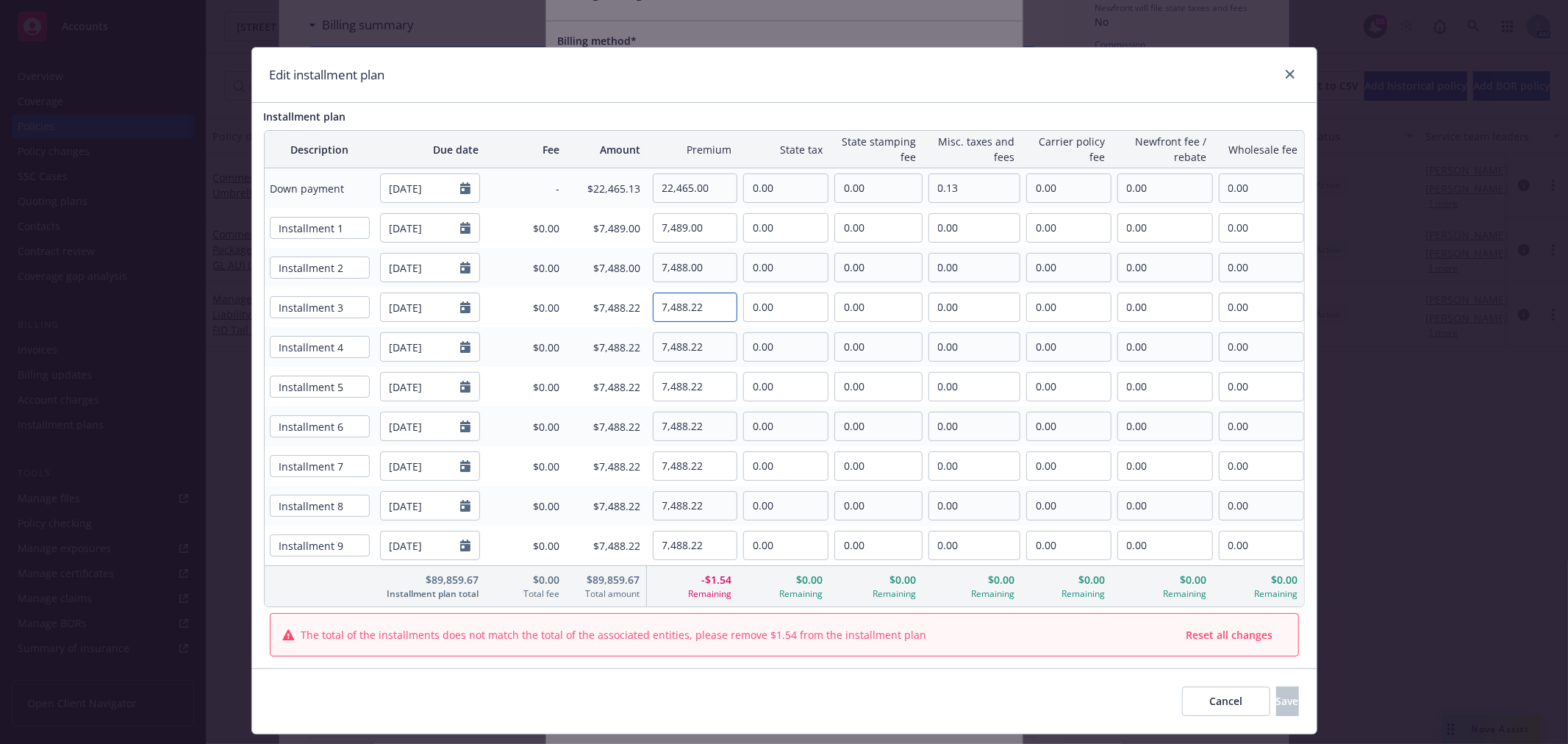
click at [710, 307] on input "7,488.22" at bounding box center [695, 307] width 84 height 28
paste input "00"
type input "7,488.00"
click at [711, 349] on input "7,488.22" at bounding box center [695, 347] width 84 height 28
click at [711, 350] on input "7,488.22" at bounding box center [695, 347] width 84 height 28
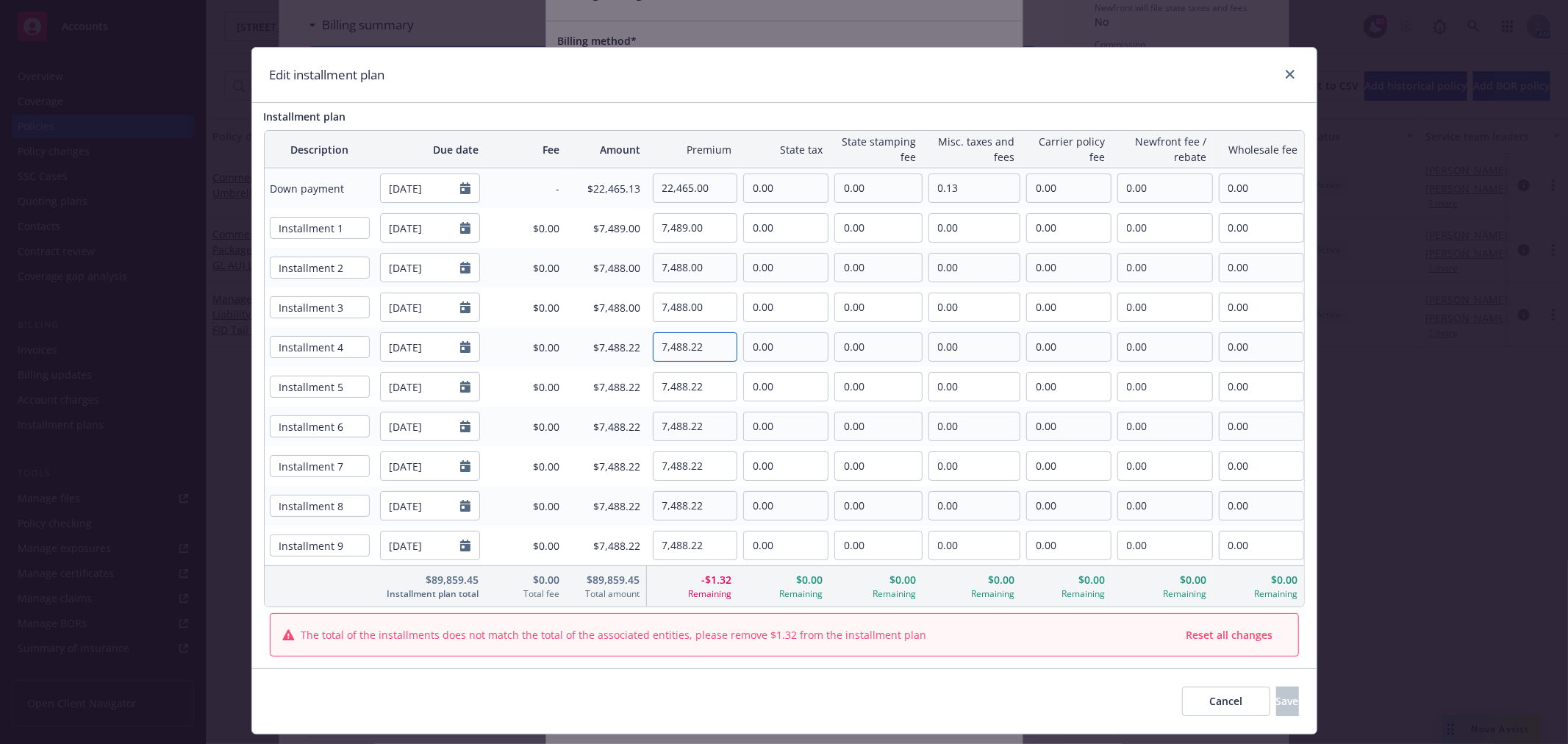
click at [711, 350] on input "7,488.22" at bounding box center [695, 347] width 84 height 28
paste input "00"
type input "7,488.00"
click at [709, 391] on input "7,488.22" at bounding box center [695, 387] width 84 height 28
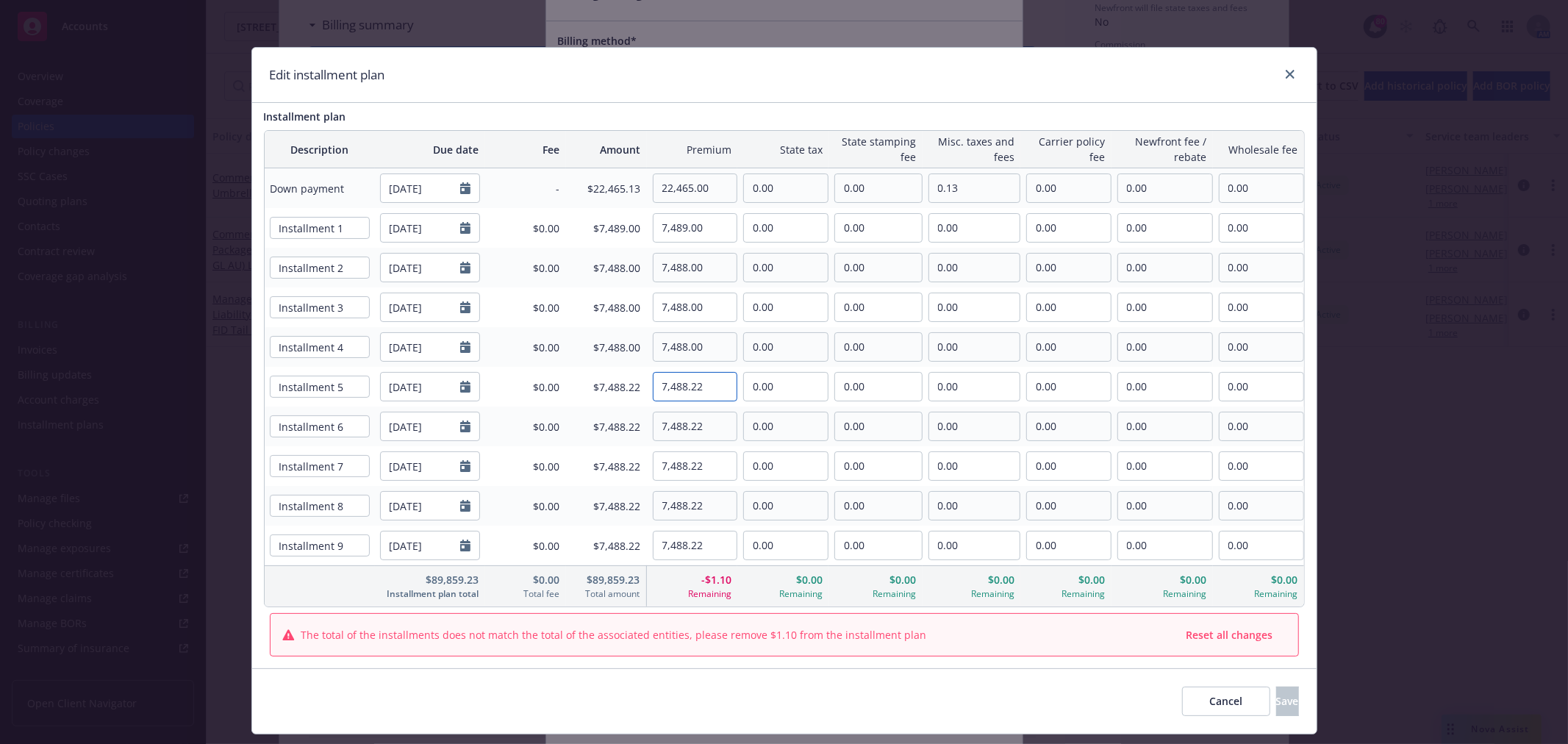
paste input "00"
type input "7,488.00"
click at [709, 425] on input "7,488.22" at bounding box center [695, 427] width 84 height 28
click at [709, 427] on input "7,488.22" at bounding box center [695, 427] width 84 height 28
paste input "00"
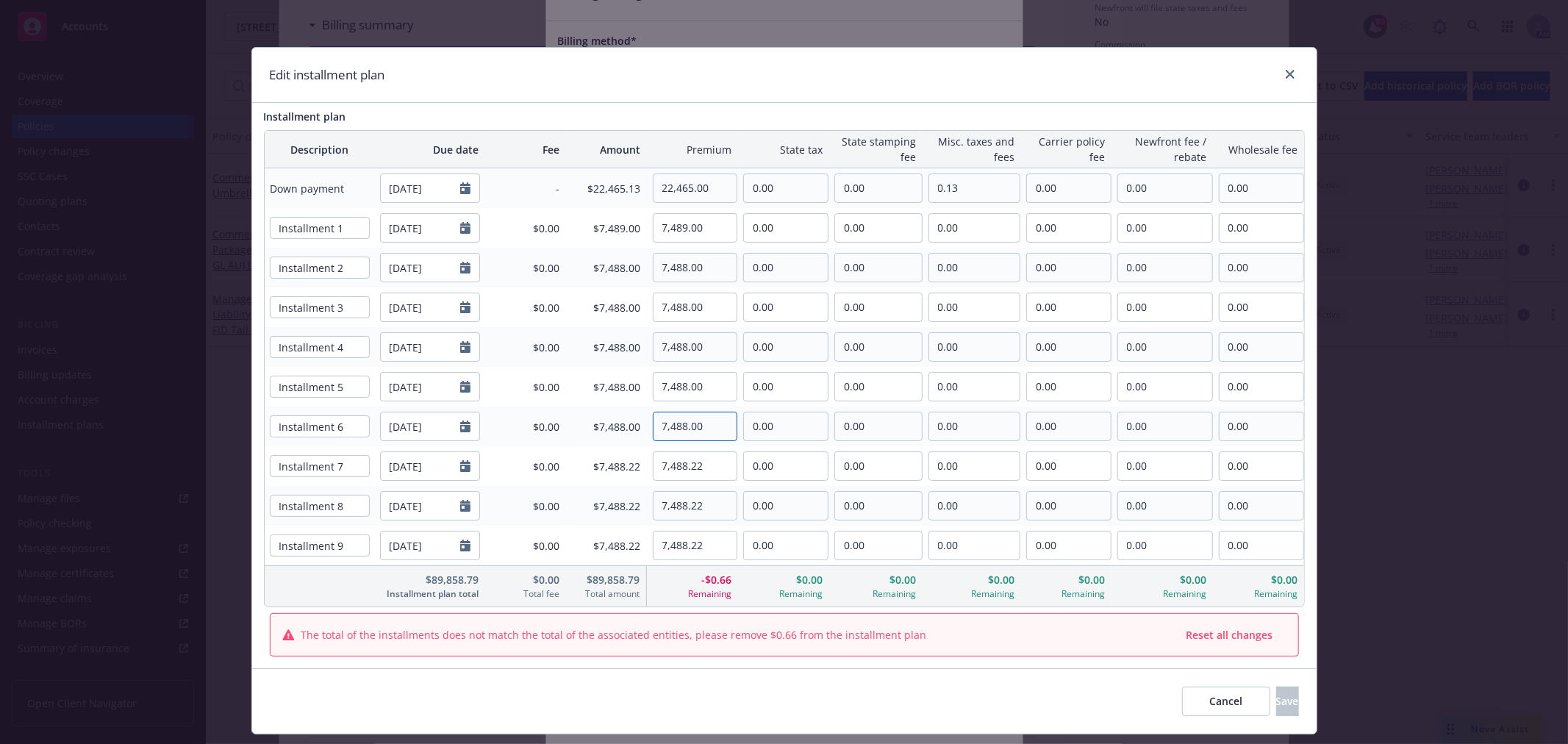
type input "7,488.00"
click at [701, 460] on input "7,488.22" at bounding box center [695, 466] width 84 height 28
paste input "00"
type input "7,488.00"
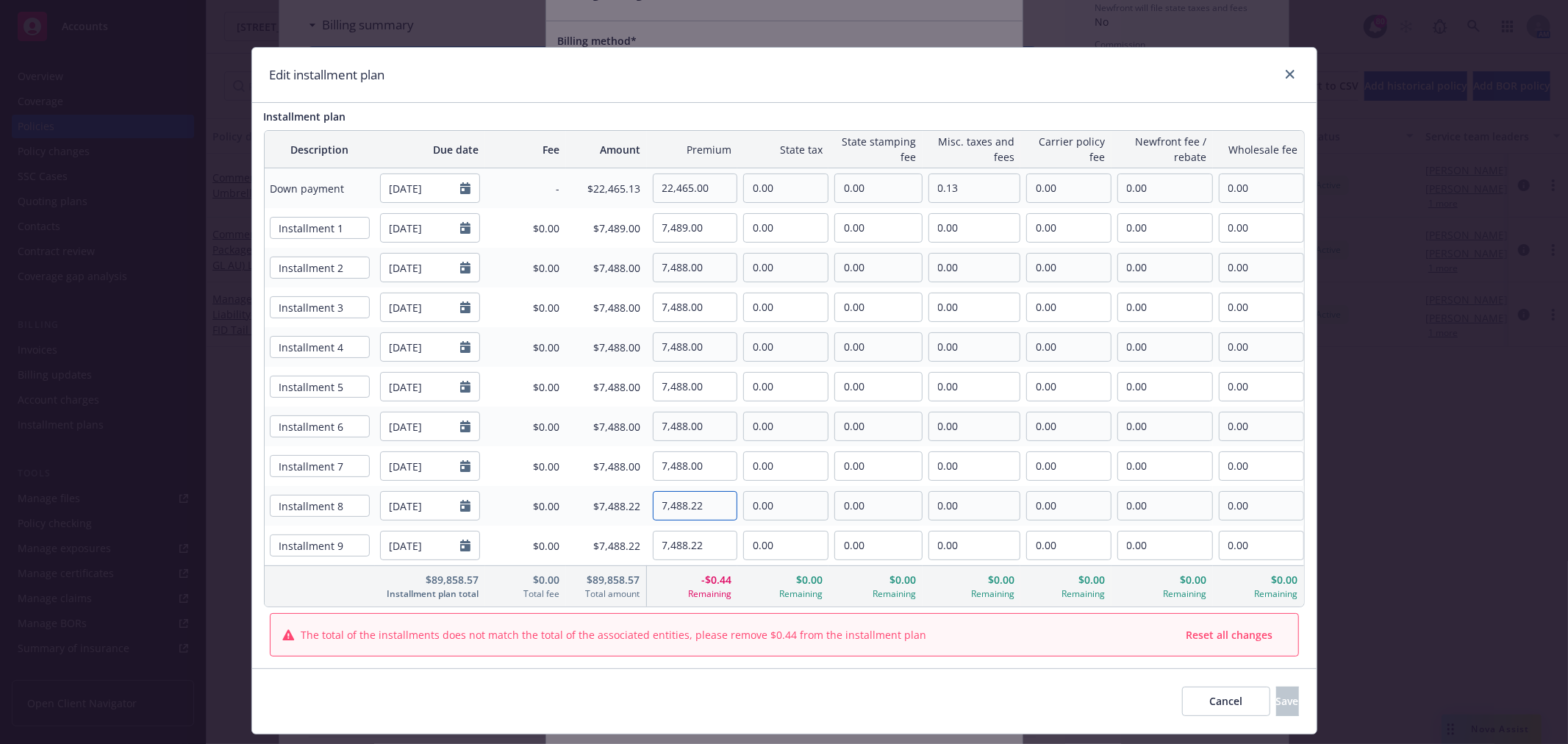
click at [694, 508] on input "7,488.22" at bounding box center [695, 506] width 84 height 28
click at [695, 508] on input "7,488.22" at bounding box center [695, 506] width 84 height 28
paste input "00"
type input "7,488.00"
click at [709, 546] on input "7,488.22" at bounding box center [695, 546] width 84 height 28
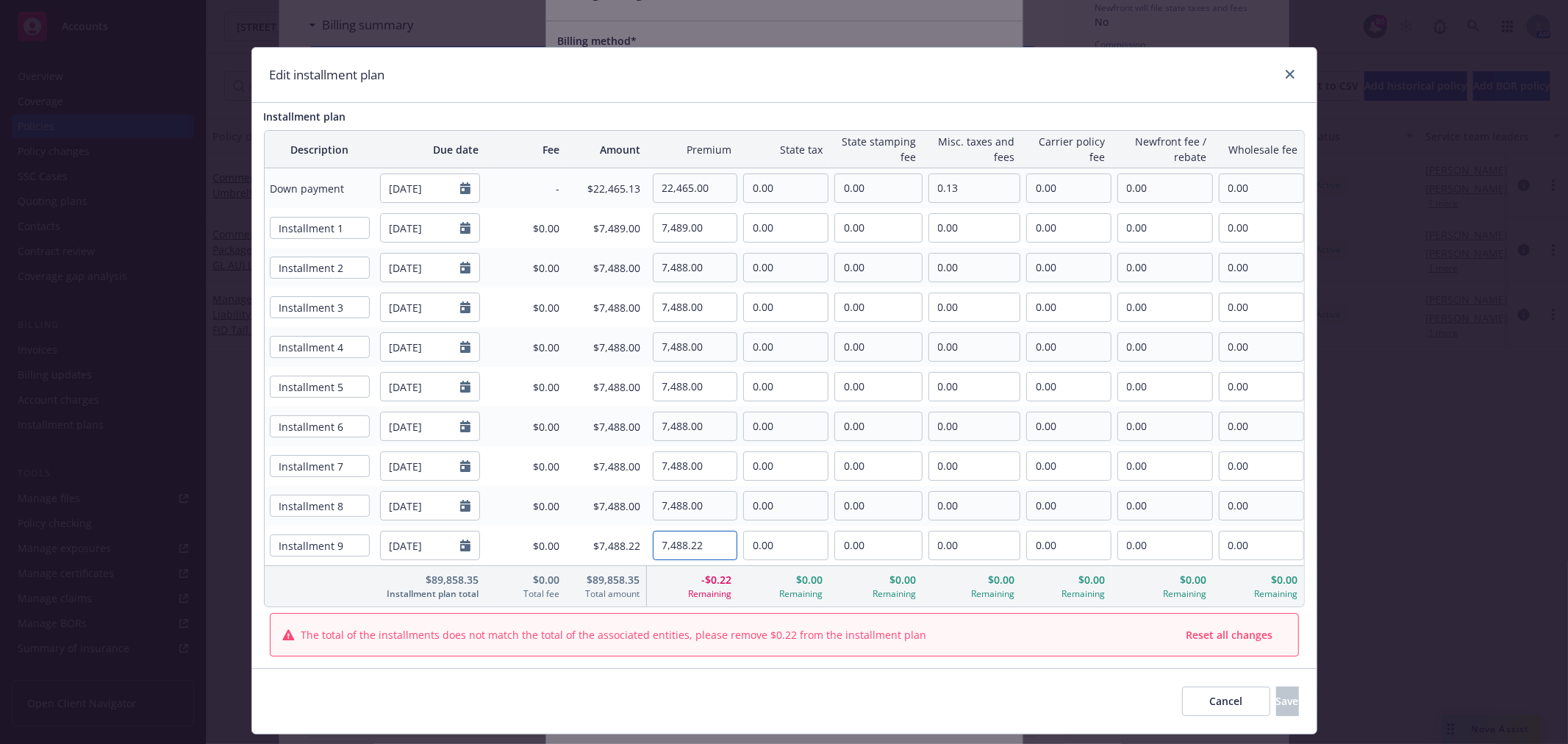
click at [709, 546] on input "7,488.22" at bounding box center [695, 546] width 84 height 28
paste input "00"
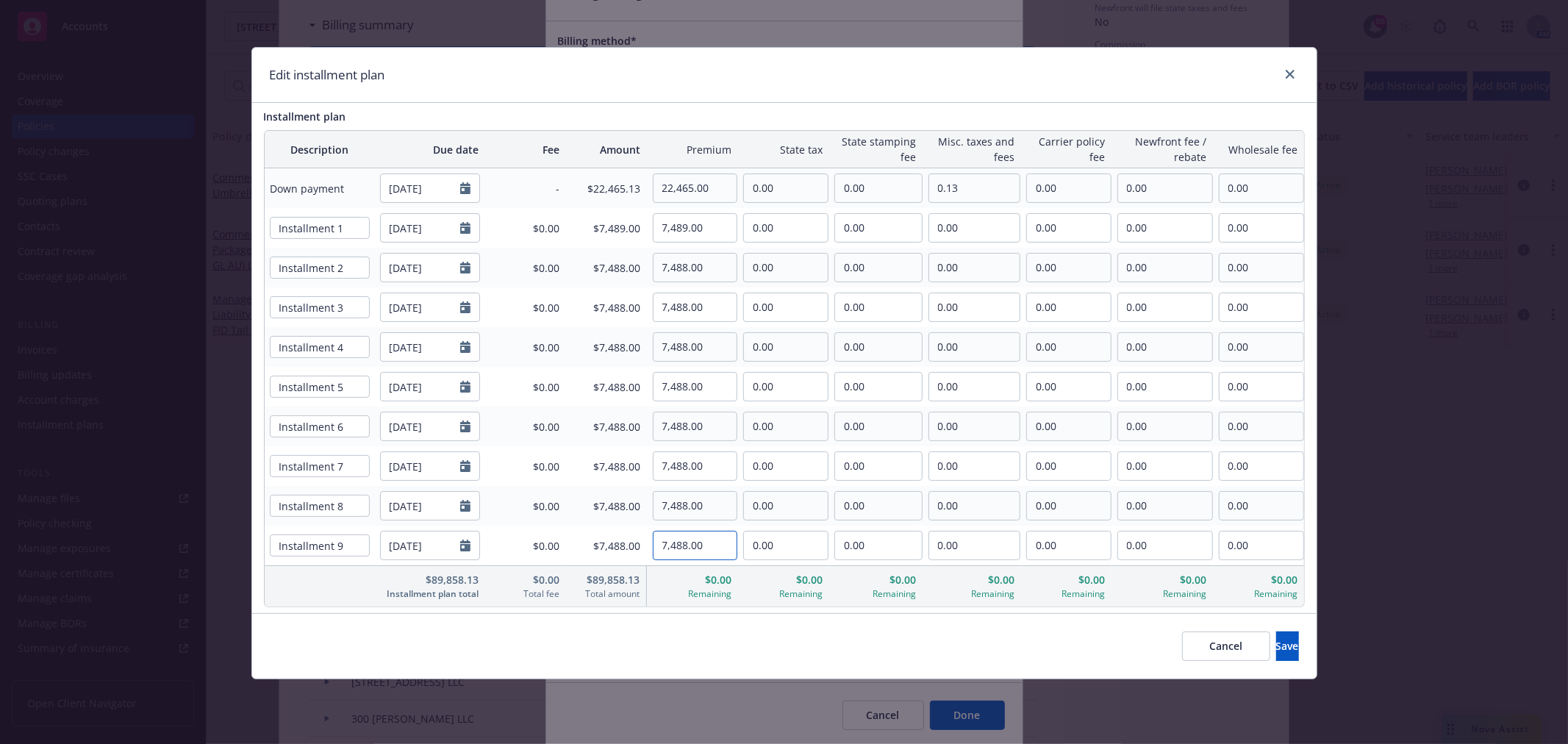
type input "7,488.00"
drag, startPoint x: 1285, startPoint y: 647, endPoint x: 1296, endPoint y: 630, distance: 20.2
click at [1285, 647] on button "Save" at bounding box center [1288, 645] width 23 height 29
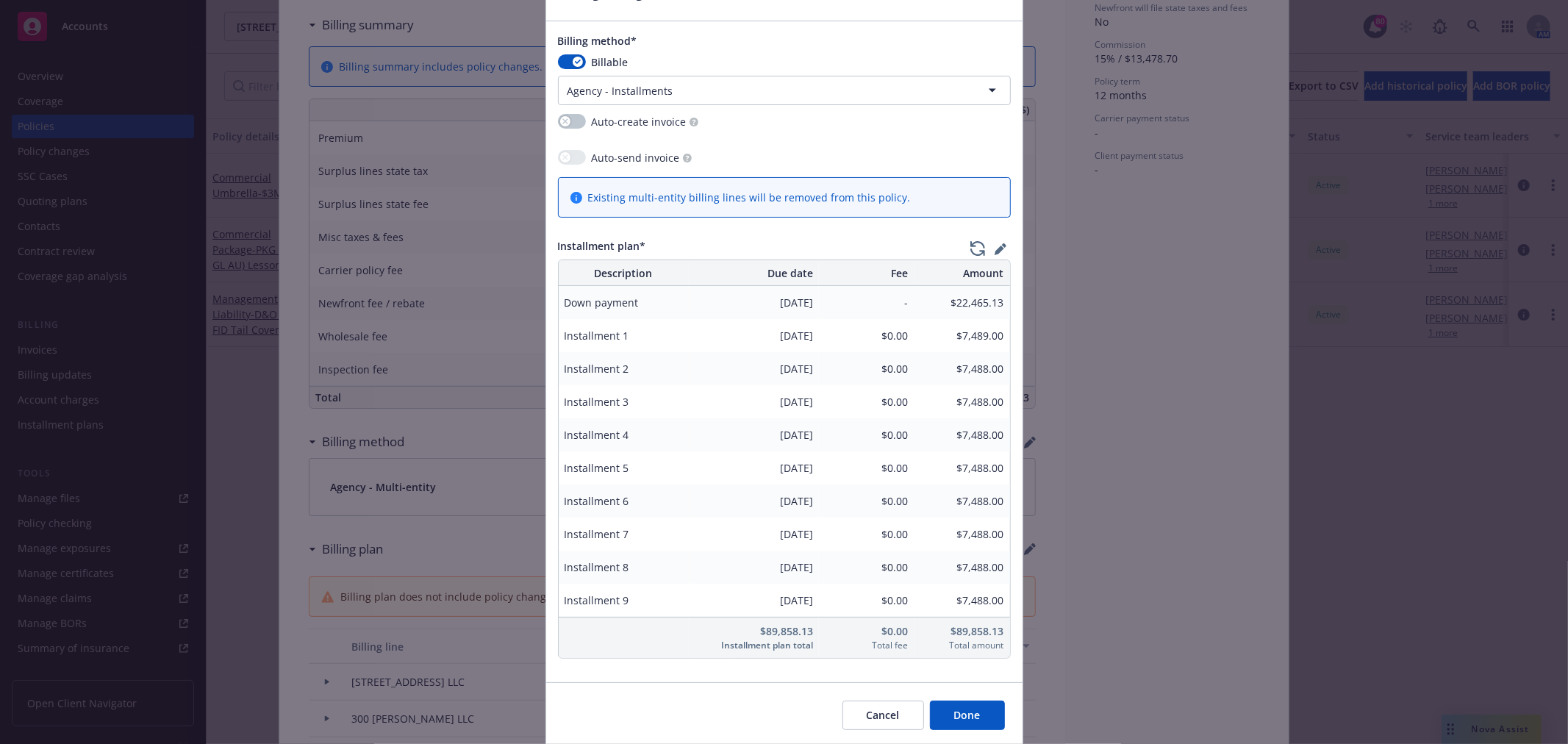
click at [967, 717] on button "Done" at bounding box center [967, 715] width 75 height 29
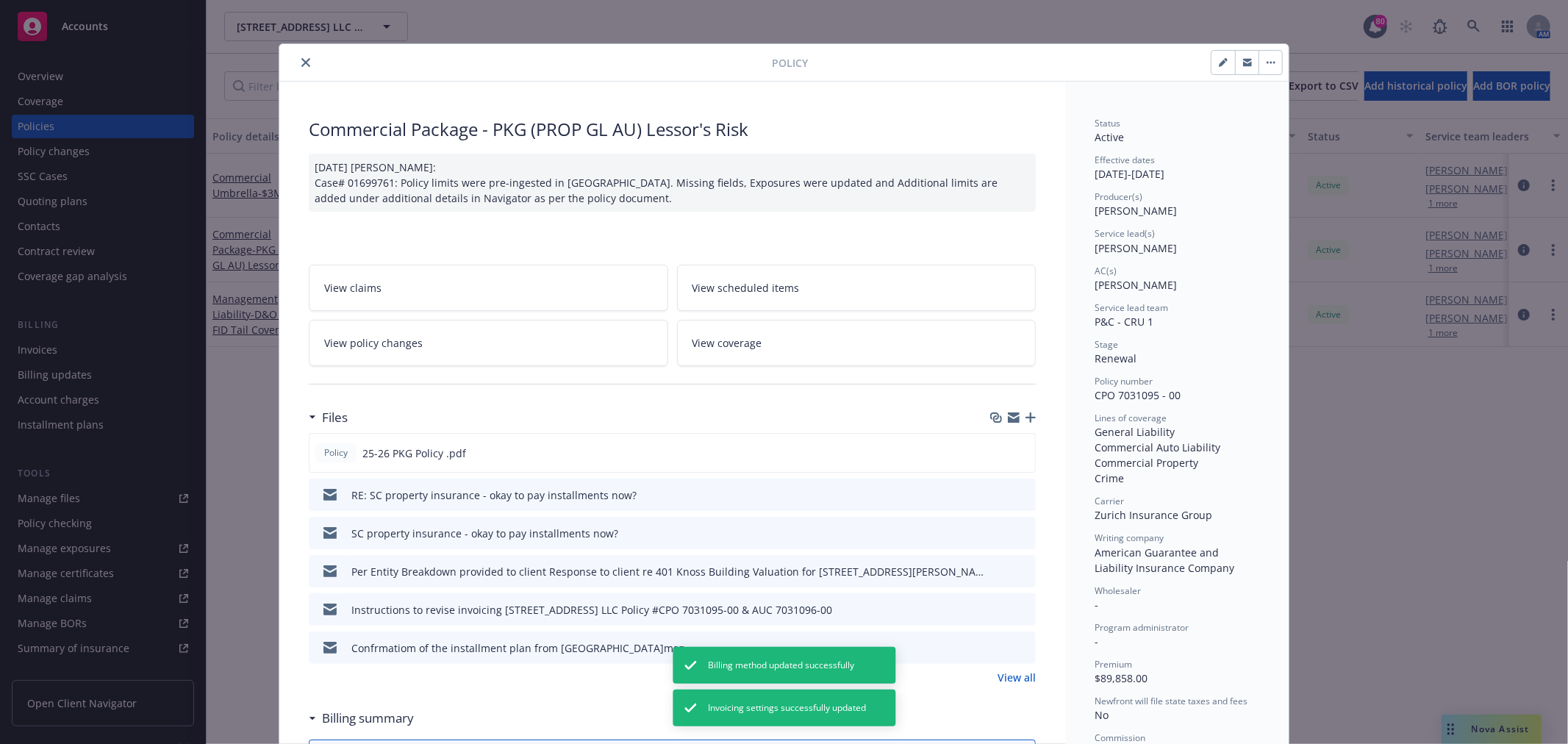
scroll to position [0, 0]
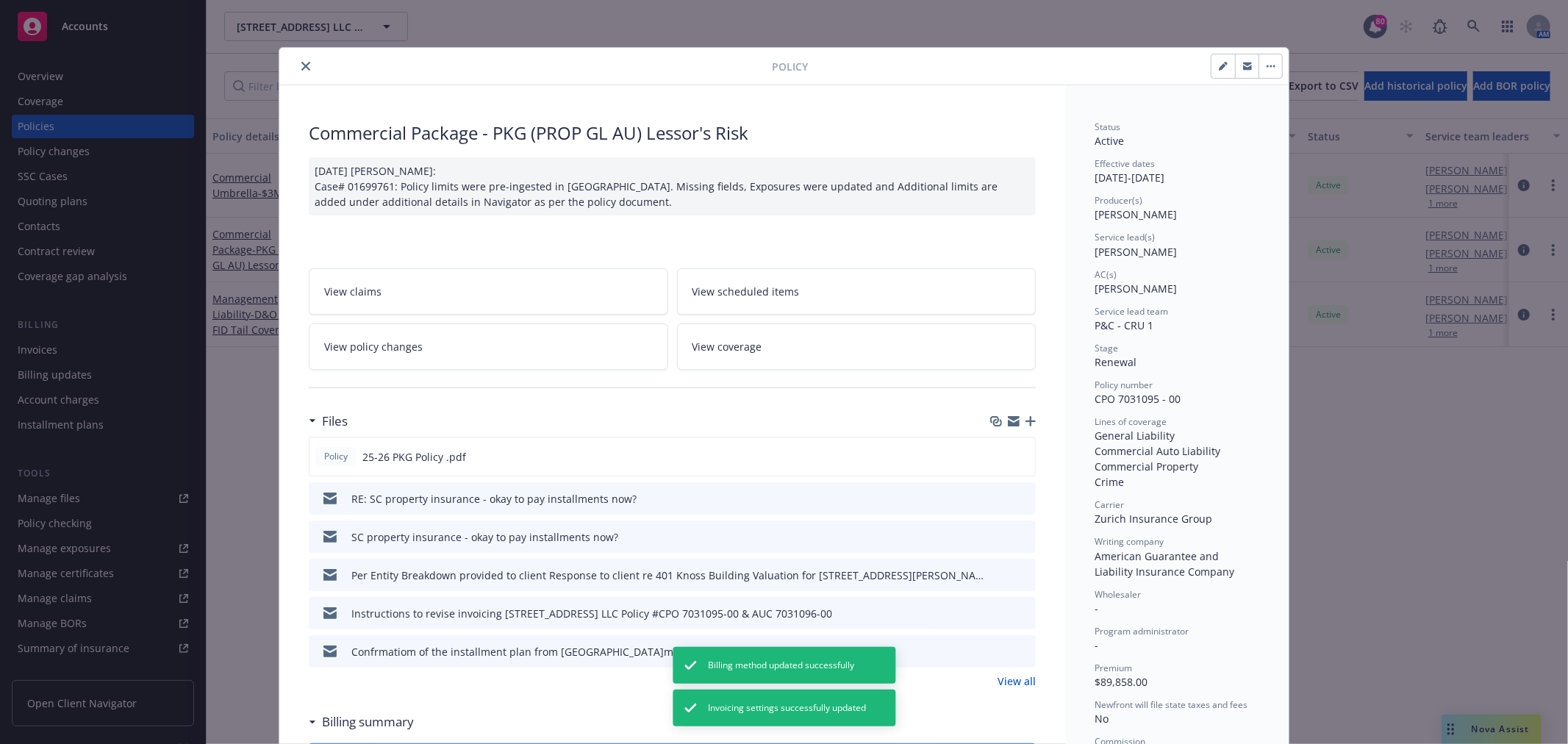
click at [301, 62] on icon "close" at bounding box center [305, 66] width 9 height 9
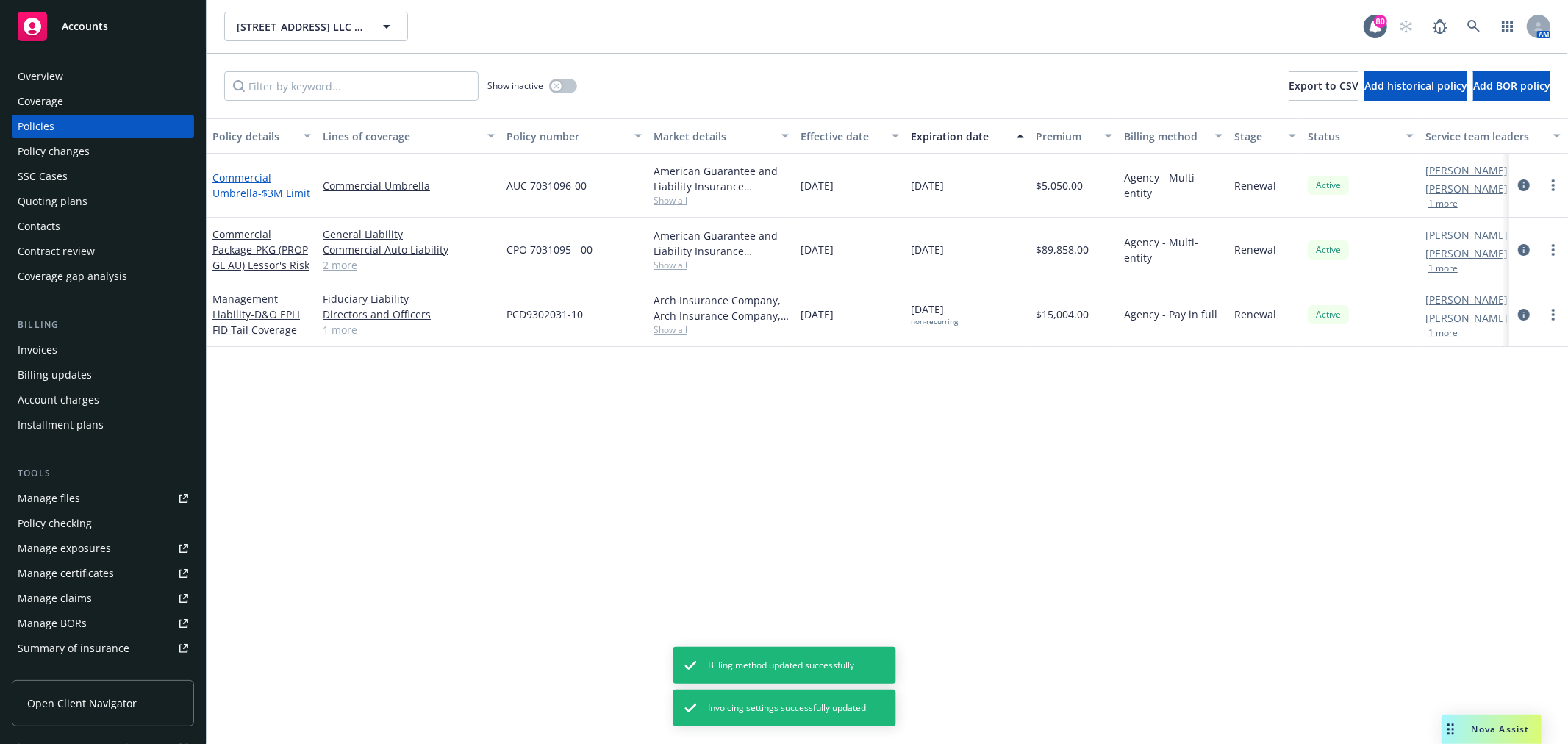
click at [223, 183] on link "Commercial Umbrella - $3M Limit" at bounding box center [261, 185] width 98 height 29
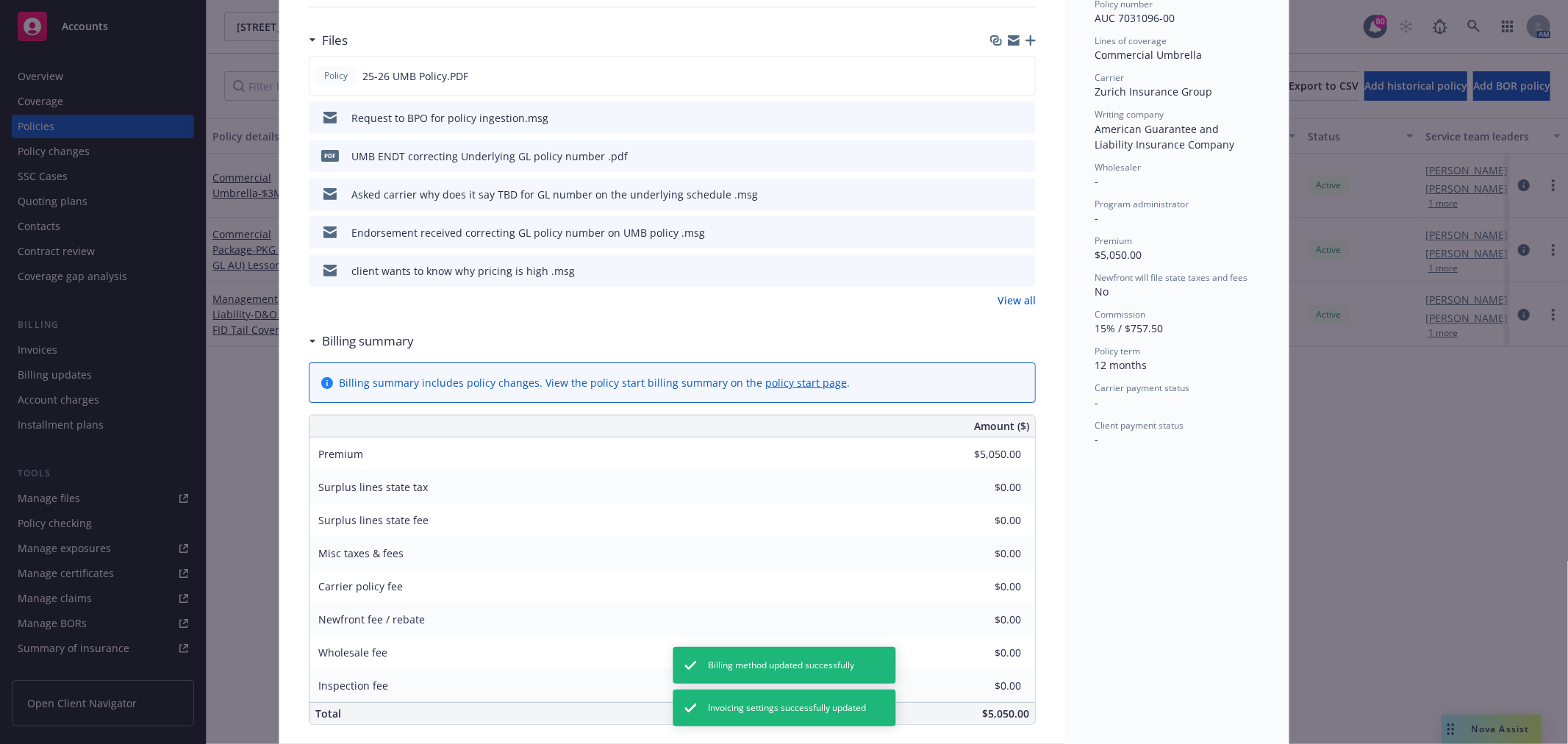
scroll to position [571, 0]
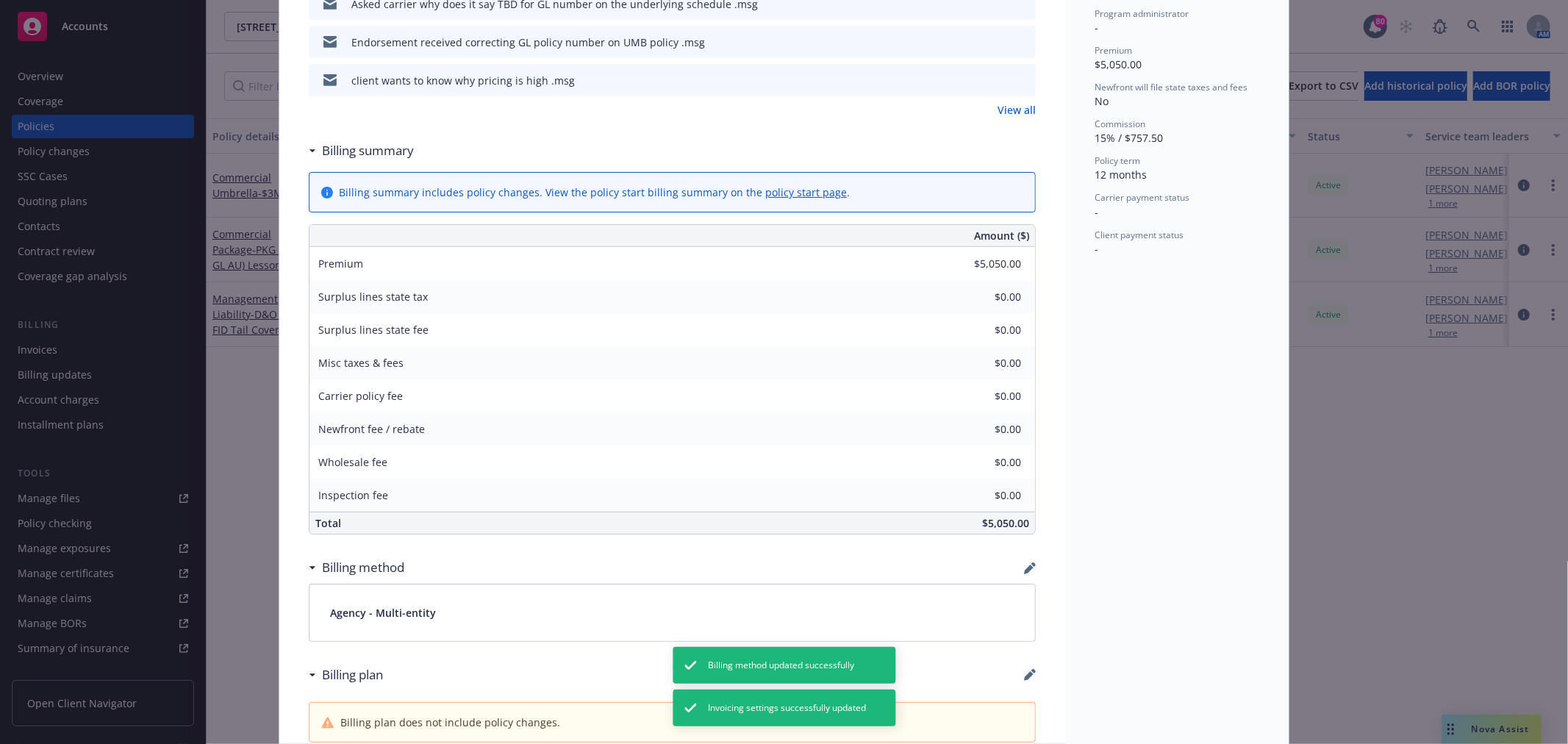
click at [1022, 557] on div "Billing method" at bounding box center [672, 567] width 727 height 31
click at [1019, 573] on div "Billing method" at bounding box center [672, 567] width 727 height 31
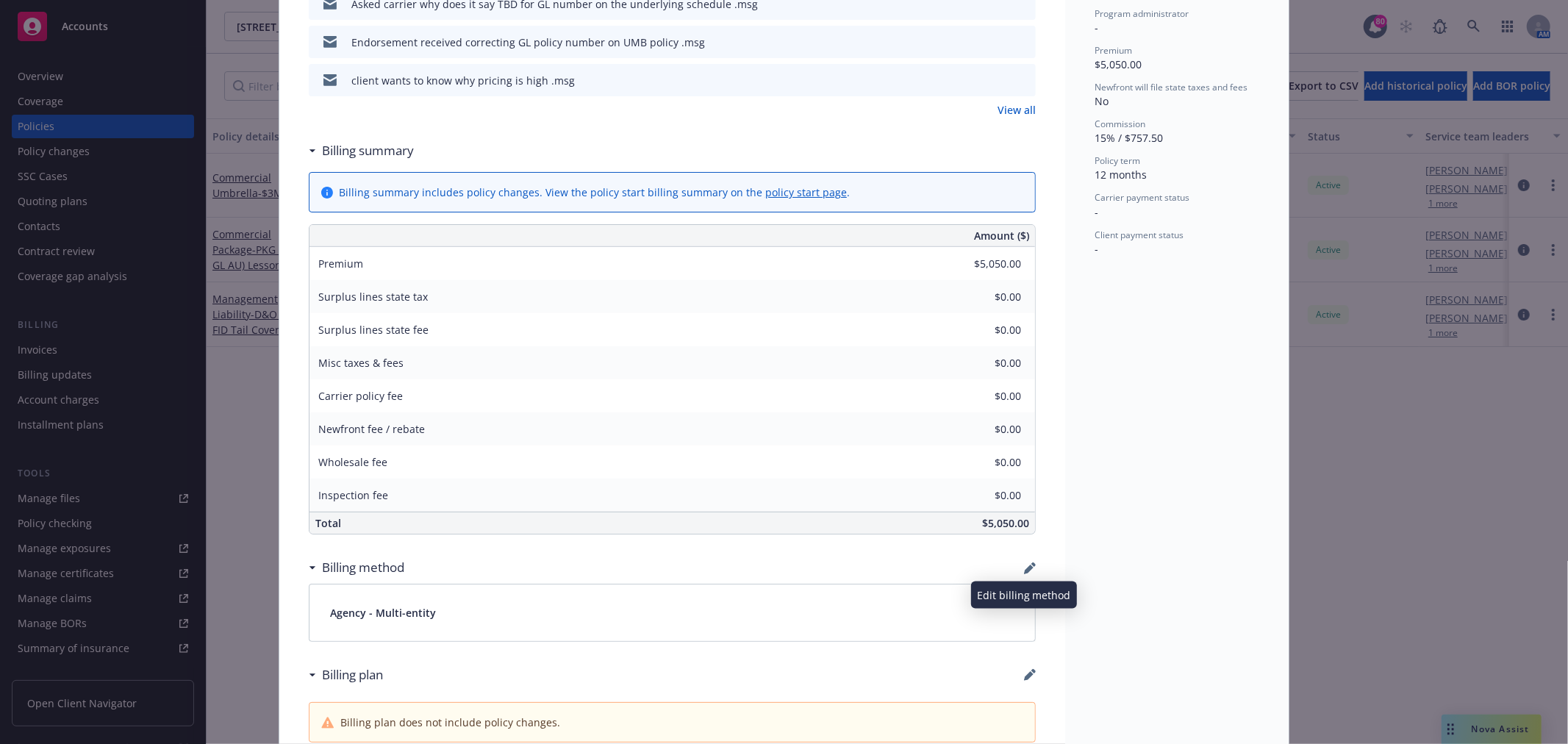
click at [1024, 566] on icon "button" at bounding box center [1030, 568] width 12 height 12
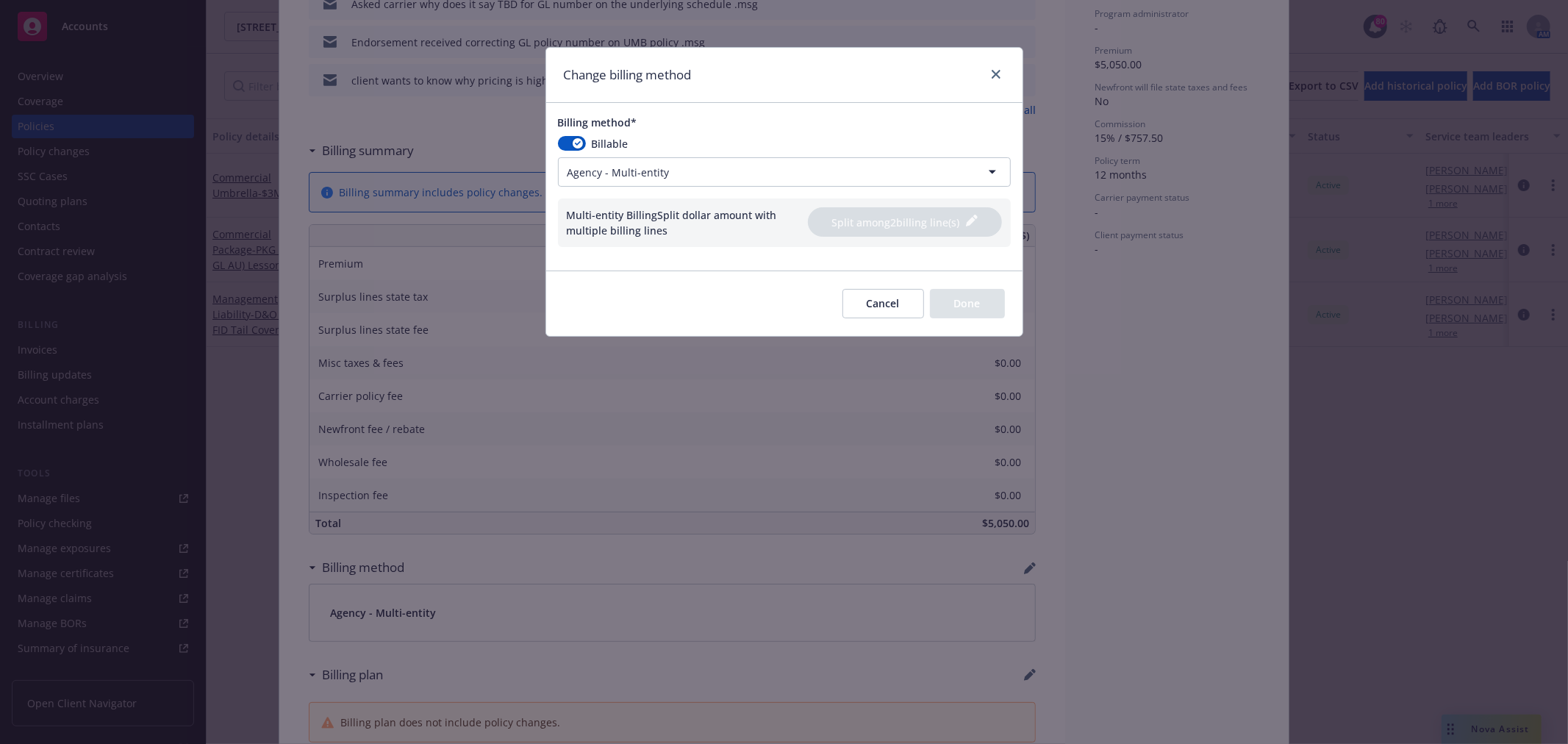
click at [662, 182] on html "Accounts Overview Coverage Policies Policy changes SSC Cases Quoting plans Cont…" at bounding box center [784, 372] width 1568 height 744
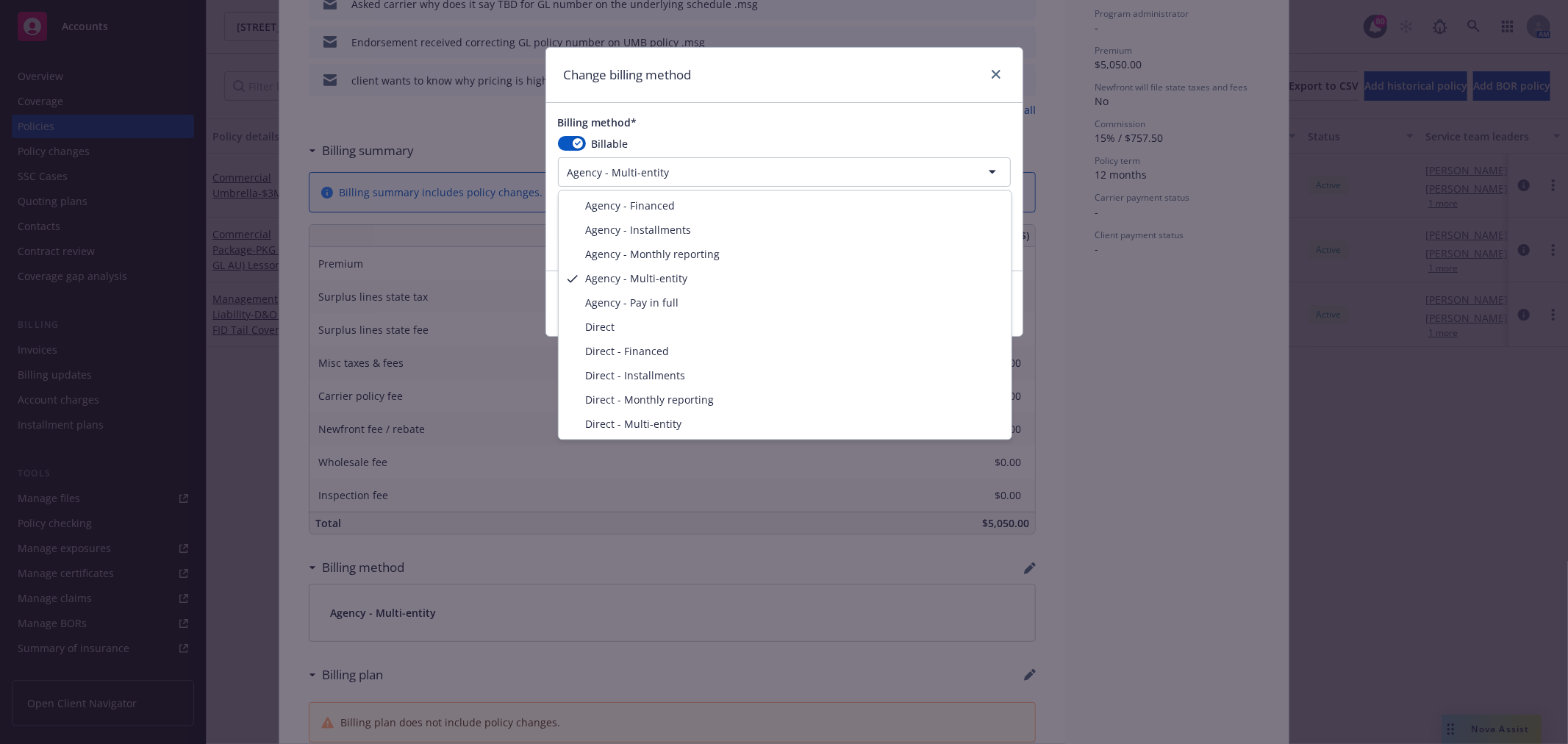
select select "AGENCY_INSTALLMENTS"
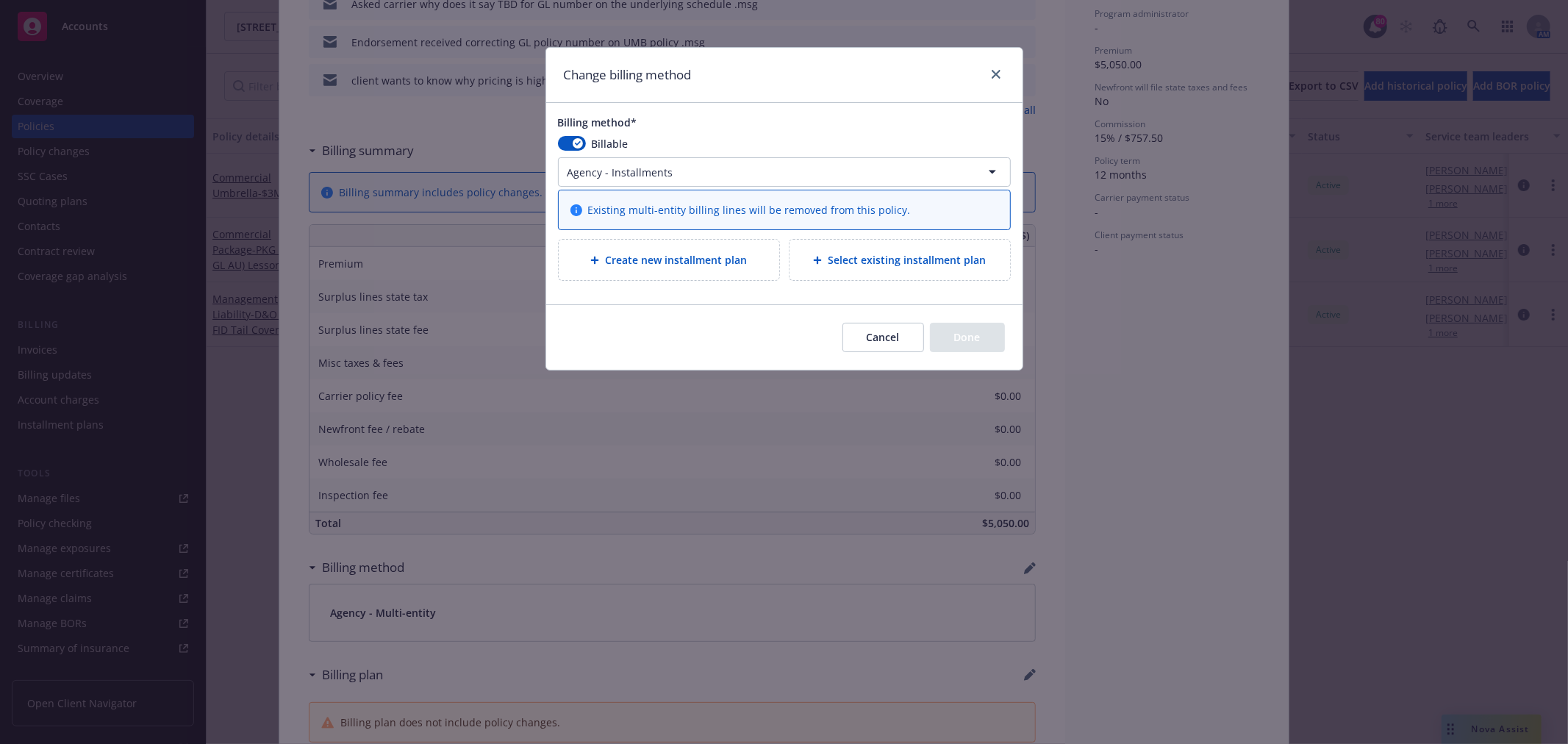
click at [890, 266] on span "Select existing installment plan" at bounding box center [907, 259] width 158 height 15
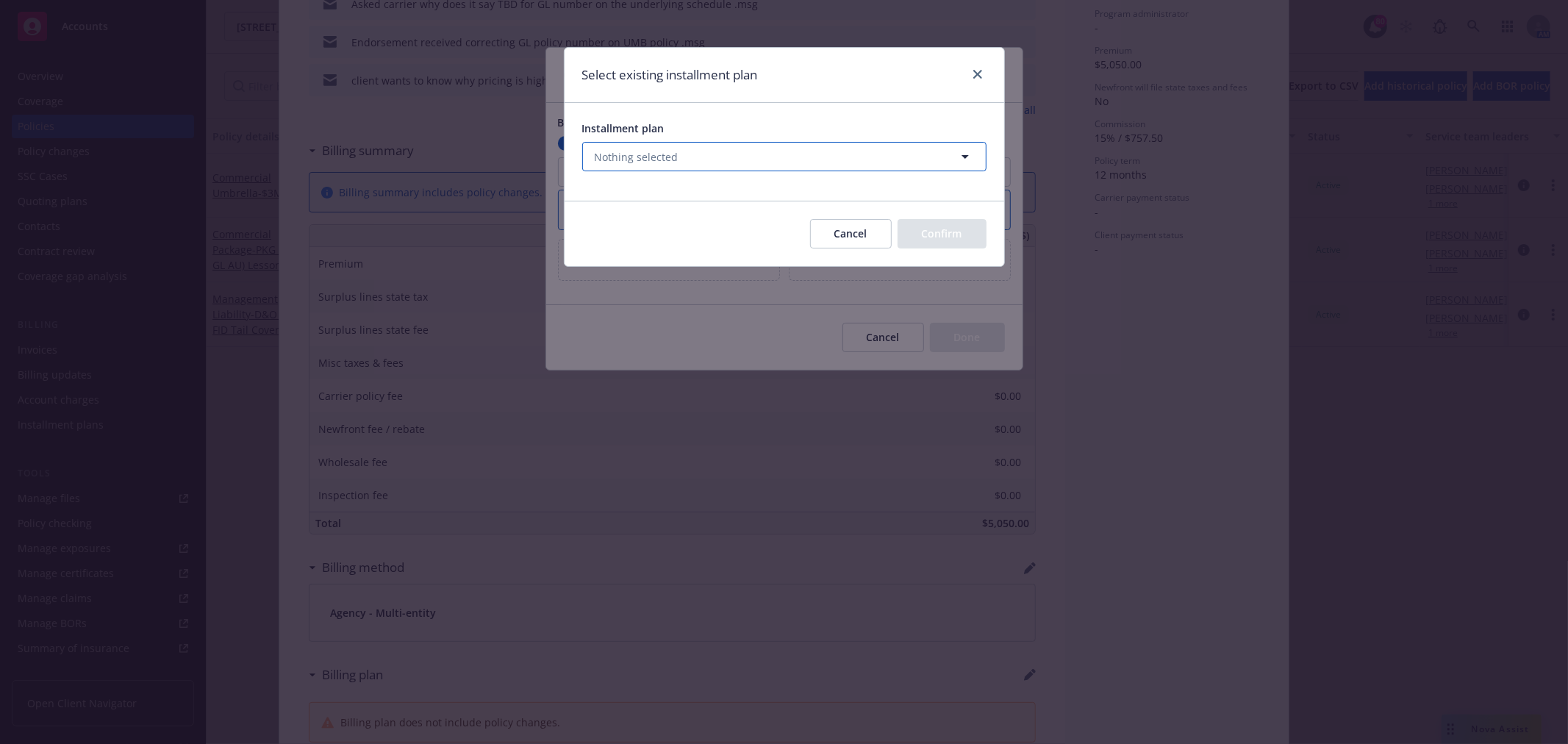
click at [642, 143] on button "Nothing selected" at bounding box center [784, 156] width 404 height 29
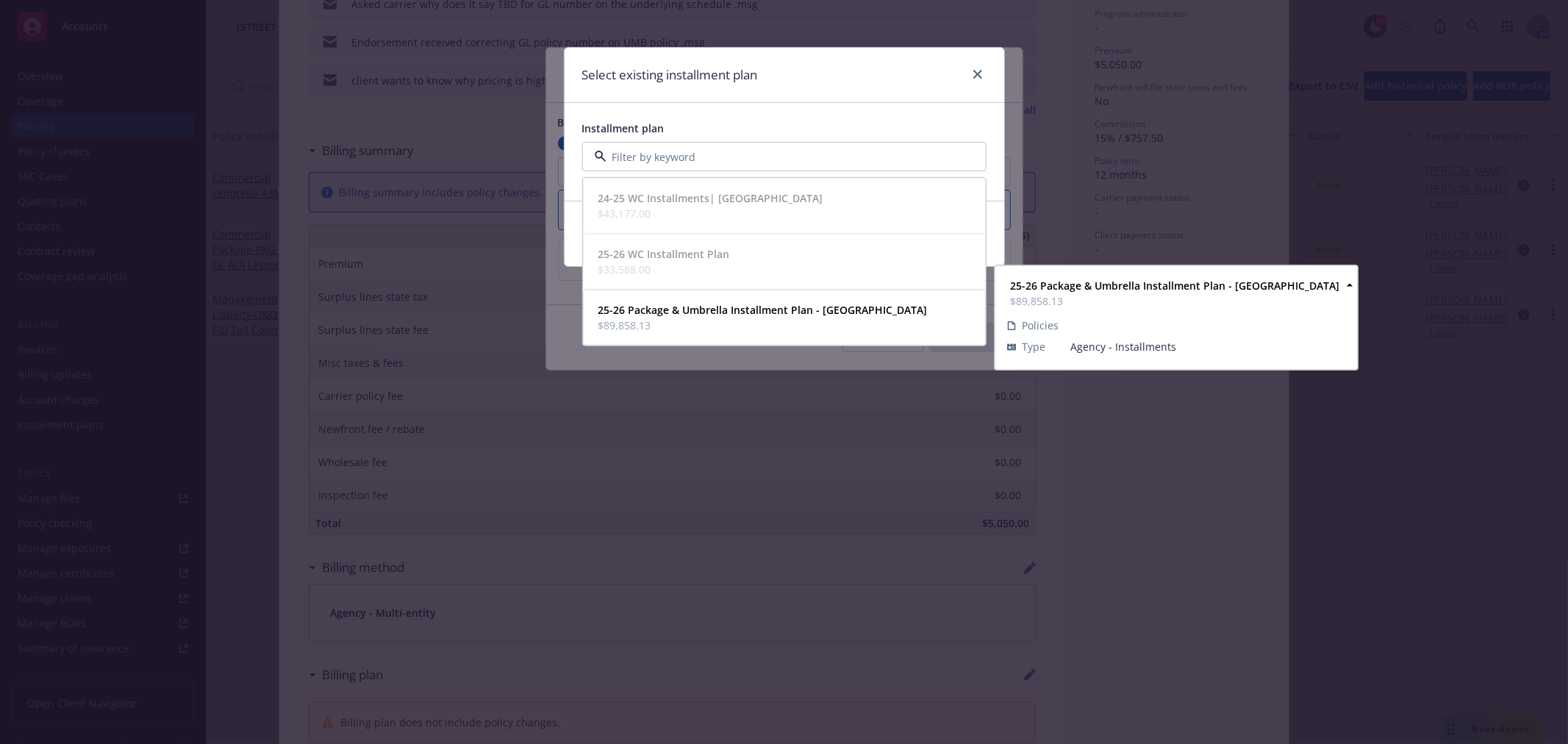
click at [659, 312] on strong "25-26 Package & Umbrella Installment Plan - Zurich" at bounding box center [763, 310] width 329 height 14
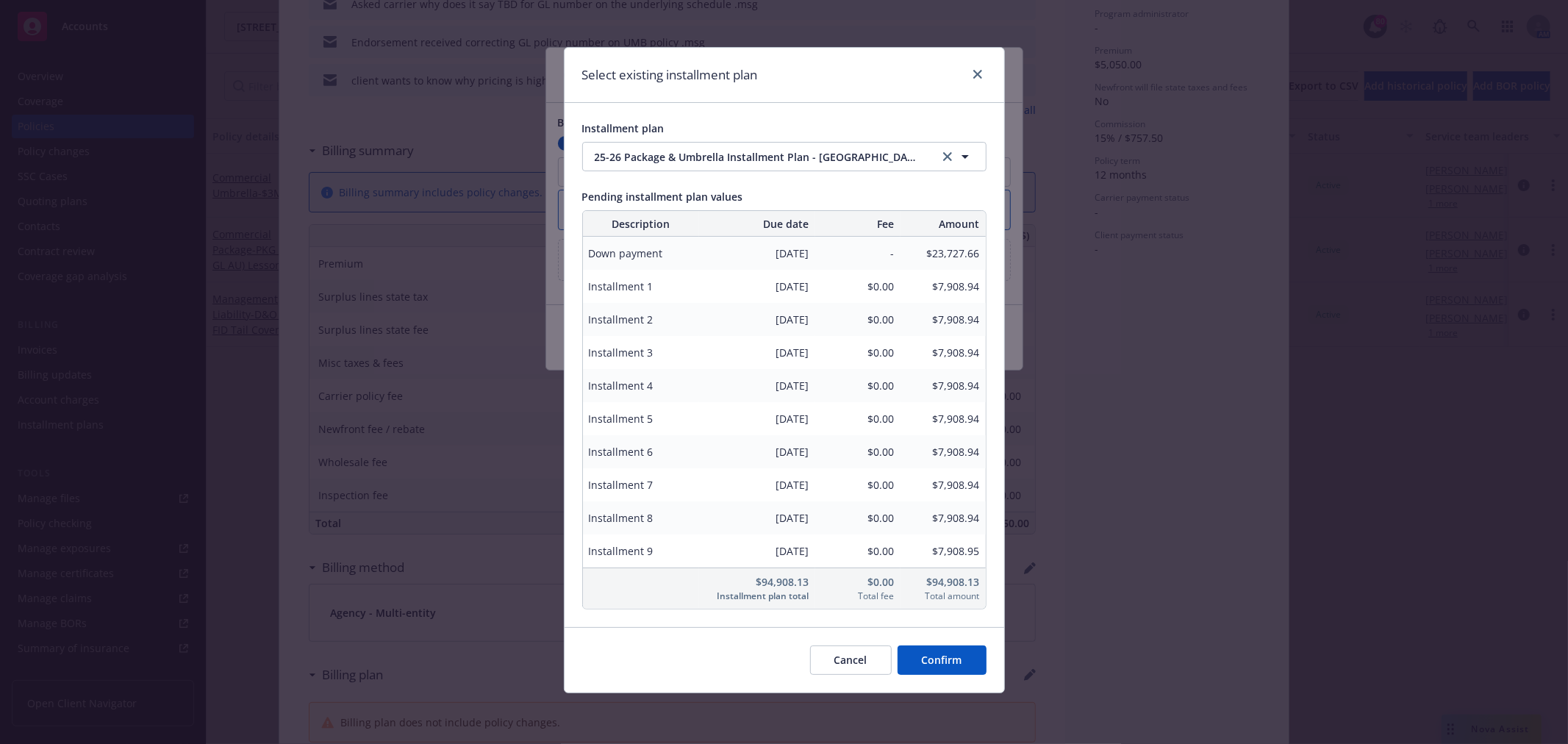
click at [776, 189] on div "Pending installment plan values" at bounding box center [784, 195] width 404 height 15
click at [950, 658] on button "Confirm" at bounding box center [942, 659] width 89 height 29
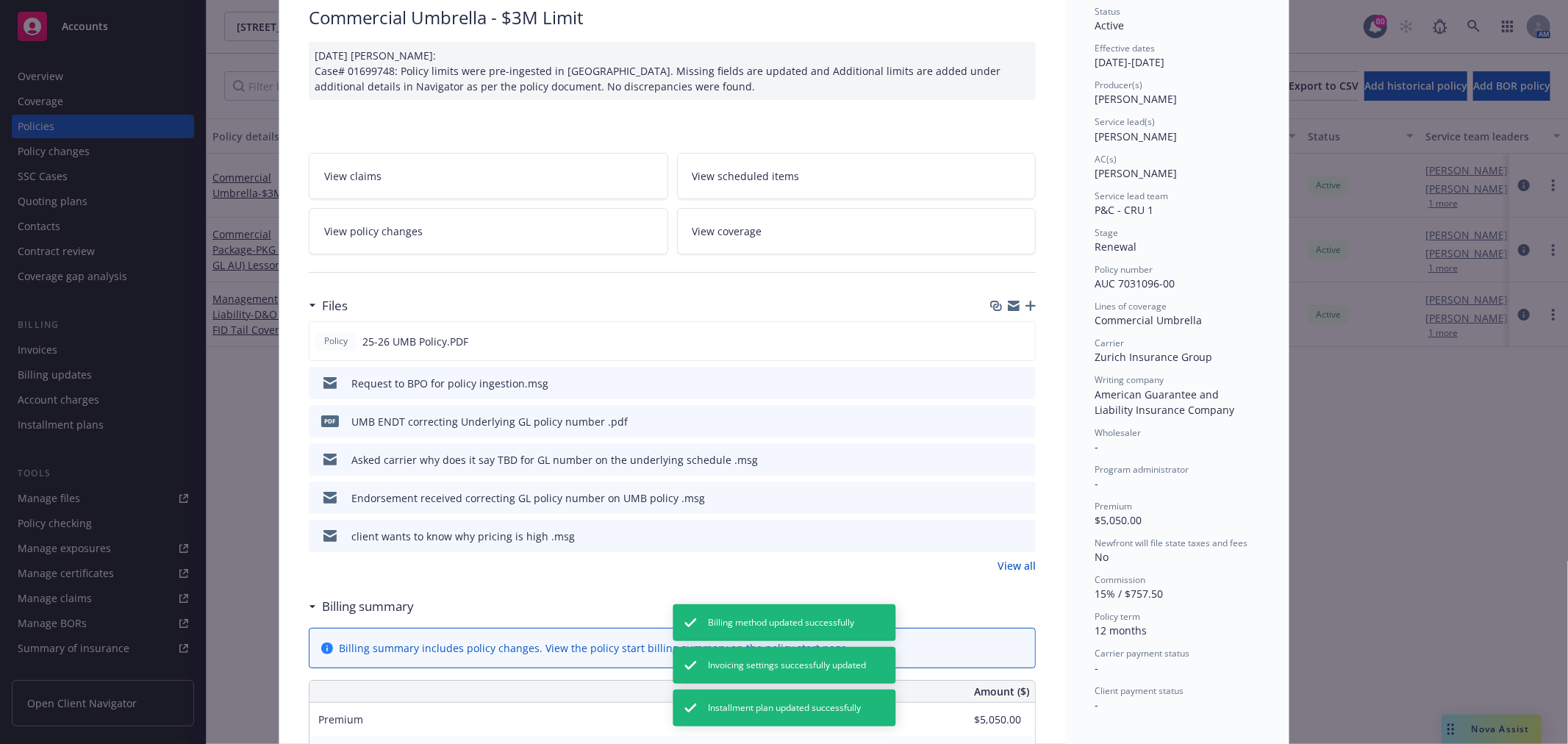
scroll to position [0, 0]
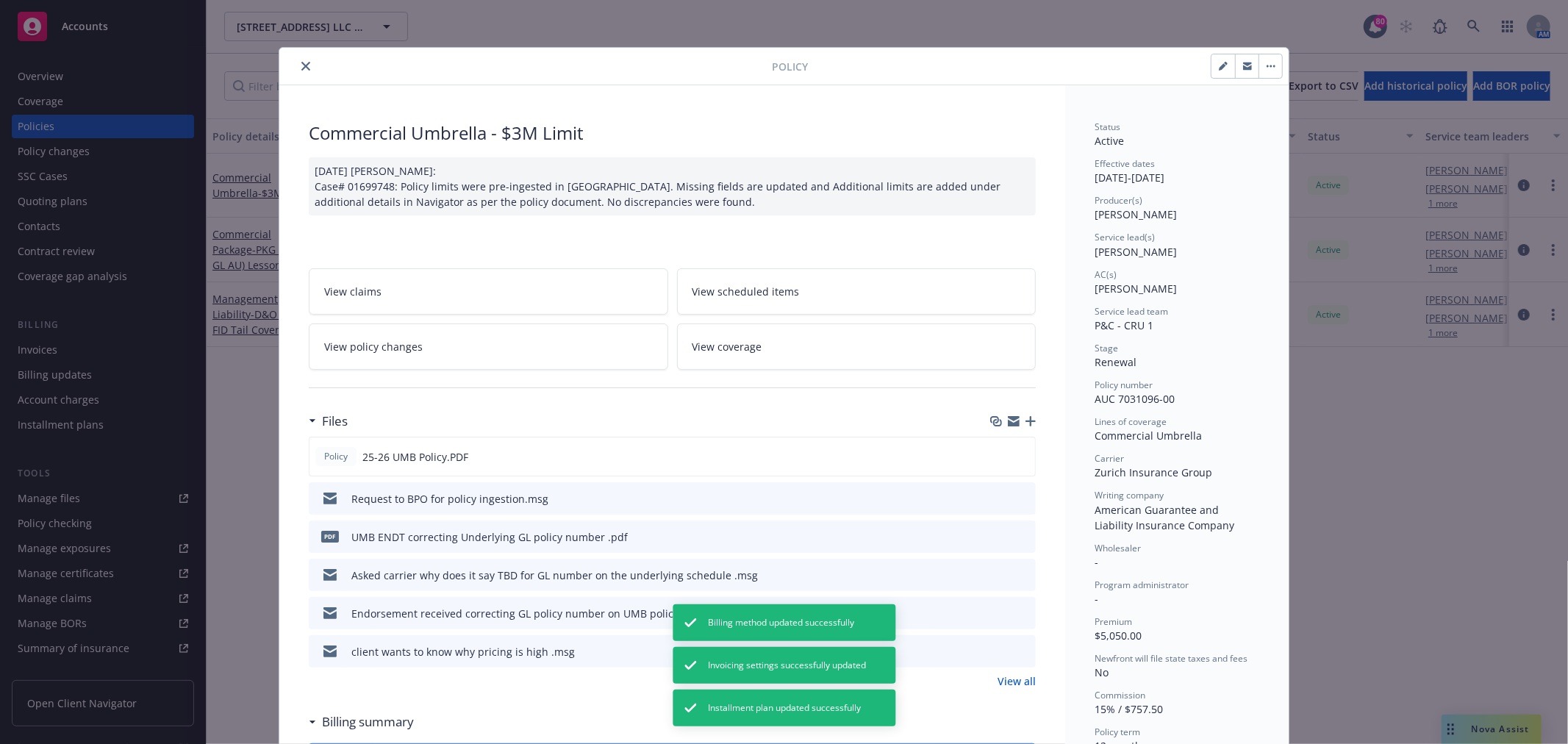
click at [301, 63] on icon "close" at bounding box center [305, 66] width 9 height 9
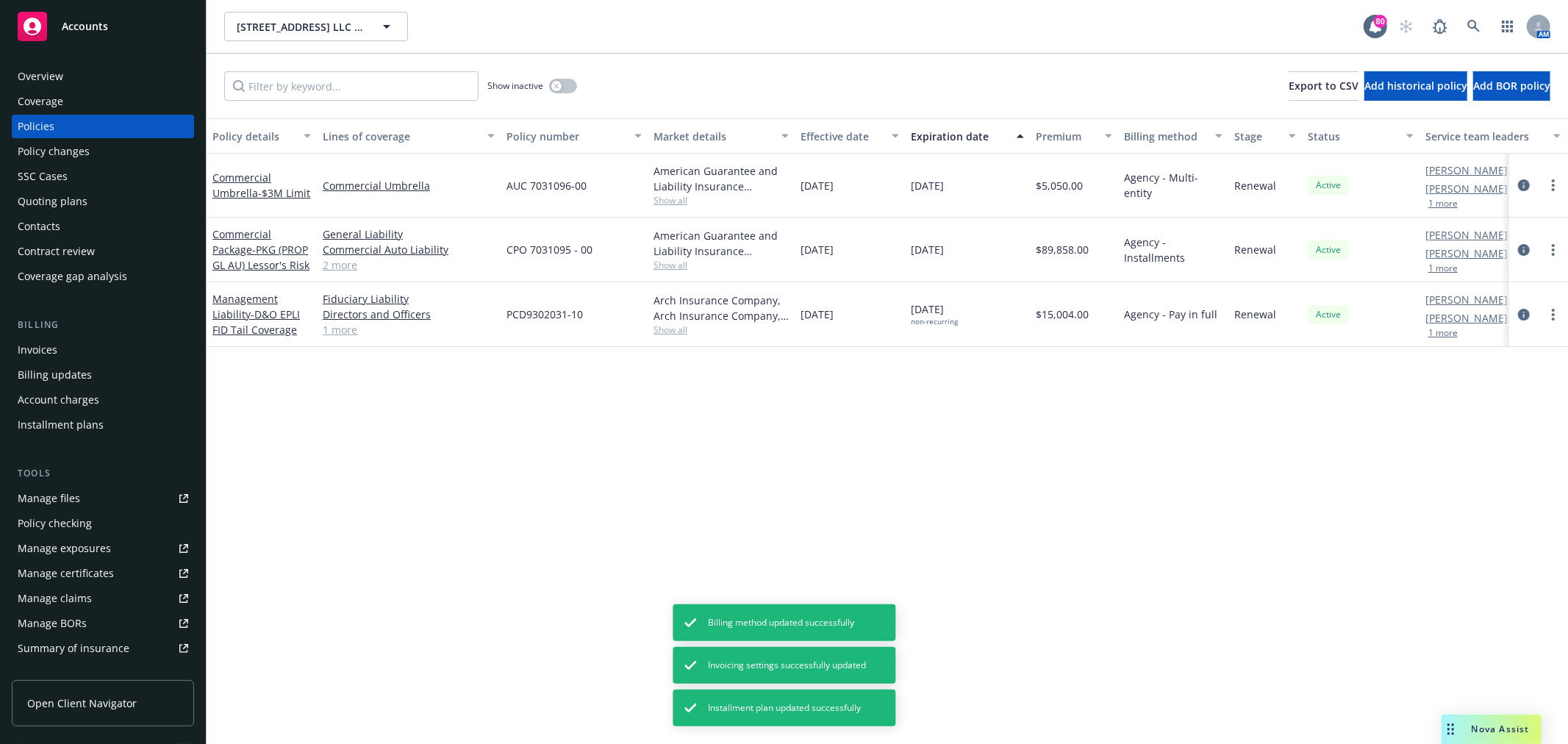
click at [84, 415] on div "Installment plans" at bounding box center [61, 425] width 86 height 24
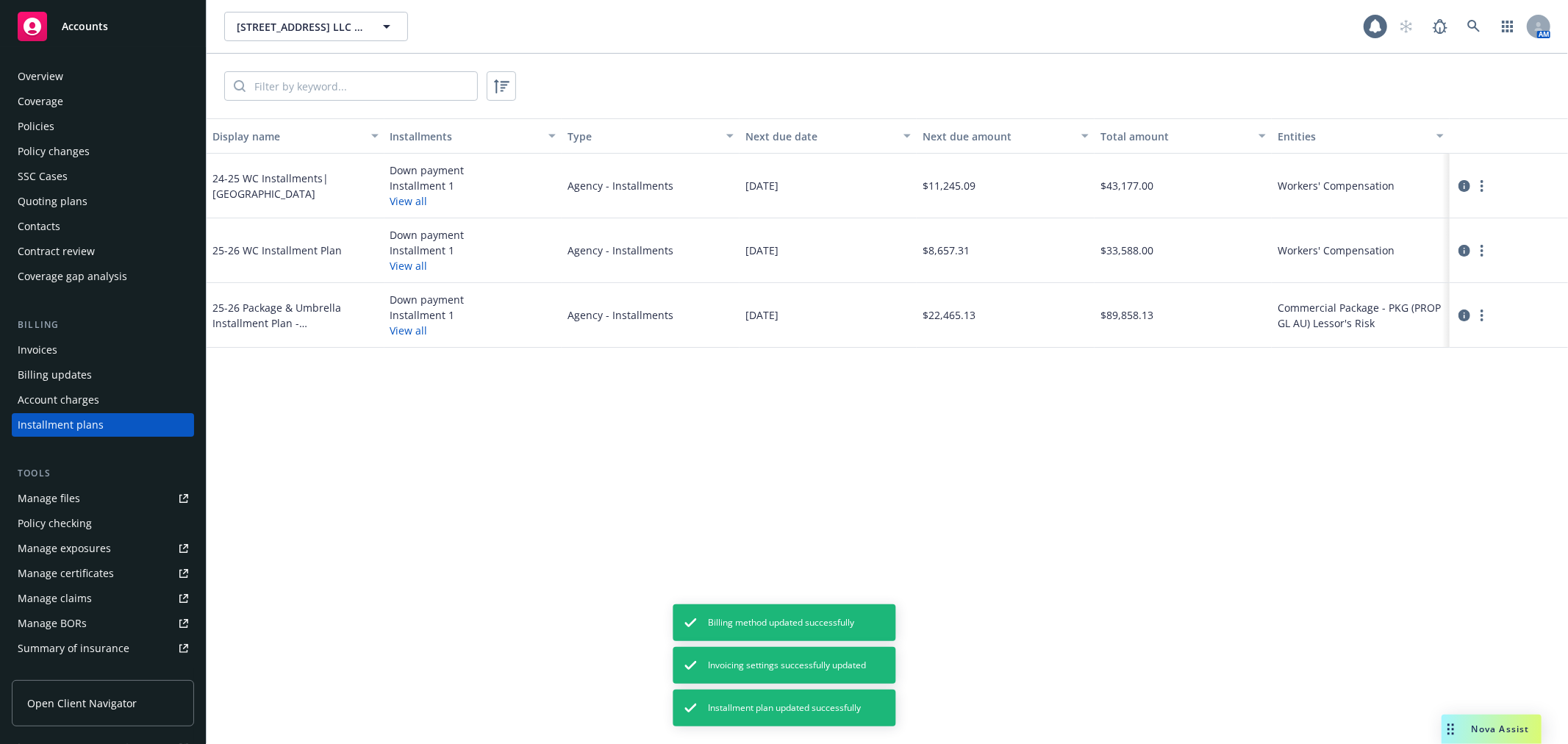
scroll to position [29, 0]
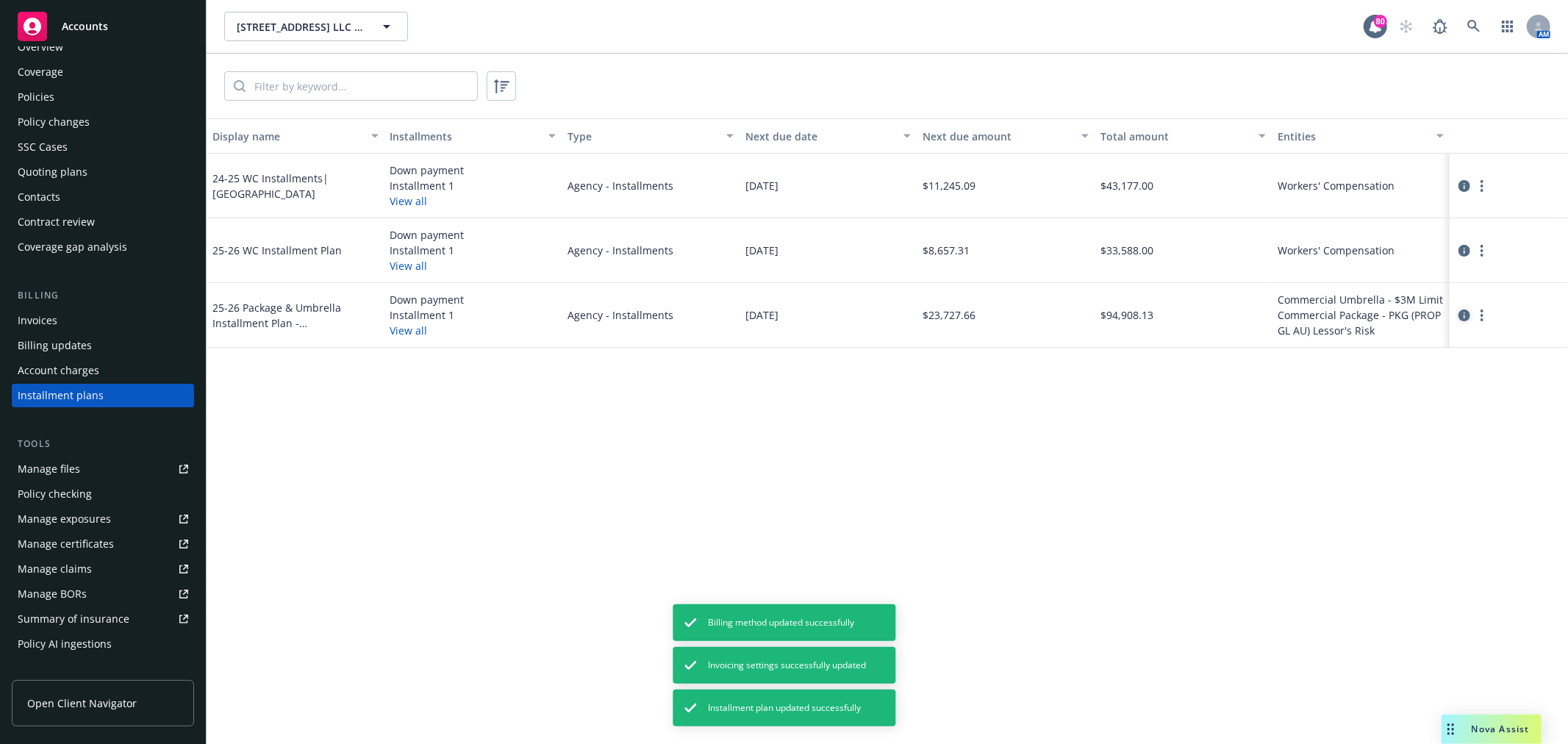
click at [1463, 312] on icon "circleInformation" at bounding box center [1465, 315] width 12 height 12
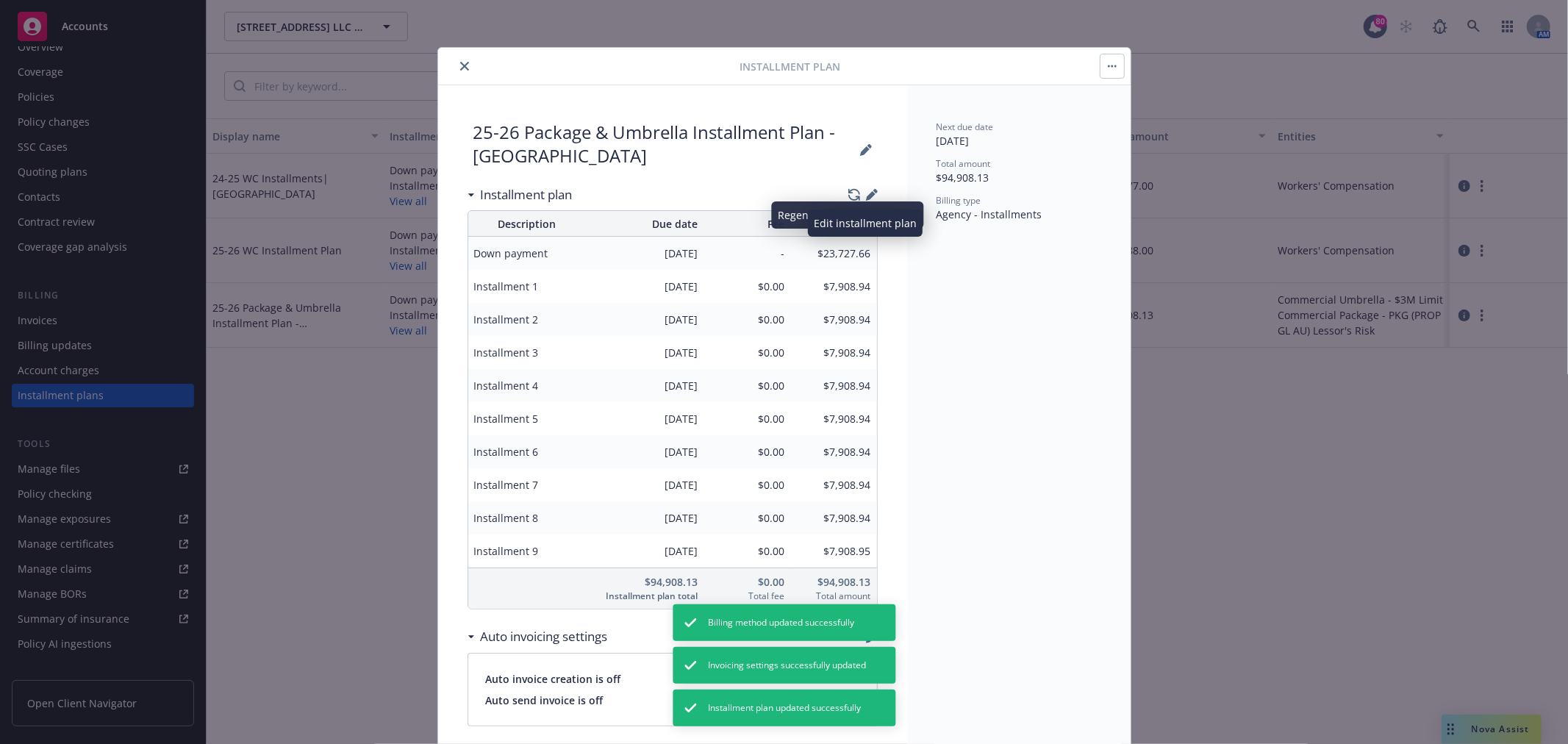
click at [866, 196] on icon "button" at bounding box center [872, 194] width 12 height 12
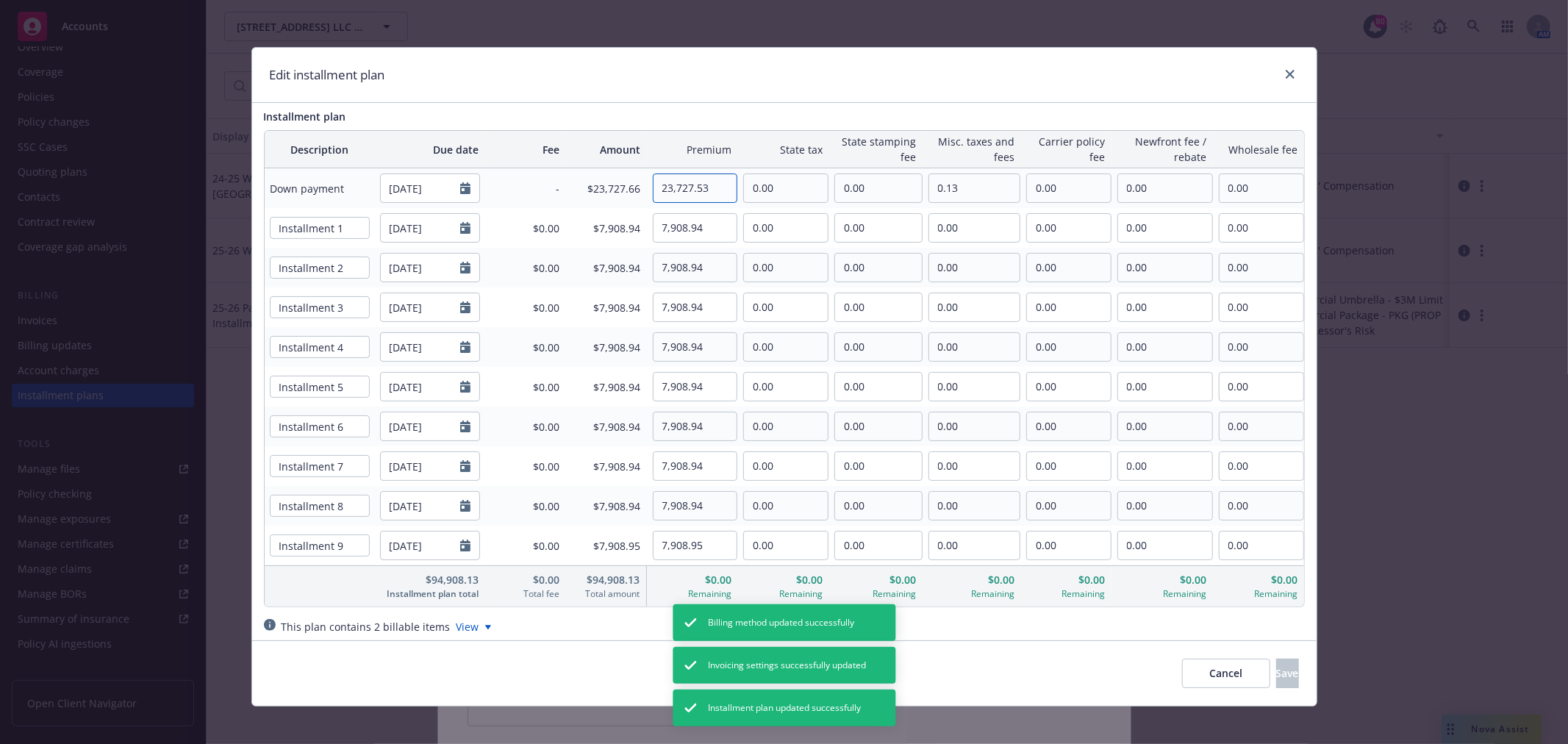
click at [713, 186] on input "23,727.53" at bounding box center [695, 188] width 84 height 28
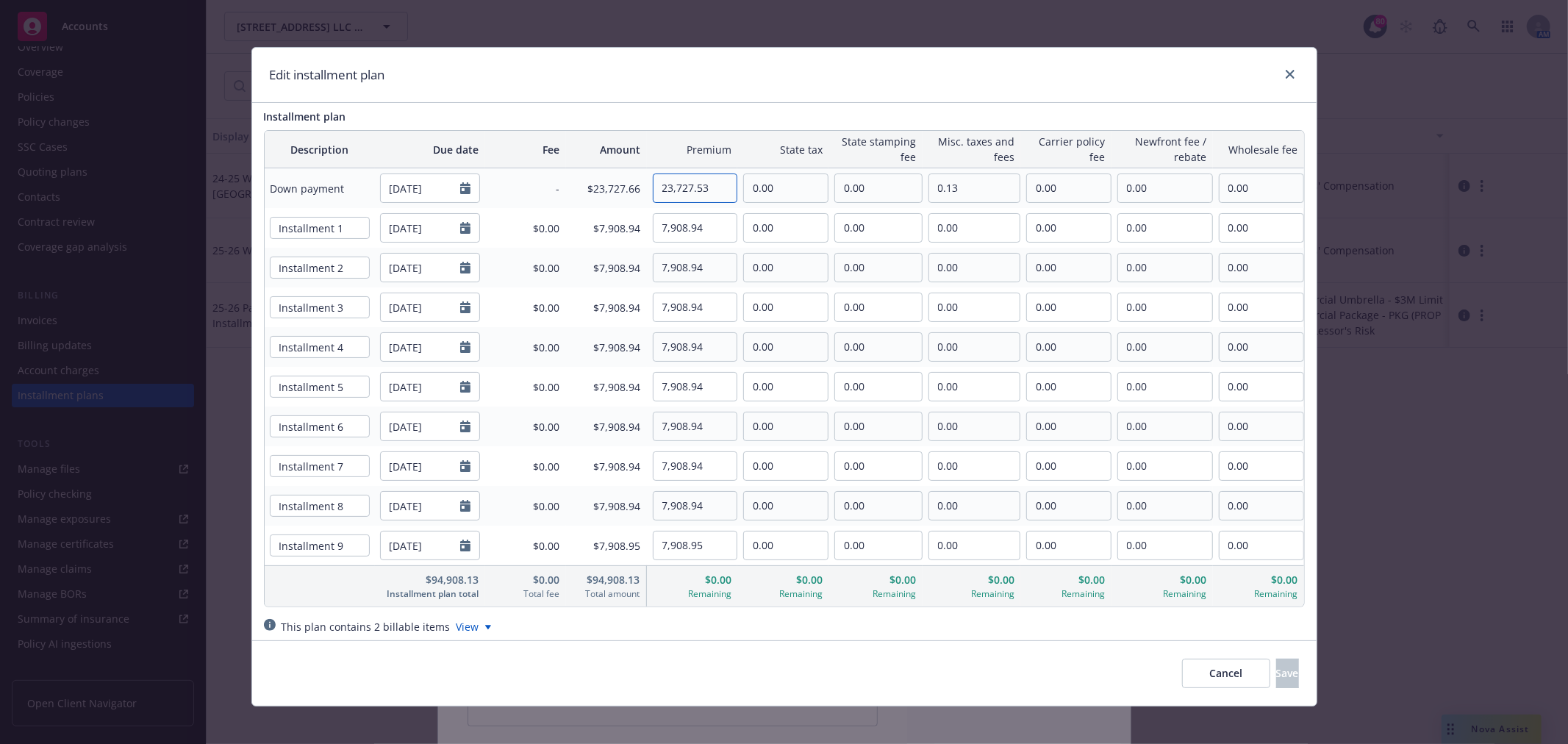
click at [713, 186] on input "23,727.53" at bounding box center [695, 188] width 84 height 28
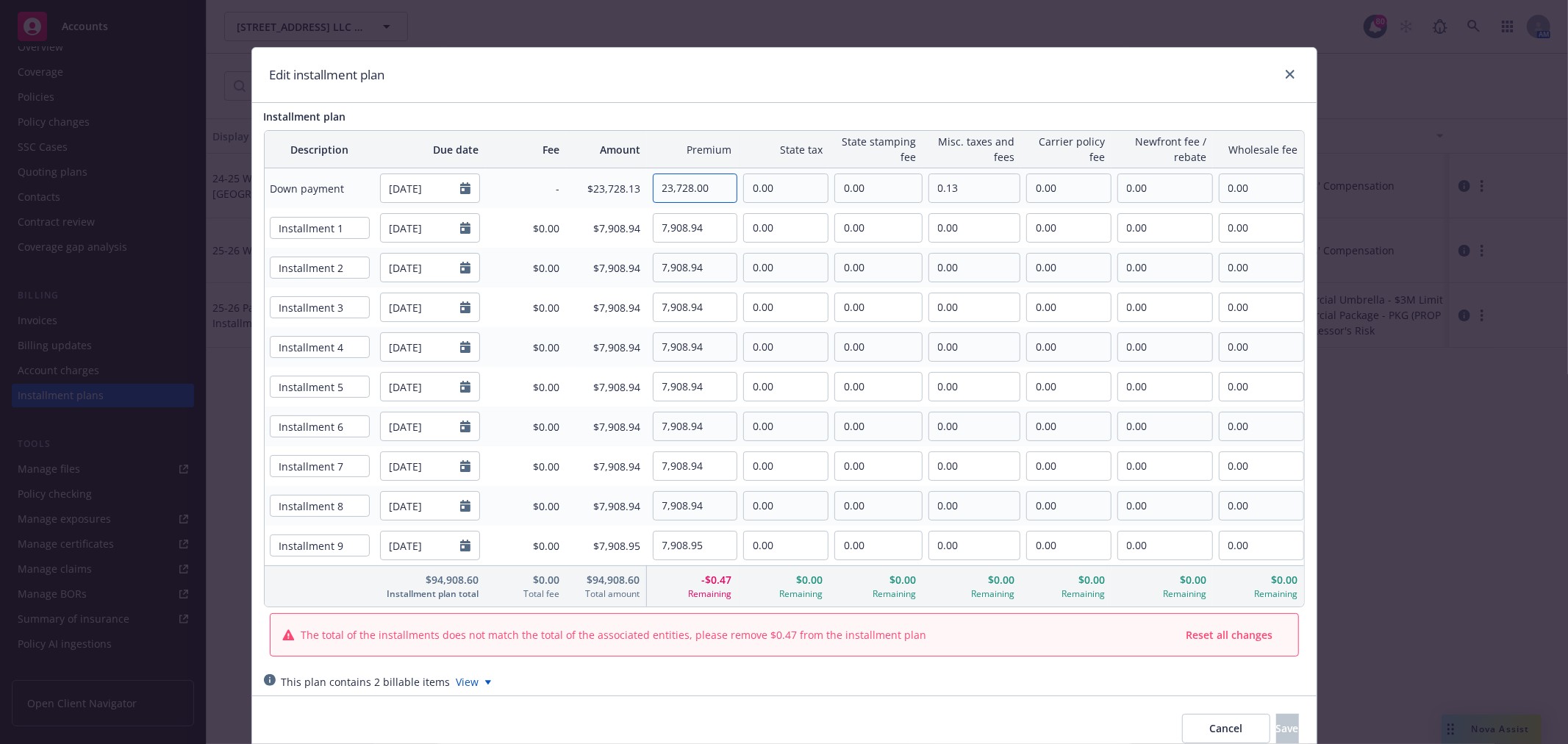
type input "23,728.00"
click at [713, 224] on input "7,908.94" at bounding box center [695, 228] width 84 height 28
drag, startPoint x: 713, startPoint y: 224, endPoint x: 656, endPoint y: 223, distance: 57.0
click at [656, 223] on input "7,908.94" at bounding box center [695, 228] width 84 height 28
type input "7,910.00"
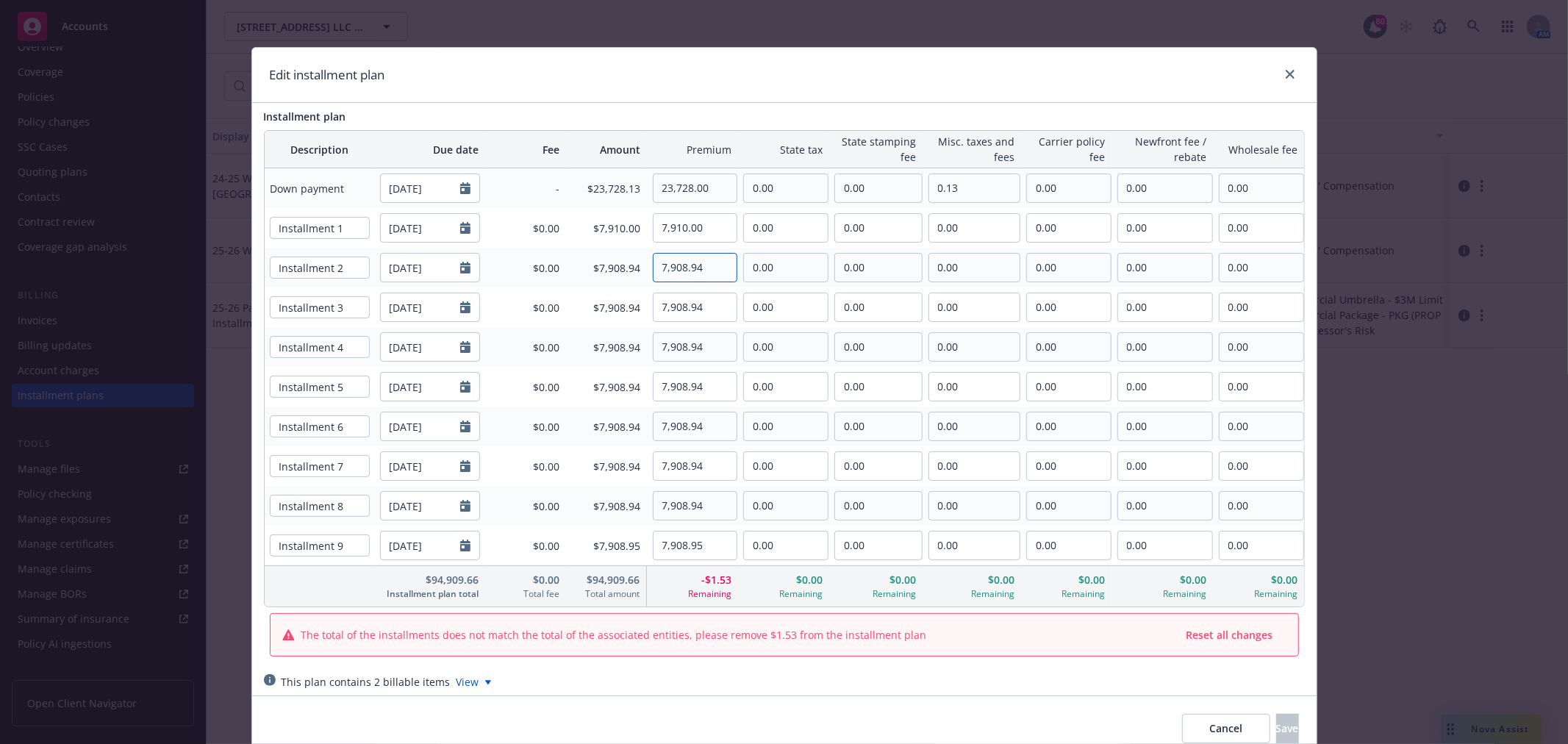
click at [711, 267] on input "7,908.94" at bounding box center [695, 267] width 84 height 28
drag, startPoint x: 695, startPoint y: 267, endPoint x: 650, endPoint y: 269, distance: 45.0
click at [653, 269] on input "7,908.94" at bounding box center [695, 267] width 84 height 28
click at [709, 266] on input "7,909.00" at bounding box center [695, 267] width 84 height 28
type input "7,909.00"
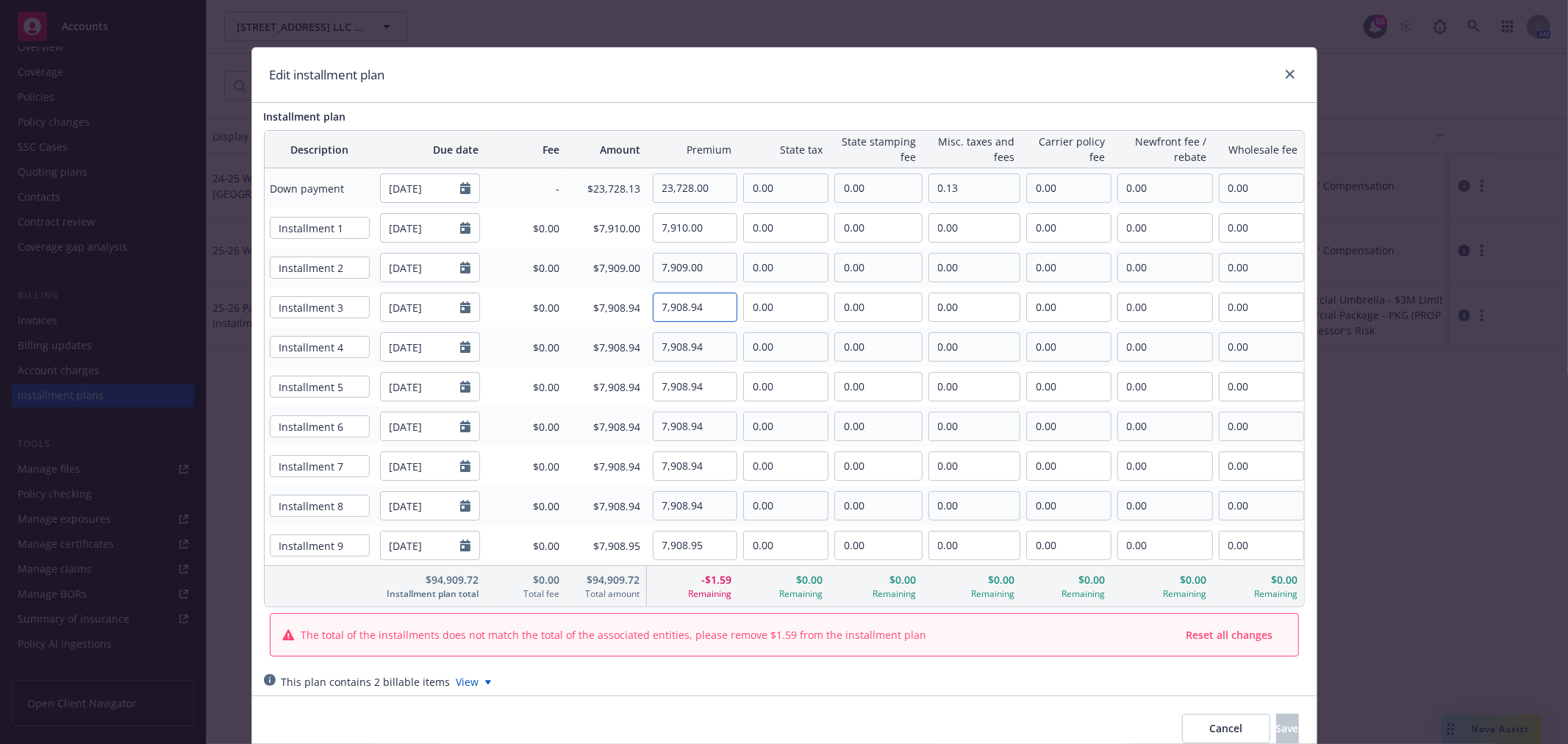
click at [712, 302] on input "7,908.94" at bounding box center [695, 307] width 84 height 28
drag, startPoint x: 717, startPoint y: 312, endPoint x: 650, endPoint y: 310, distance: 67.0
click at [653, 310] on input "7,908.94" at bounding box center [695, 307] width 84 height 28
drag, startPoint x: 717, startPoint y: 274, endPoint x: 641, endPoint y: 276, distance: 76.0
click at [647, 276] on div "7,909.00" at bounding box center [692, 267] width 91 height 29
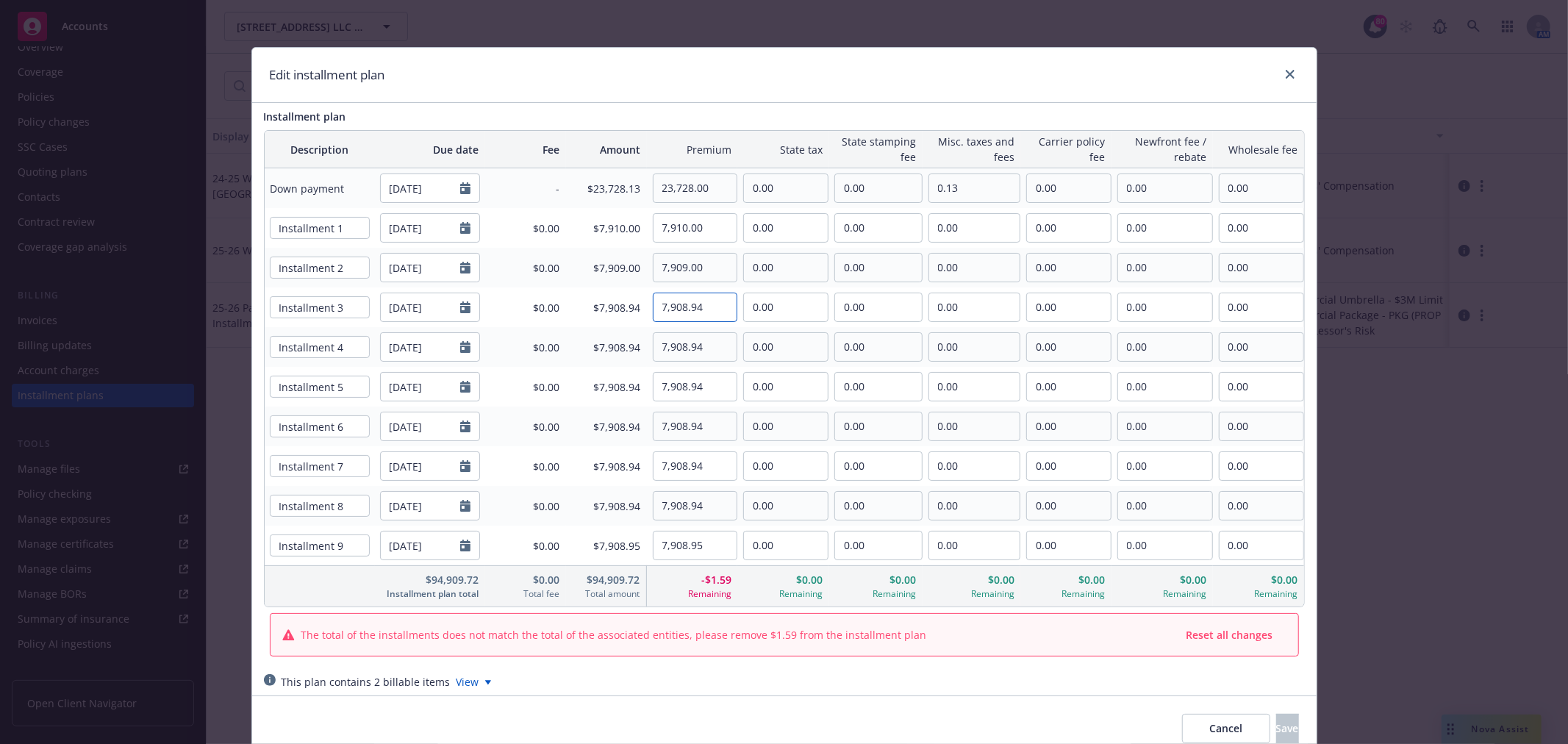
drag, startPoint x: 702, startPoint y: 312, endPoint x: 654, endPoint y: 312, distance: 48.0
click at [654, 312] on input "7,908.94" at bounding box center [695, 307] width 84 height 28
paste input "9.00"
type input "7,909.00"
drag, startPoint x: 707, startPoint y: 345, endPoint x: 651, endPoint y: 346, distance: 56.0
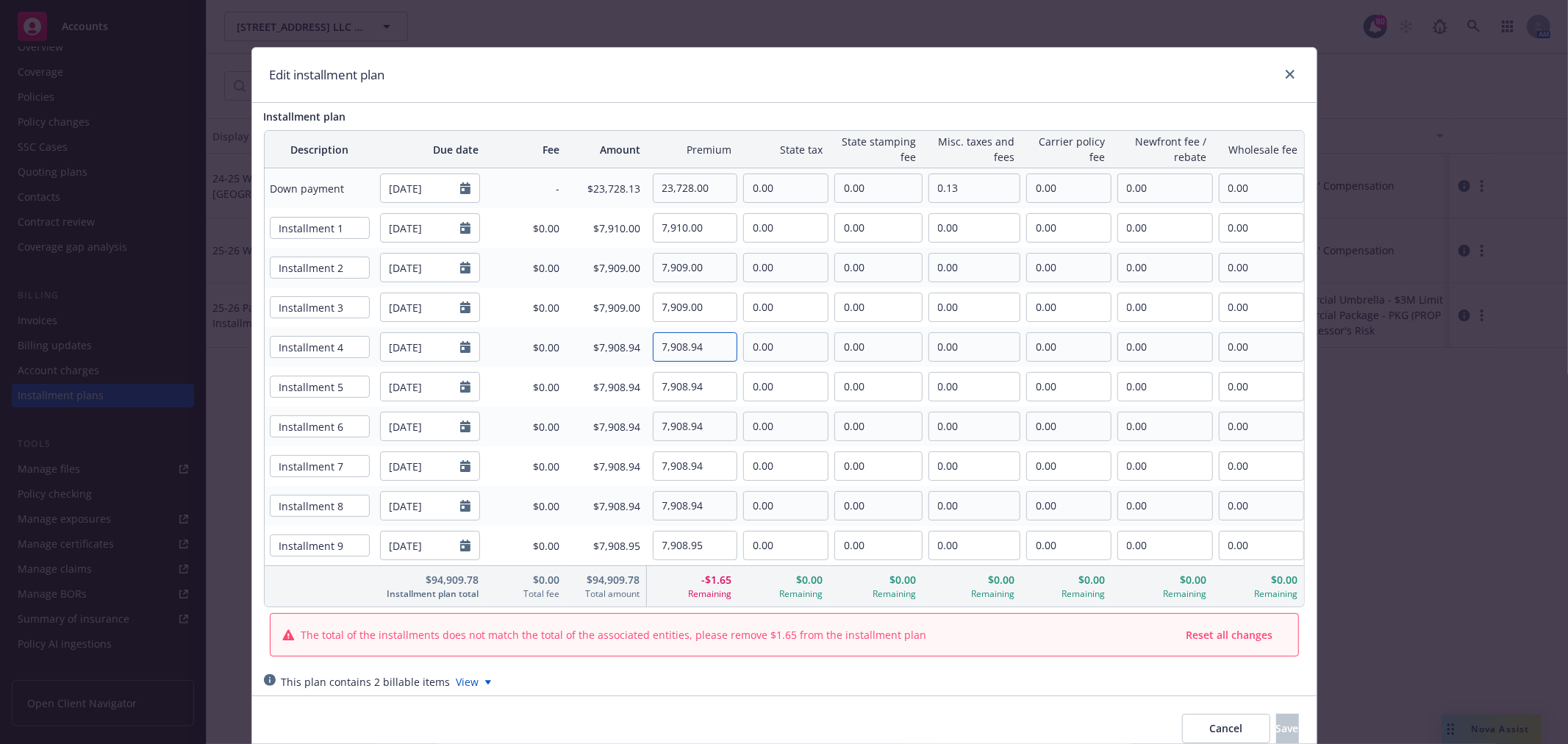
click at [653, 346] on input "7,908.94" at bounding box center [695, 347] width 84 height 28
paste input "9.00"
type input "7,909.00"
drag, startPoint x: 703, startPoint y: 383, endPoint x: 636, endPoint y: 386, distance: 67.1
click at [636, 386] on tr "Installment 5 01/01/2026 $0.00 $7,908.94 7,908.94 0.00 0.00 0.00 0.00 0.00 0.00" at bounding box center [784, 387] width 1039 height 40
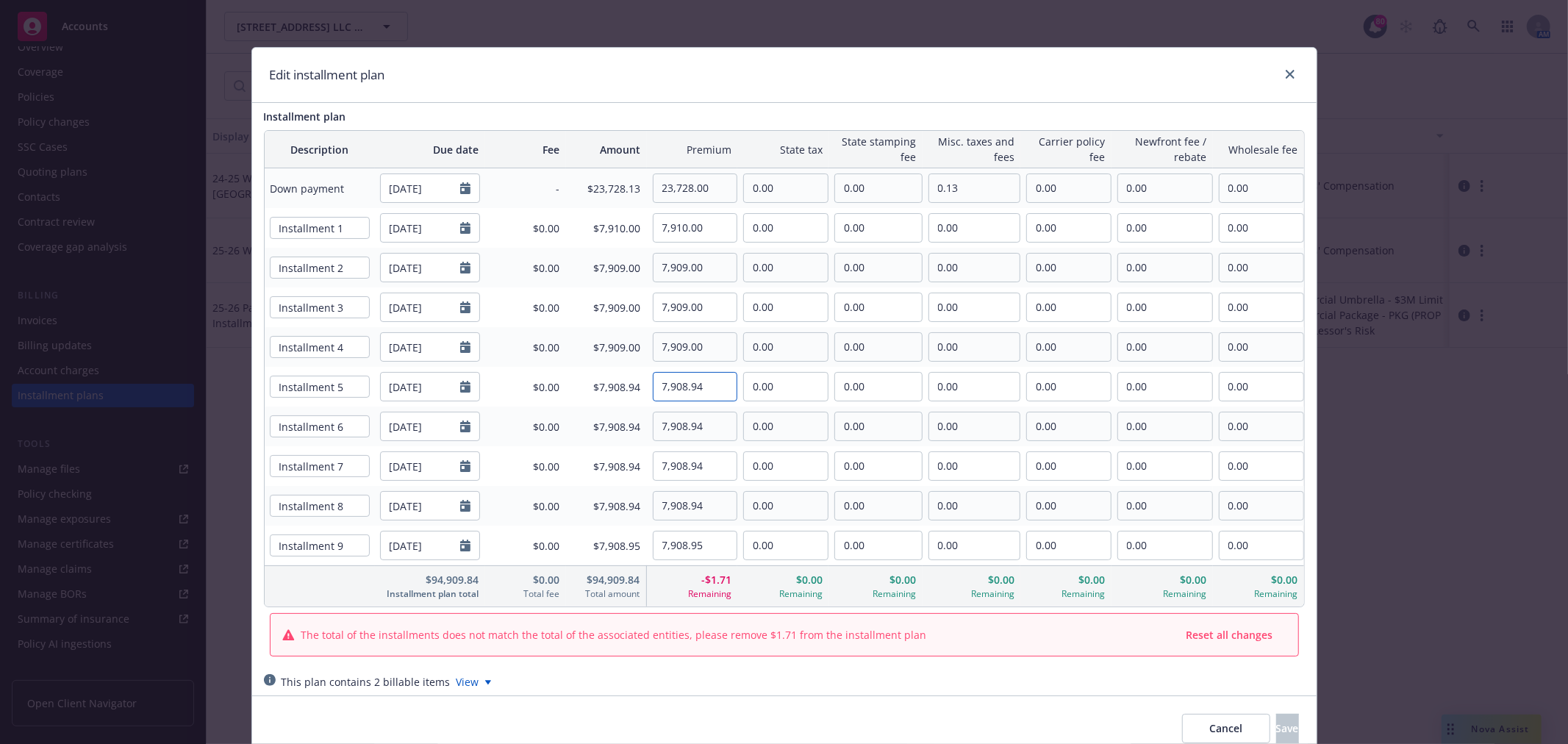
paste input "9.00"
type input "7,909.00"
drag, startPoint x: 704, startPoint y: 425, endPoint x: 629, endPoint y: 425, distance: 75.0
click at [629, 425] on tr "Installment 6 02/01/2026 $0.00 $7,908.94 7,908.94 0.00 0.00 0.00 0.00 0.00 0.00" at bounding box center [784, 427] width 1039 height 40
paste input "9.00"
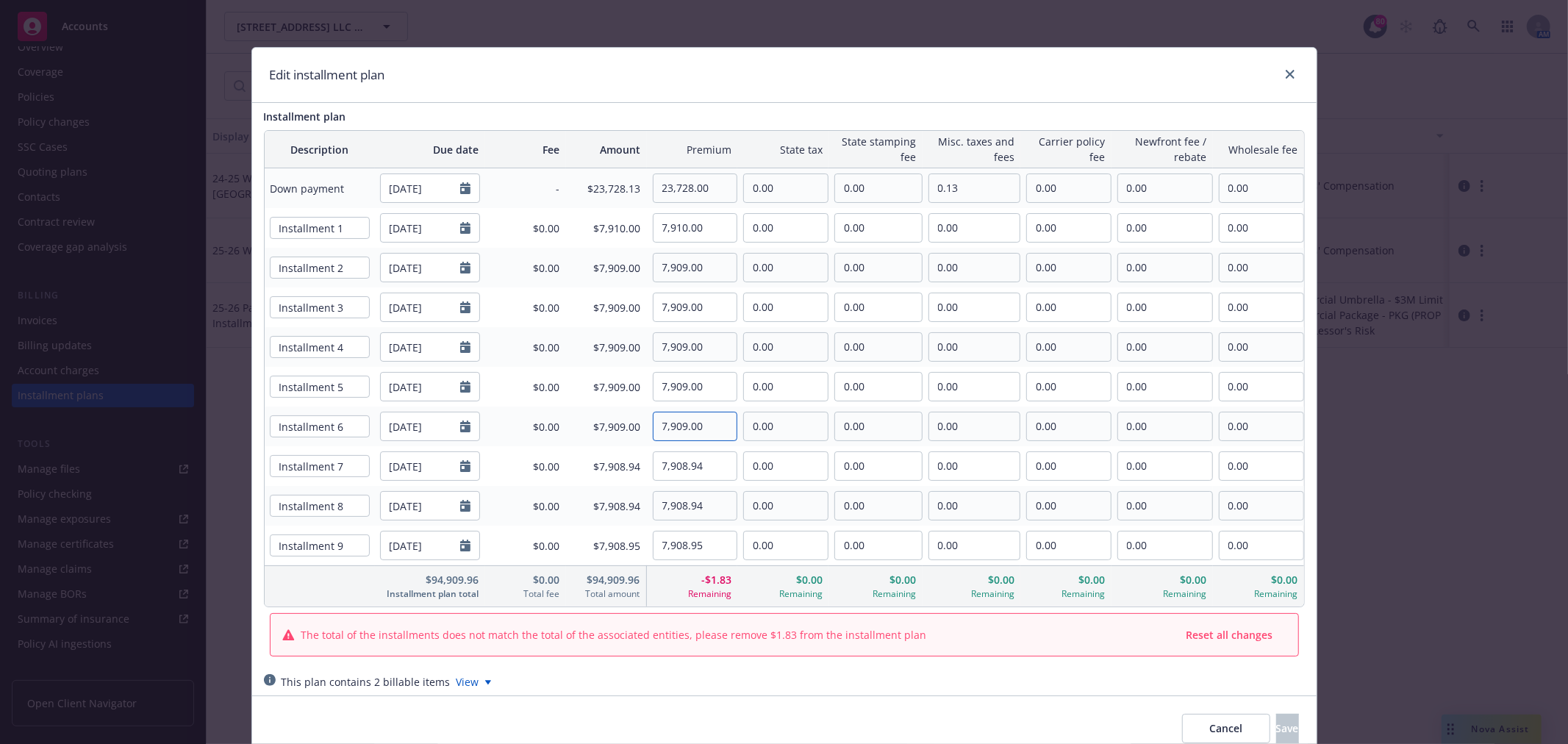
type input "7,909.00"
drag, startPoint x: 709, startPoint y: 465, endPoint x: 623, endPoint y: 465, distance: 86.0
click at [623, 465] on tr "Installment 7 03/01/2026 $0.00 $7,908.94 7,908.94 0.00 0.00 0.00 0.00 0.00 0.00" at bounding box center [784, 466] width 1039 height 40
paste input "9.00"
type input "7,909.00"
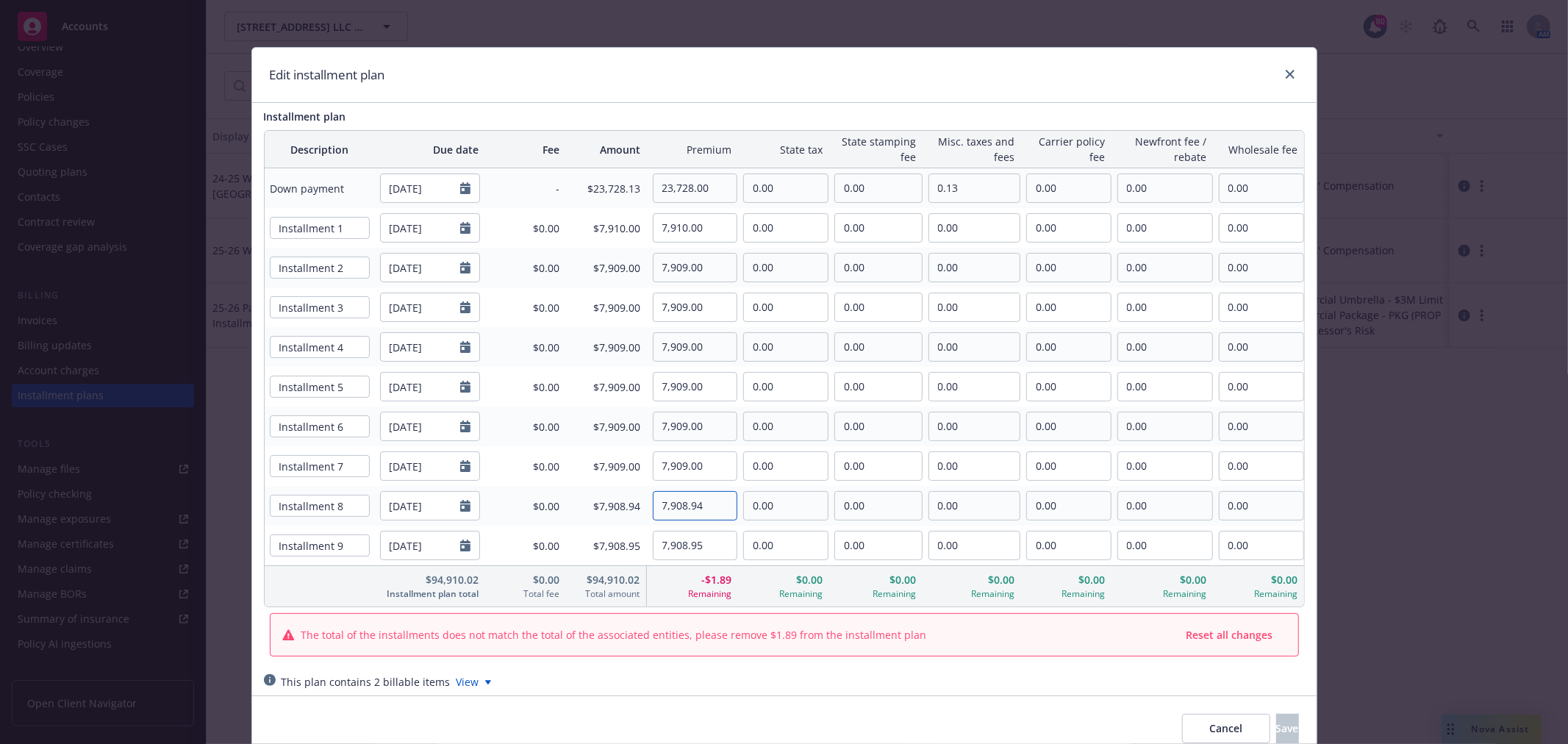
drag, startPoint x: 704, startPoint y: 504, endPoint x: 647, endPoint y: 508, distance: 57.1
click at [653, 508] on input "7,908.94" at bounding box center [695, 506] width 84 height 28
paste input "9.00"
click at [678, 504] on input "7,909.00" at bounding box center [695, 506] width 84 height 28
type input "7,908.00"
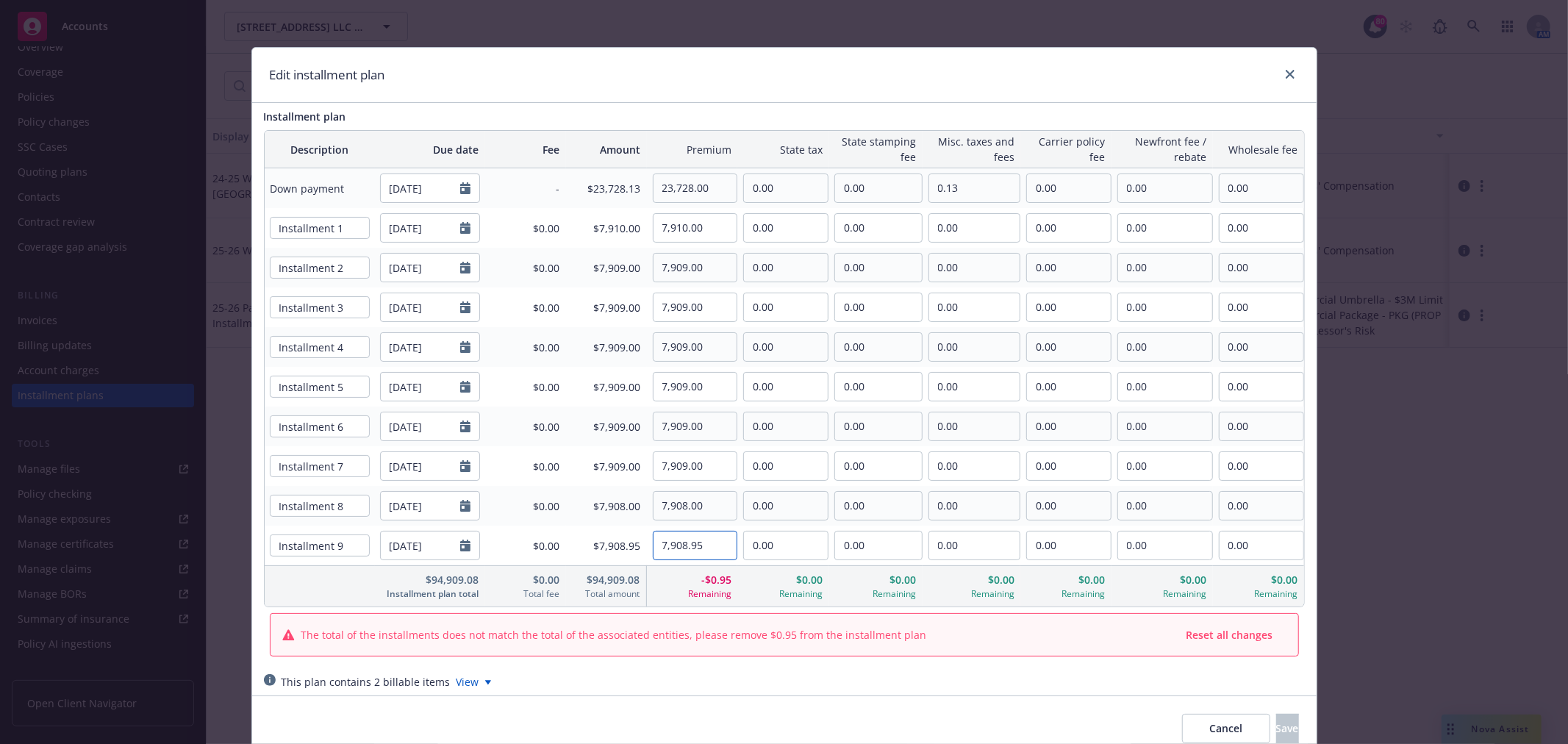
click at [681, 550] on input "7,908.95" at bounding box center [695, 546] width 84 height 28
drag, startPoint x: 706, startPoint y: 547, endPoint x: 591, endPoint y: 552, distance: 115.1
click at [591, 552] on tr "Installment 9 05/01/2026 $0.00 $7,908.95 7,908.95 0.00 0.00 0.00 0.00 0.00 0.00" at bounding box center [784, 546] width 1039 height 40
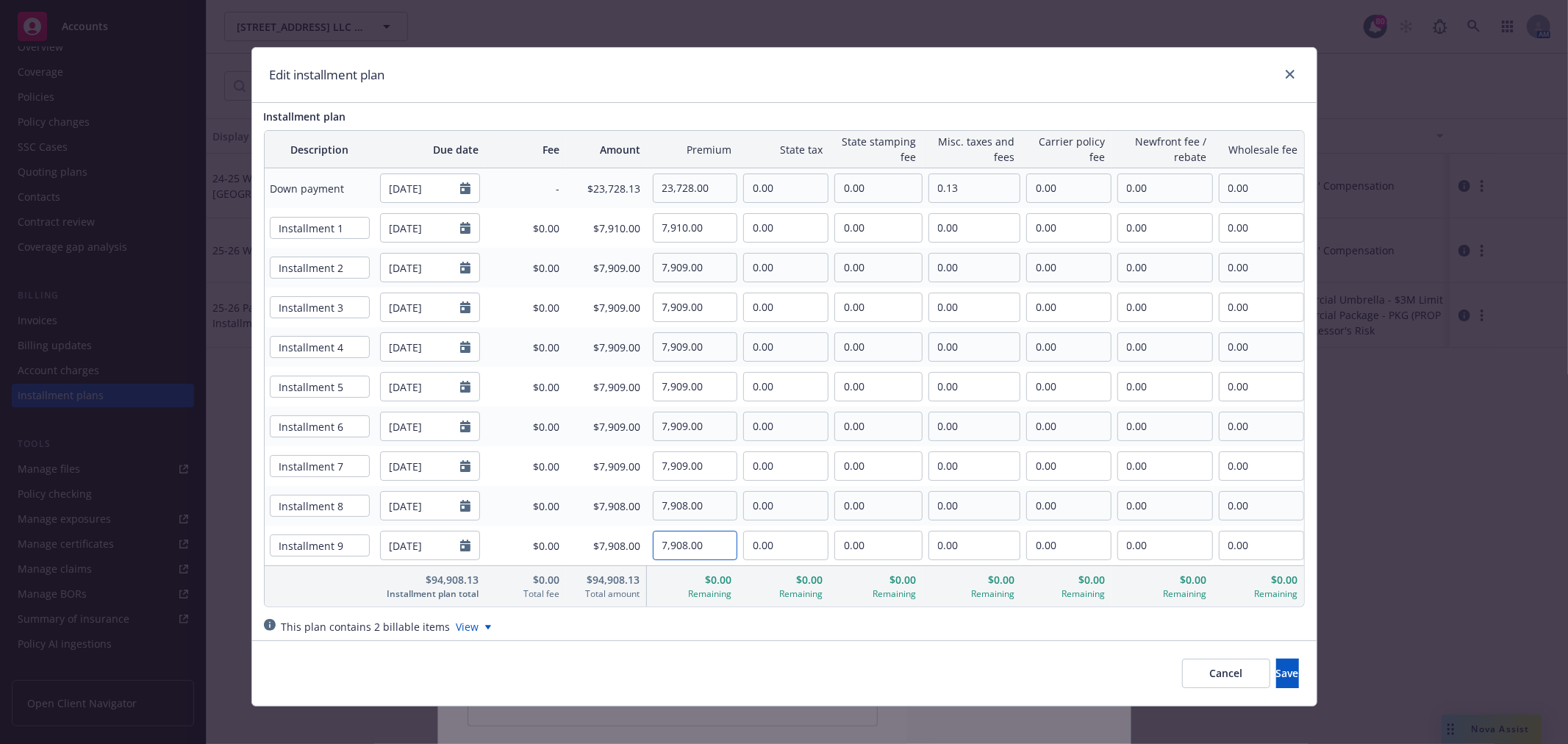
type input "7,908.00"
click at [684, 505] on input "7,908.00" at bounding box center [695, 506] width 84 height 28
click at [706, 556] on input "7,908.00" at bounding box center [695, 546] width 84 height 28
click at [1277, 674] on button "Save" at bounding box center [1288, 672] width 23 height 29
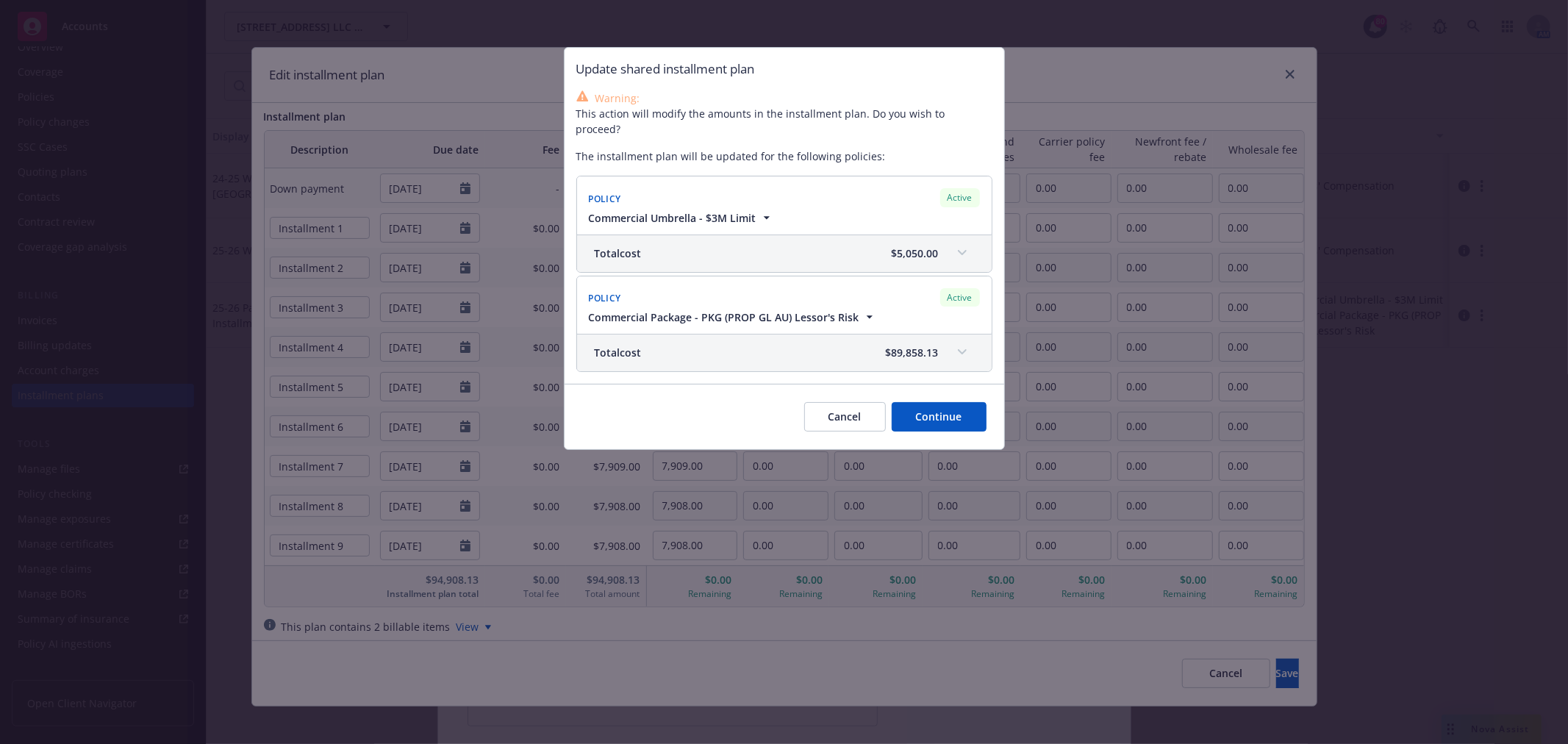
click at [955, 402] on button "Continue" at bounding box center [939, 416] width 95 height 29
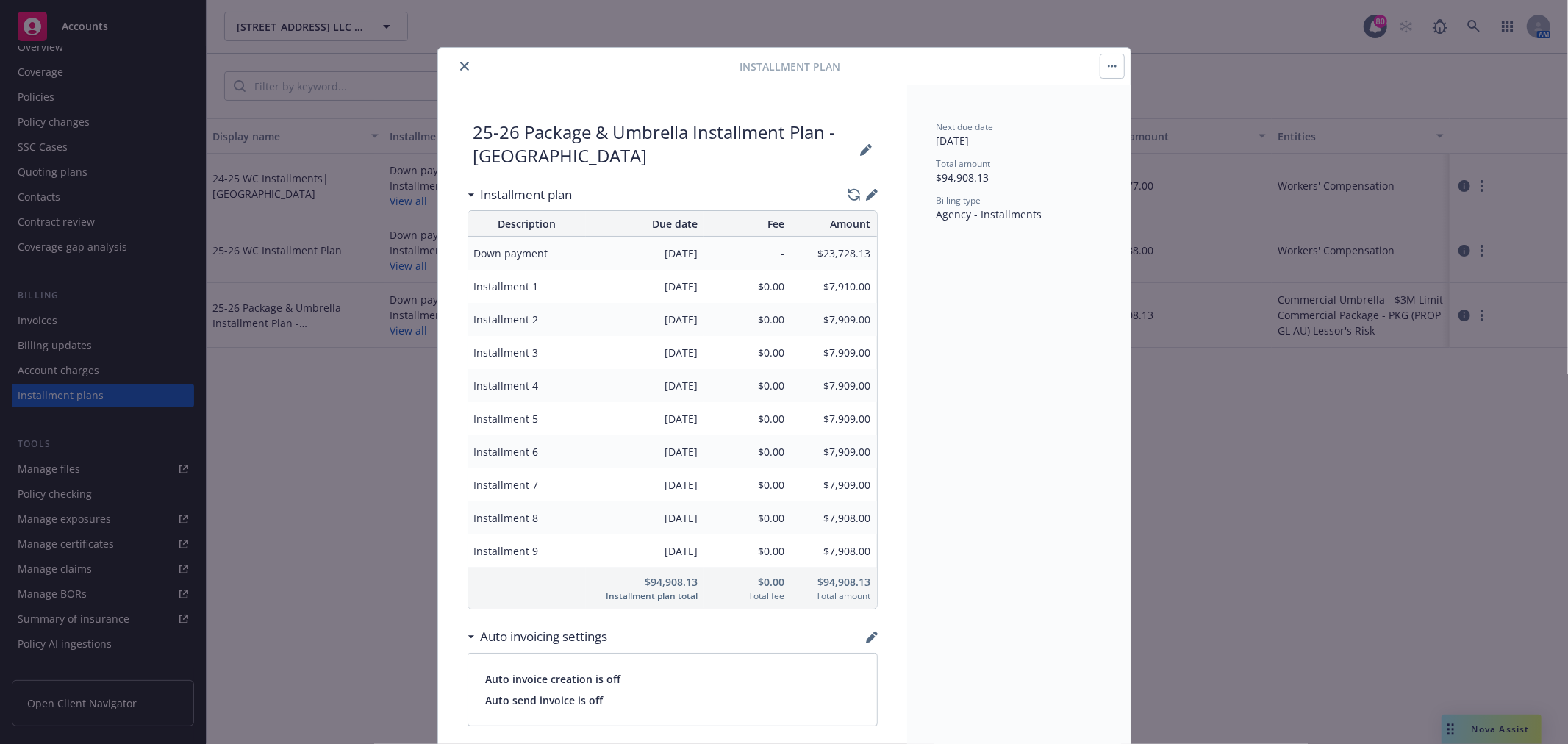
click at [460, 69] on icon "close" at bounding box center [464, 66] width 9 height 9
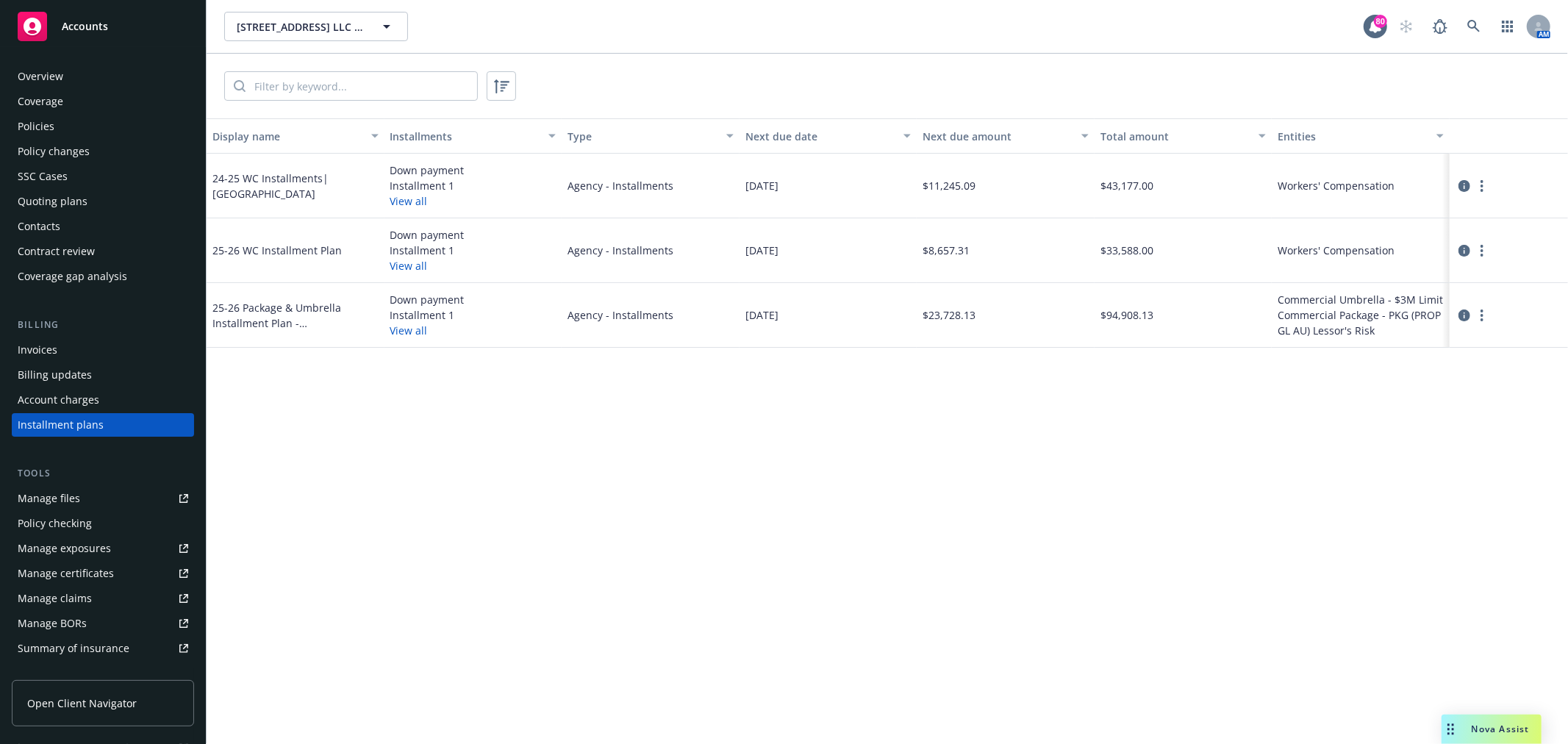
click at [91, 111] on div "Coverage" at bounding box center [103, 102] width 171 height 24
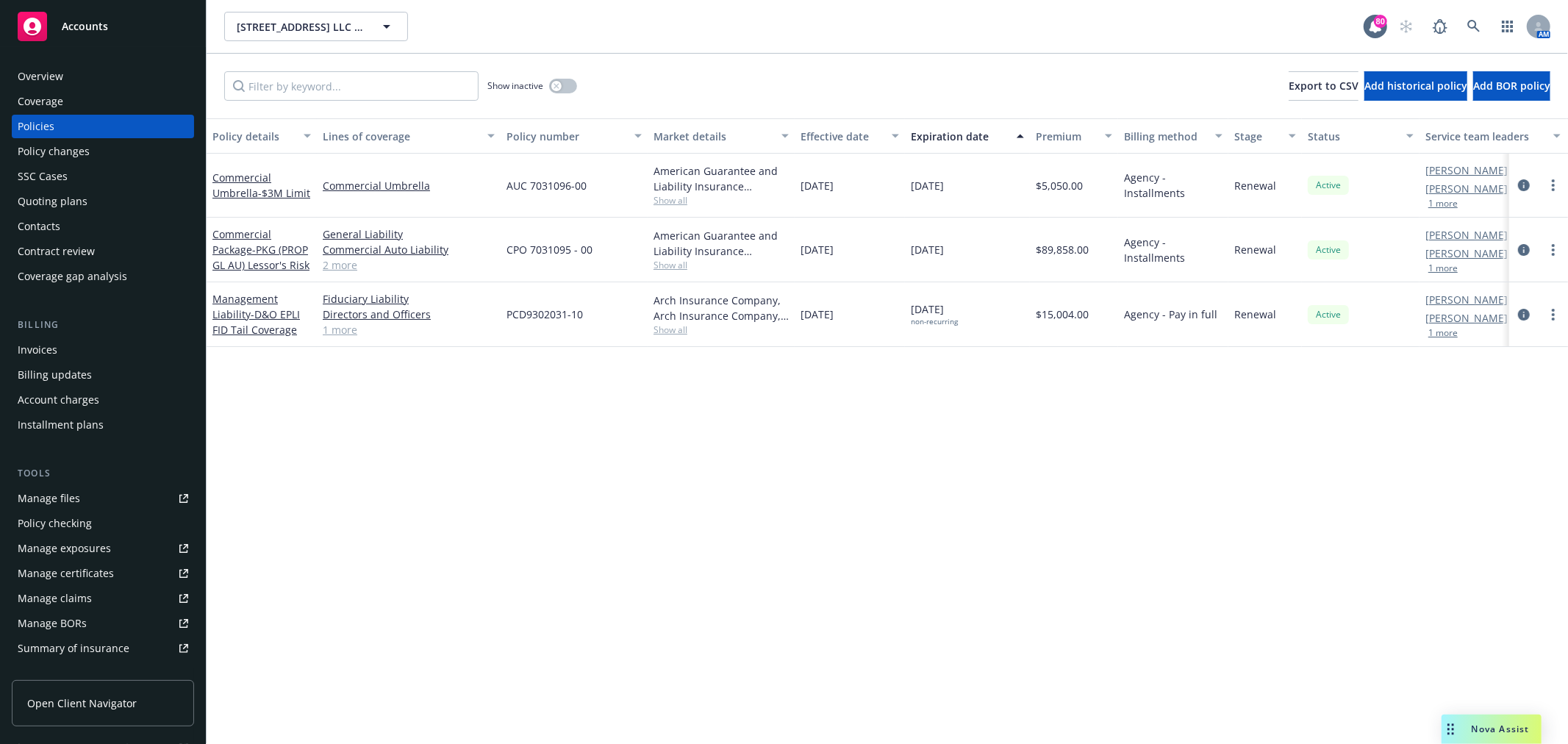
click at [514, 558] on div "Policy details Lines of coverage Policy number Market details Effective date Ex…" at bounding box center [887, 431] width 1362 height 625
click at [106, 354] on div "Invoices" at bounding box center [103, 350] width 171 height 24
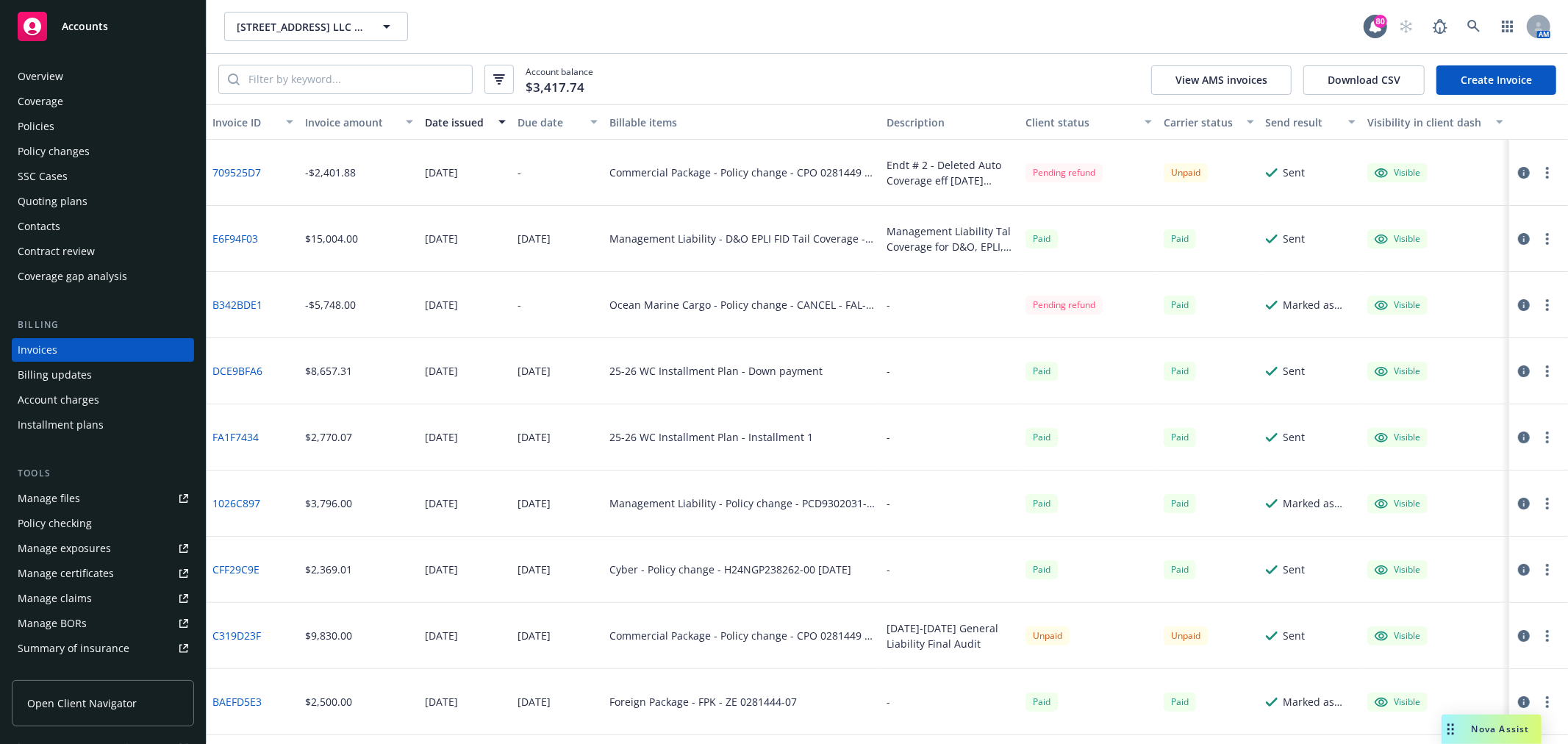
click at [1498, 85] on link "Create Invoice" at bounding box center [1496, 80] width 120 height 29
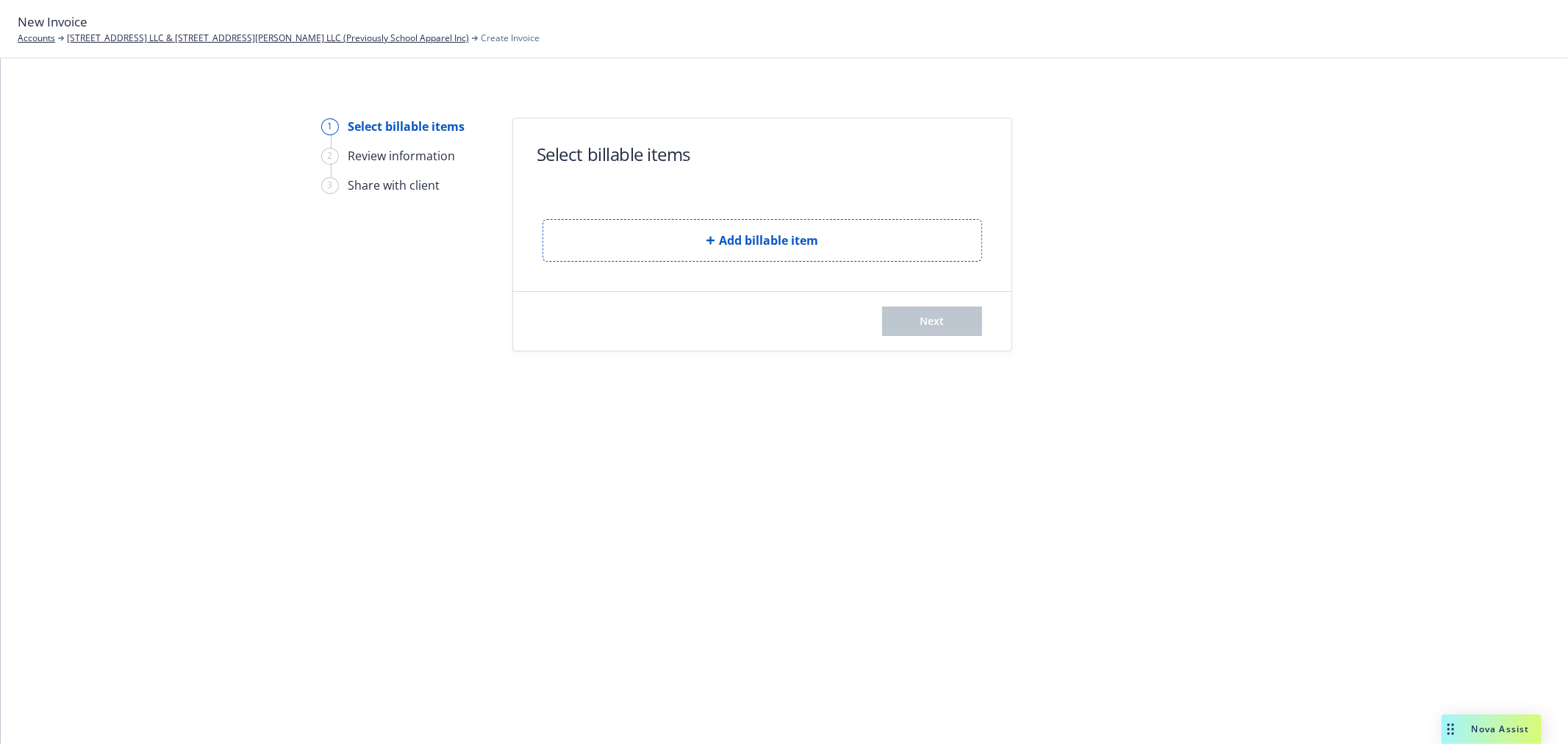
click at [813, 267] on form "Select billable items Add billable item Next" at bounding box center [763, 234] width 499 height 232
click at [826, 240] on button "Add billable item" at bounding box center [762, 240] width 440 height 43
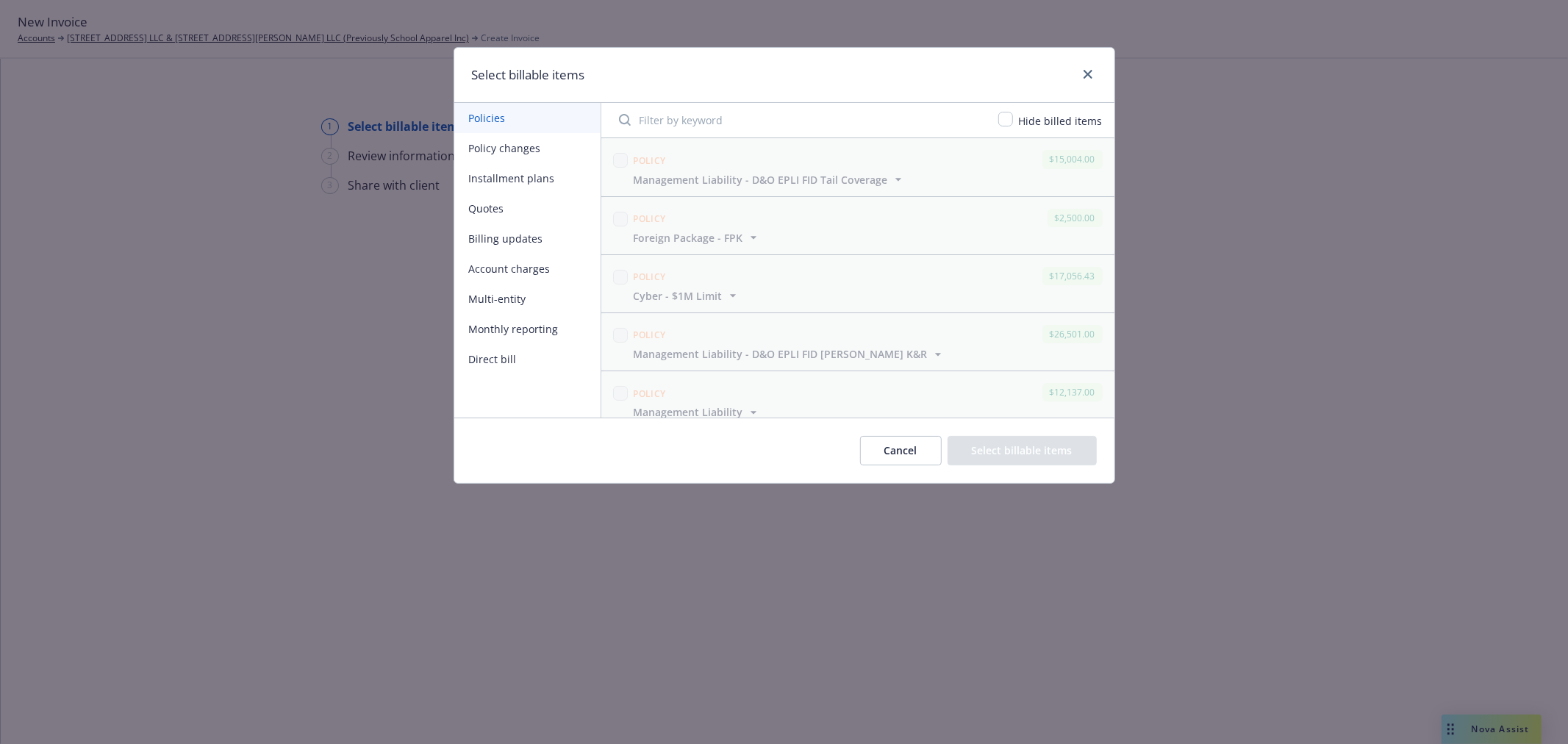
click at [512, 177] on button "Installment plans" at bounding box center [528, 179] width 147 height 30
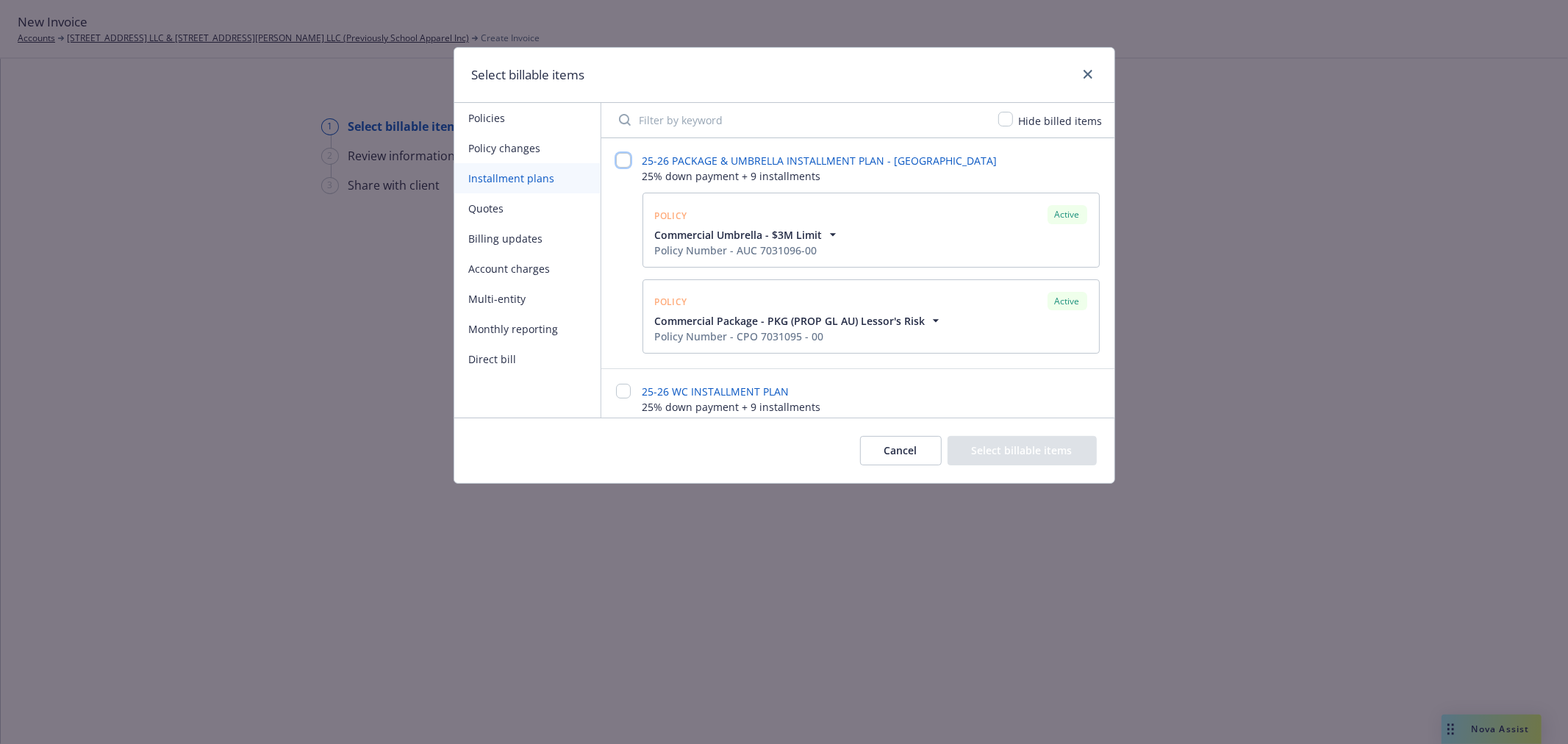
click at [619, 160] on input "checkbox" at bounding box center [623, 160] width 15 height 15
checkbox input "false"
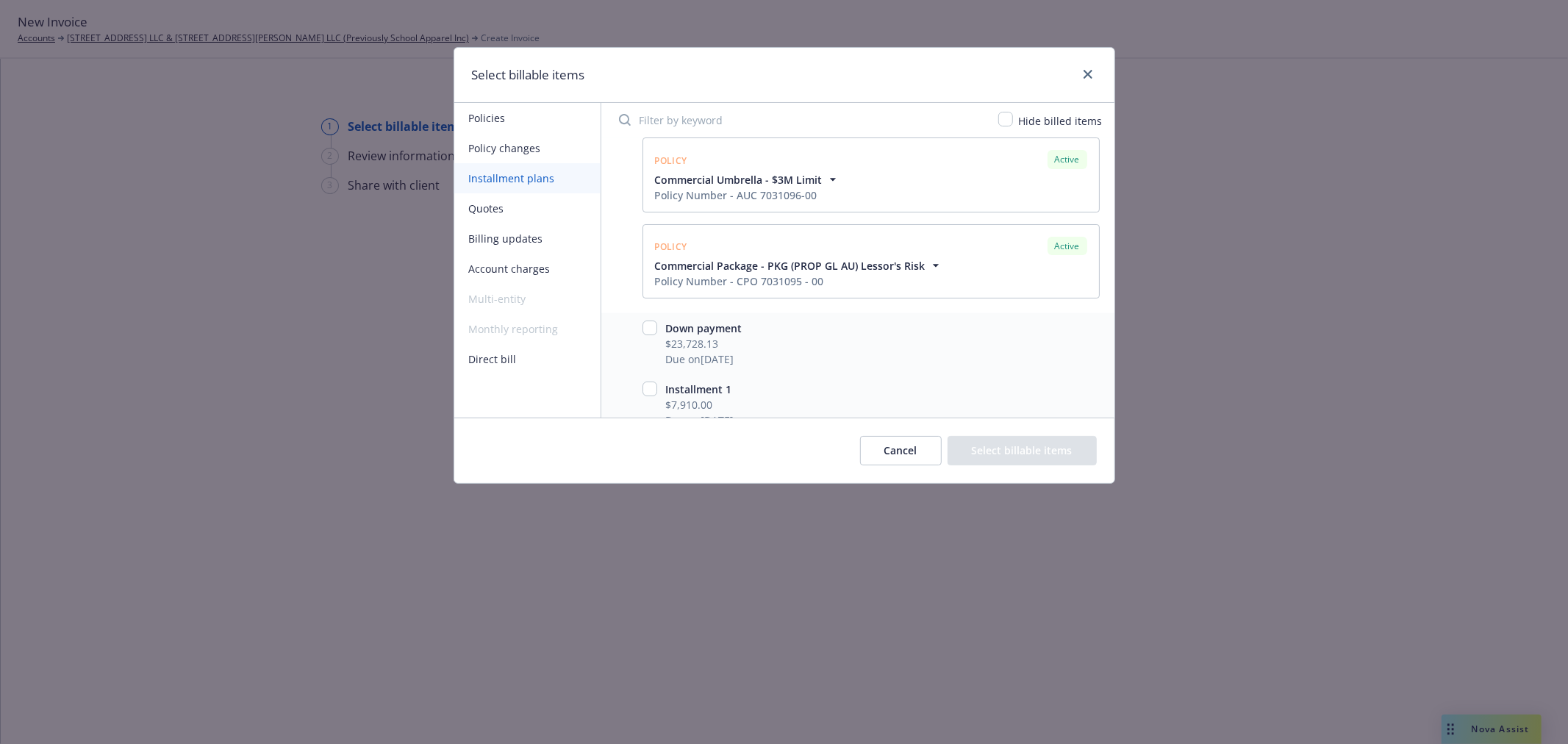
scroll to position [164, 0]
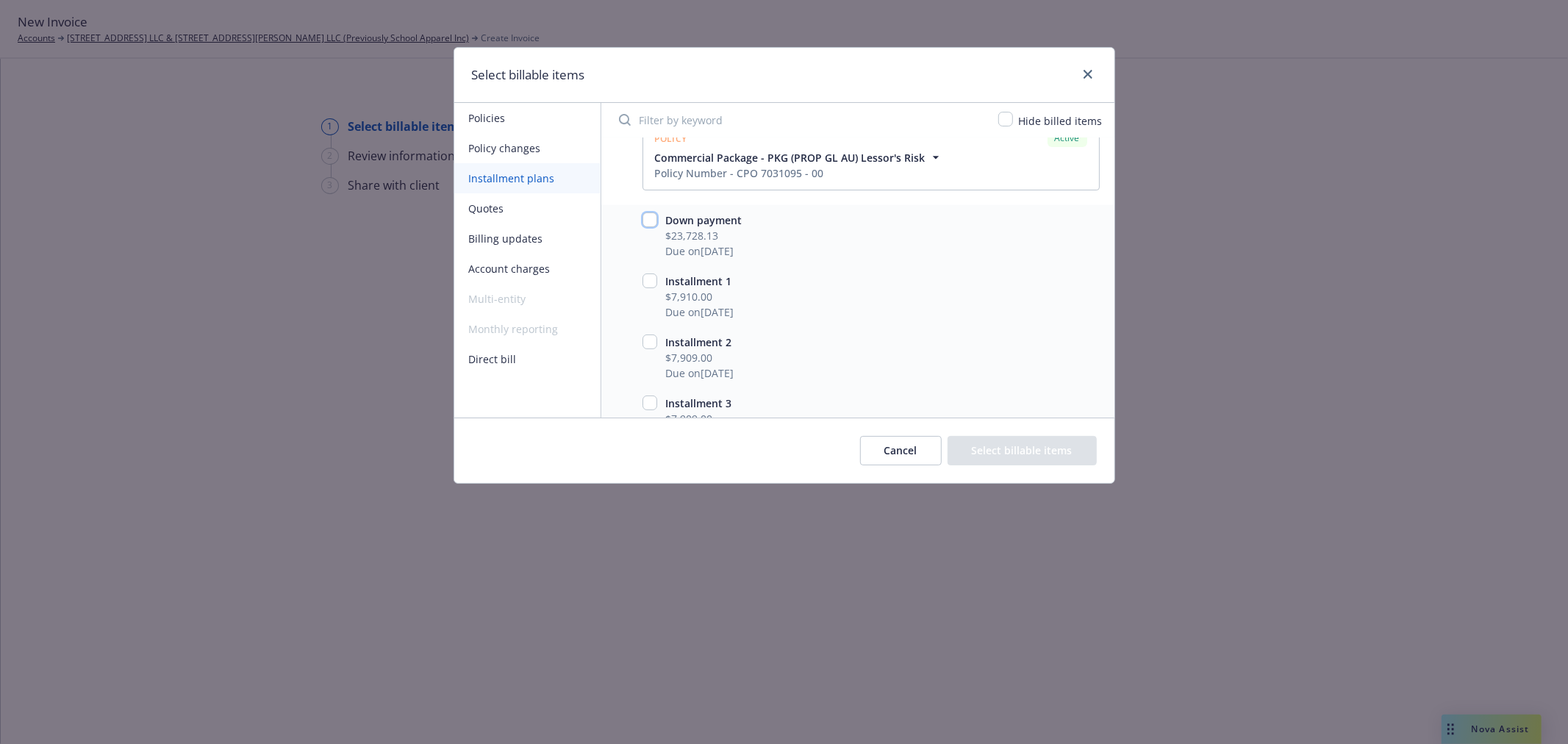
click at [648, 221] on input "checkbox" at bounding box center [649, 219] width 15 height 15
checkbox input "true"
click at [1047, 458] on button "Select billable items" at bounding box center [1022, 450] width 150 height 29
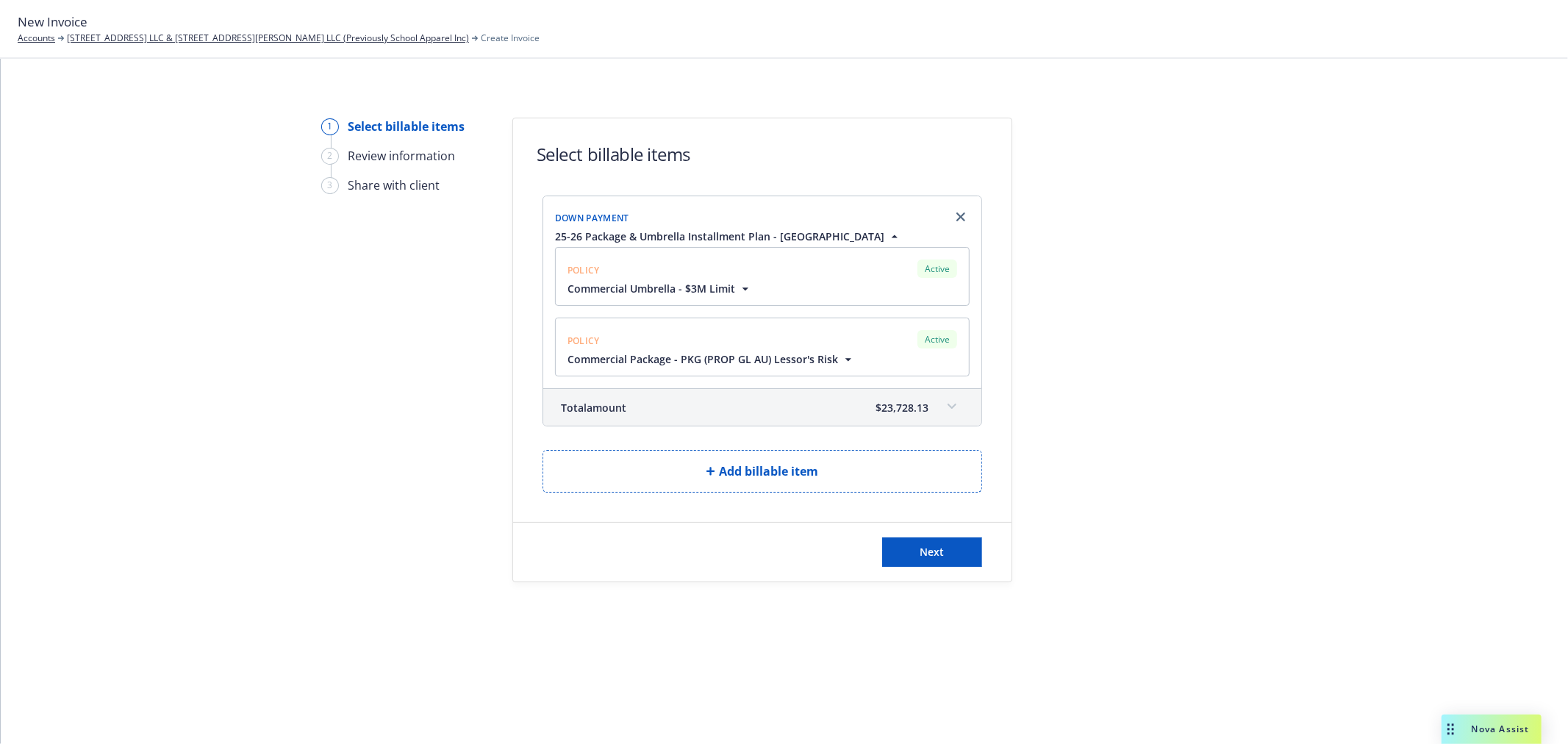
click at [941, 403] on span at bounding box center [953, 407] width 24 height 24
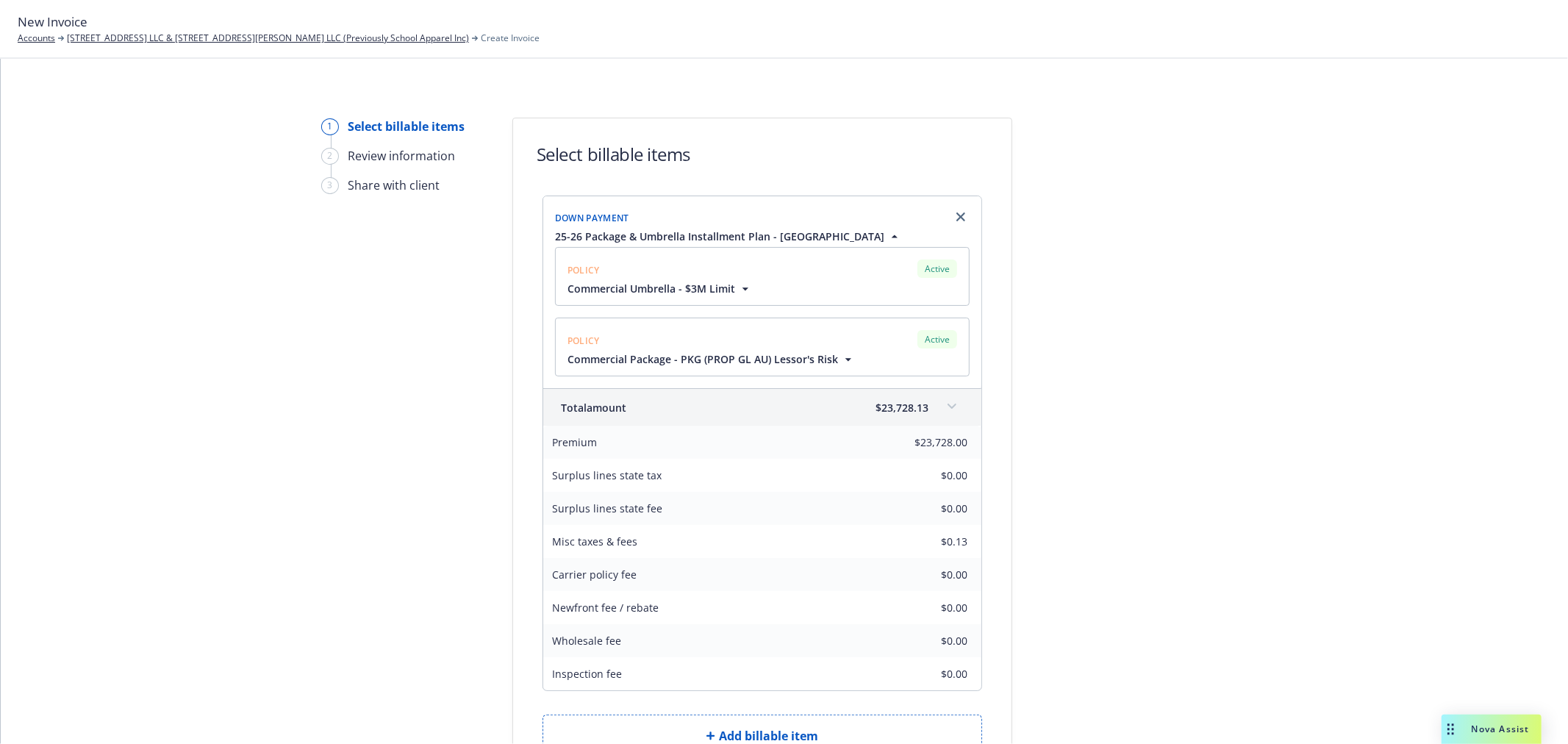
scroll to position [197, 0]
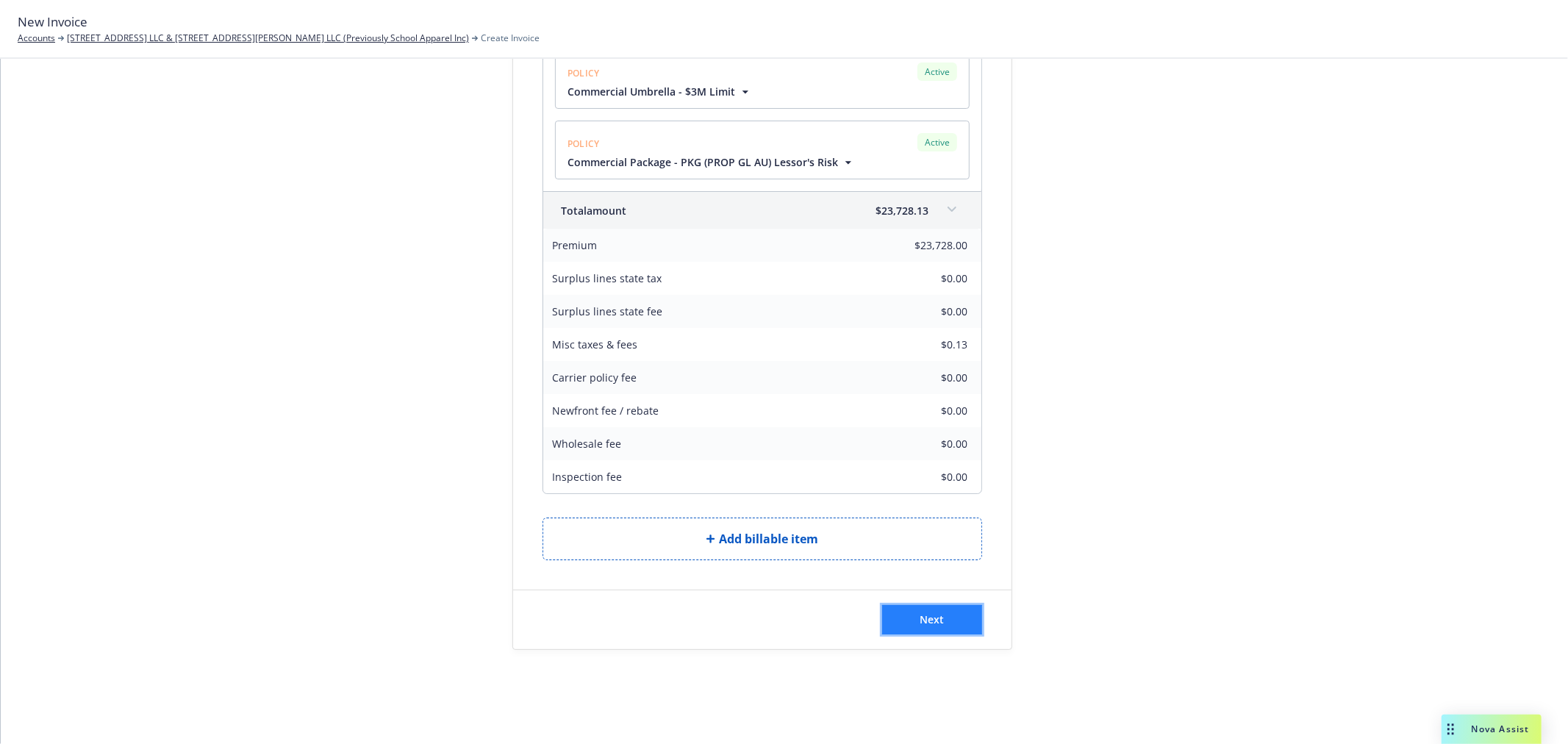
click at [930, 617] on span "Next" at bounding box center [933, 619] width 24 height 14
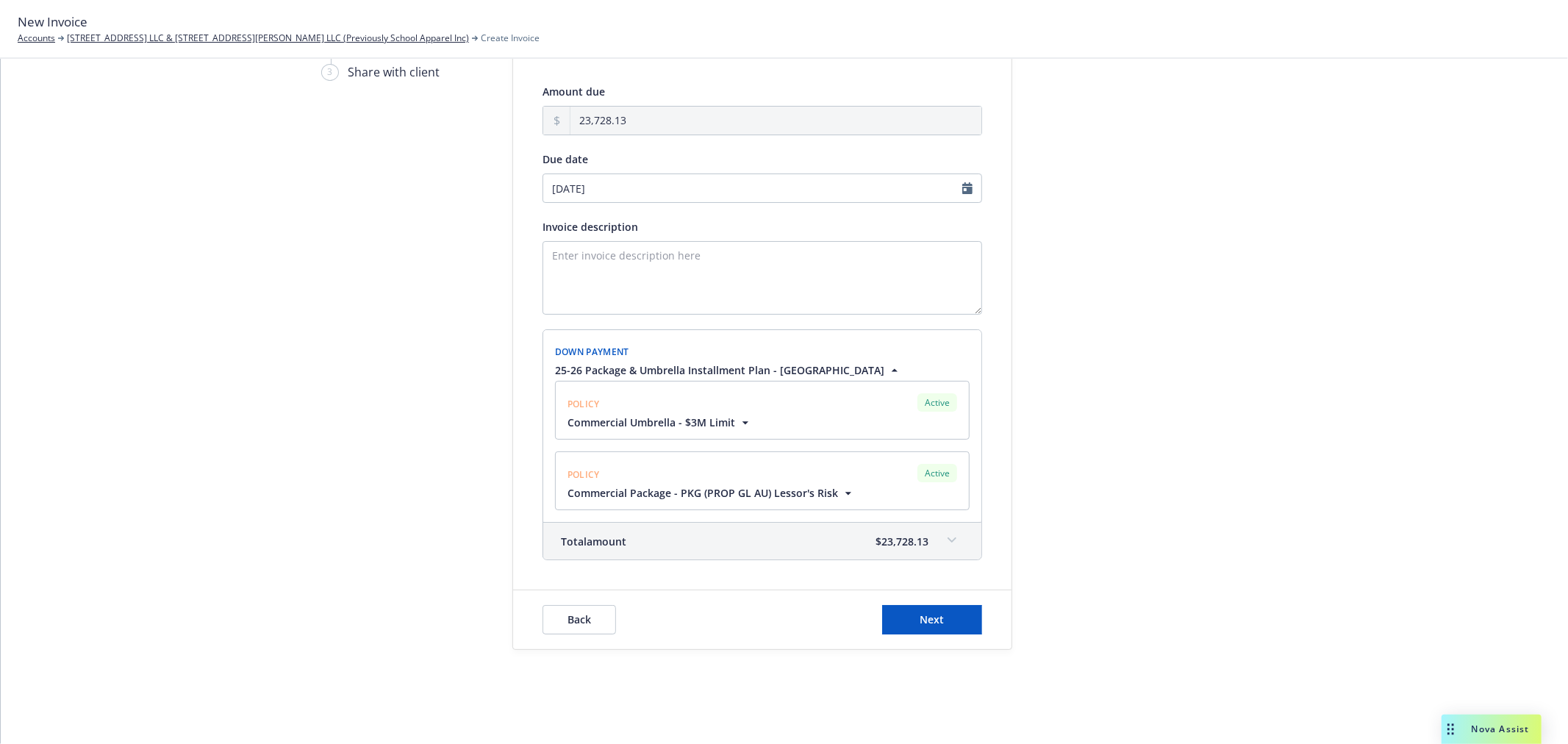
scroll to position [114, 0]
click at [639, 258] on textarea "Invoice description" at bounding box center [762, 278] width 440 height 74
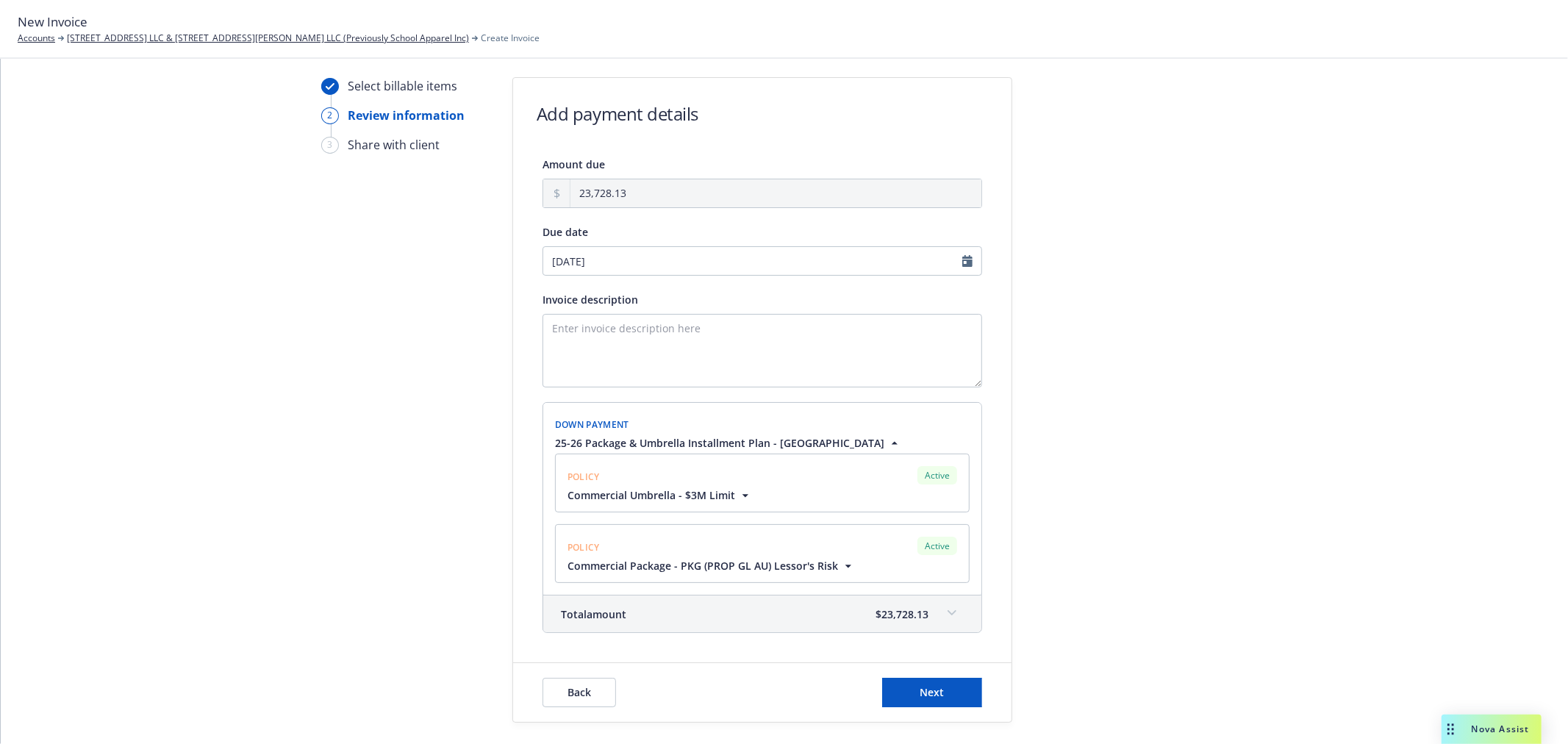
scroll to position [32, 0]
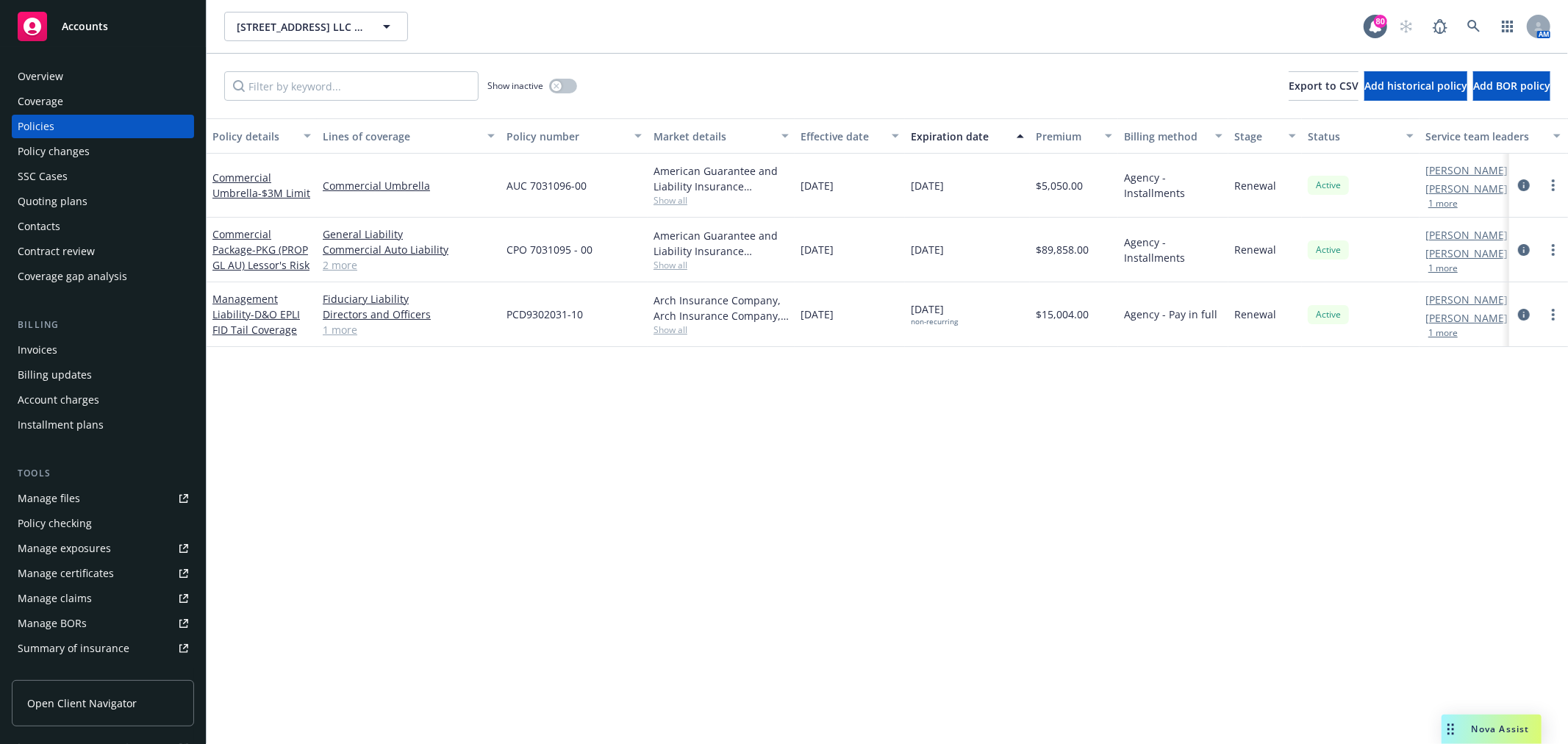
click at [136, 86] on div "Overview" at bounding box center [103, 77] width 171 height 24
